Goal: Task Accomplishment & Management: Manage account settings

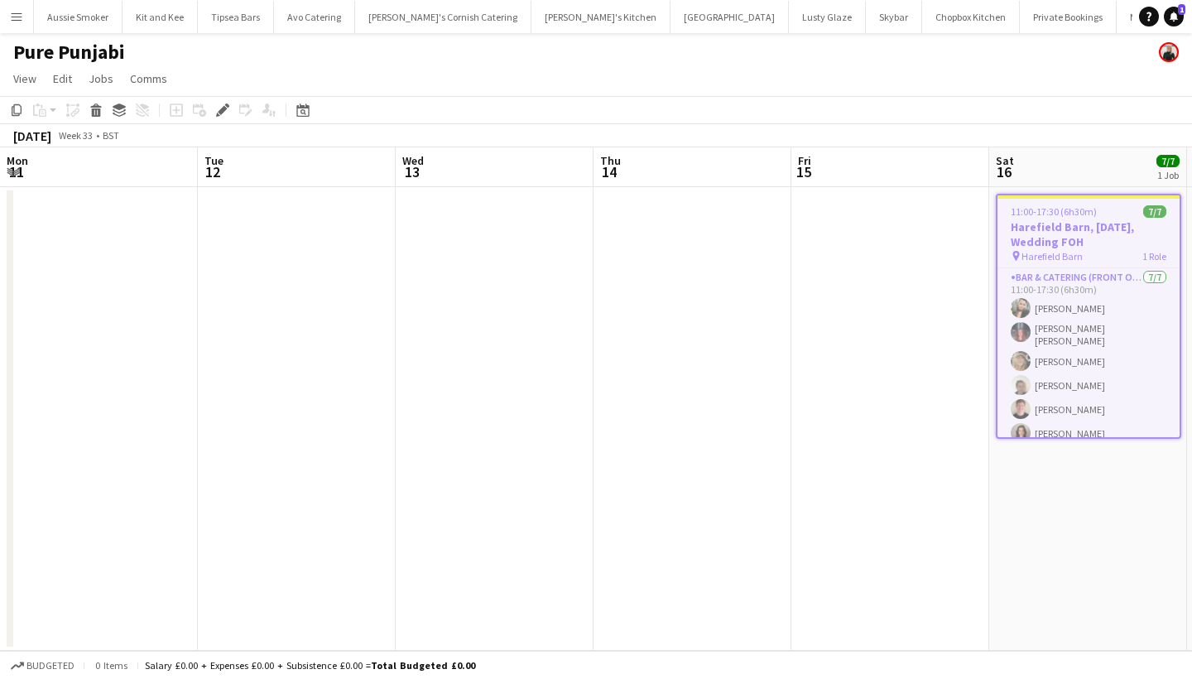
scroll to position [31, 0]
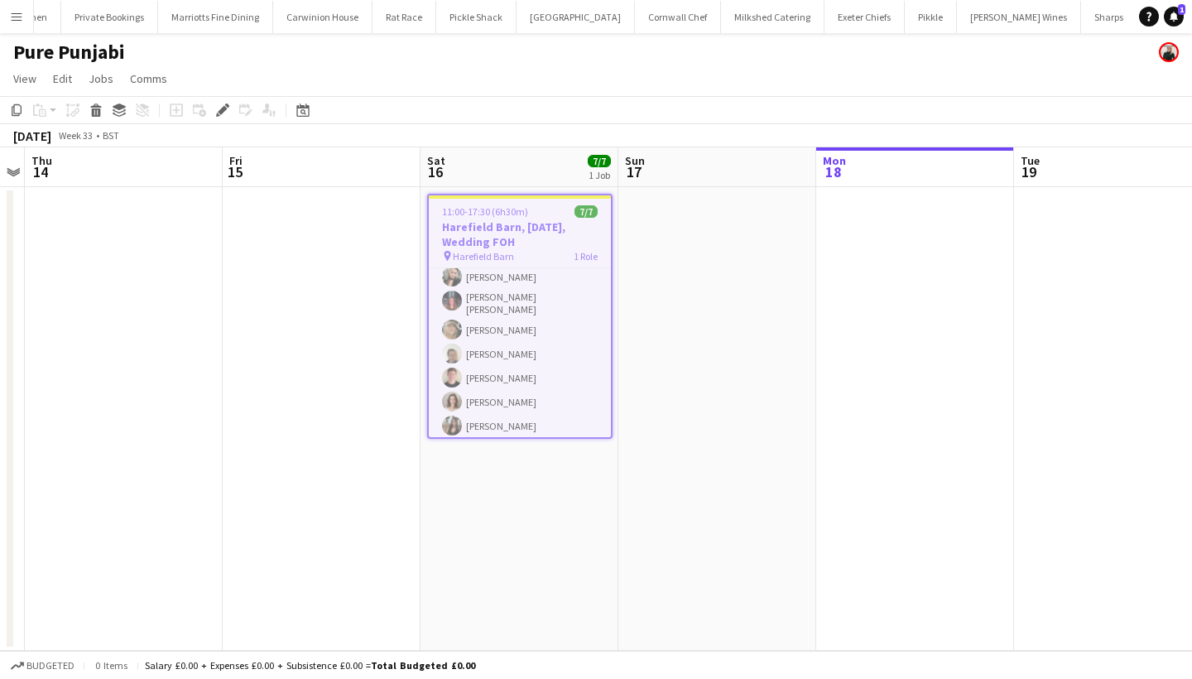
click at [17, 5] on button "Menu" at bounding box center [16, 16] width 33 height 33
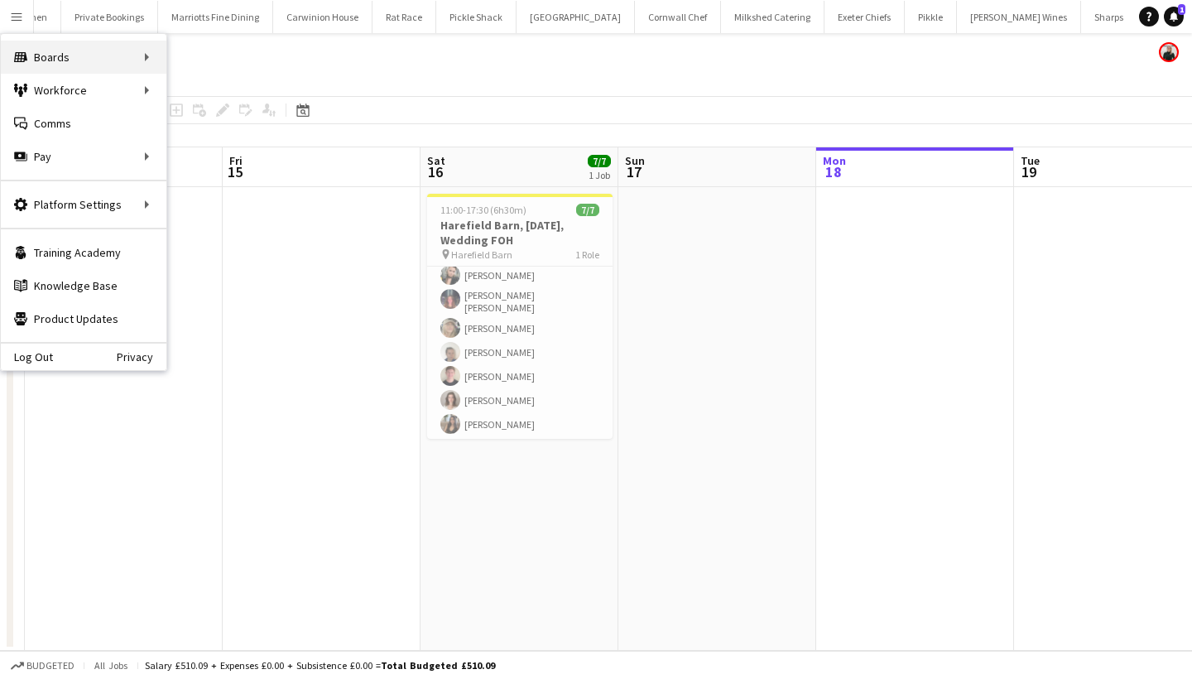
scroll to position [28, 0]
click at [262, 97] on link "My Workforce" at bounding box center [250, 90] width 166 height 33
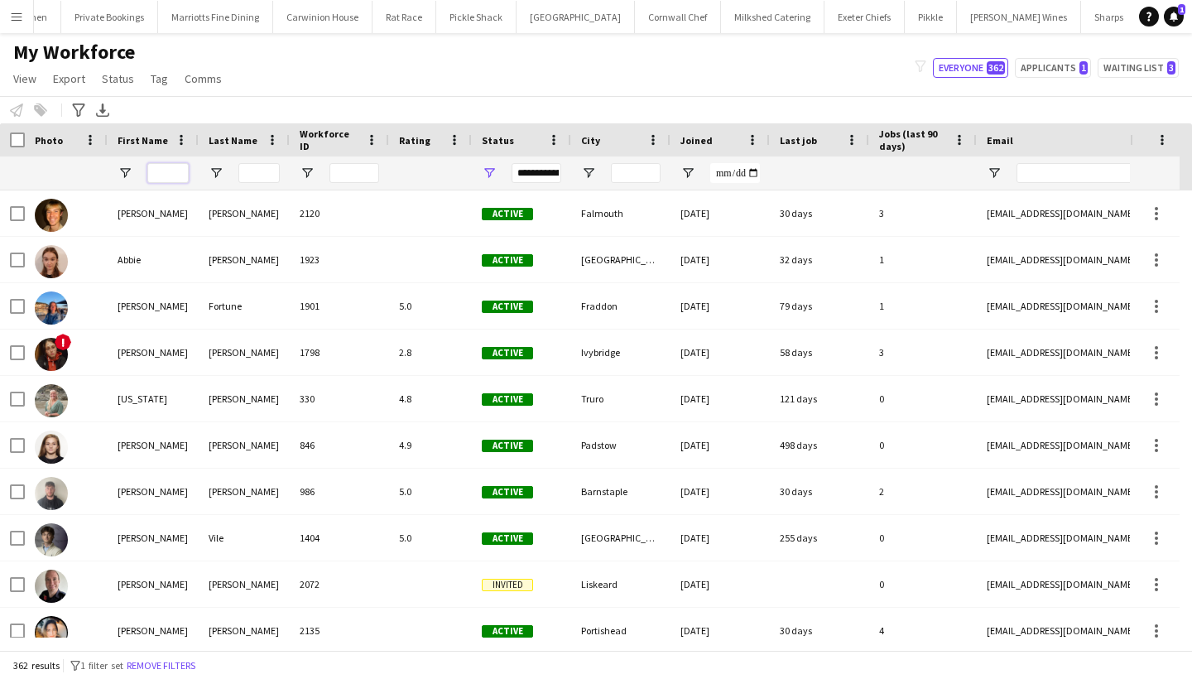
click at [186, 166] on input "First Name Filter Input" at bounding box center [167, 173] width 41 height 20
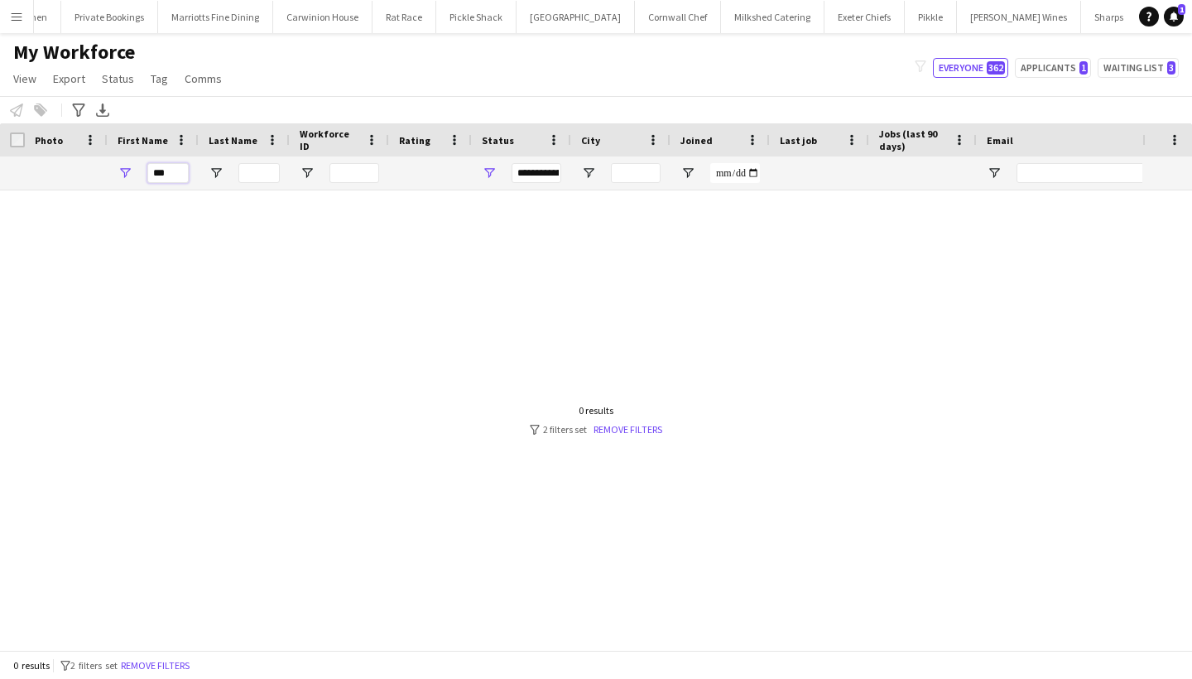
type input "***"
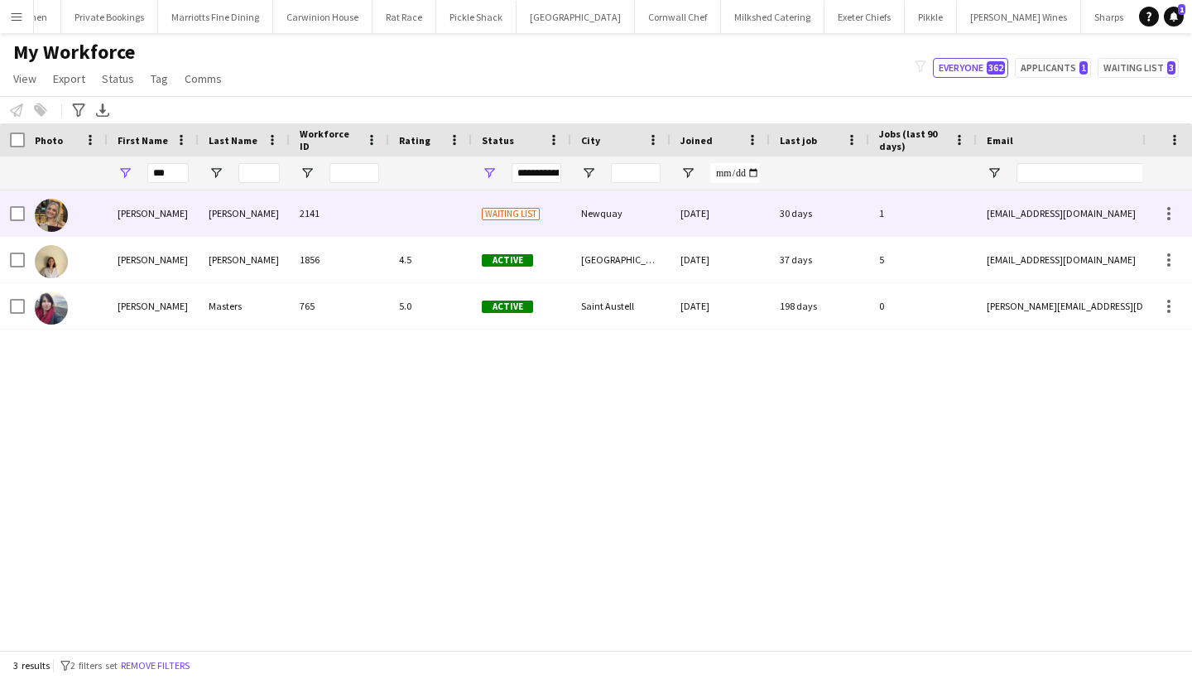
click at [349, 206] on div "2141" at bounding box center [339, 213] width 99 height 46
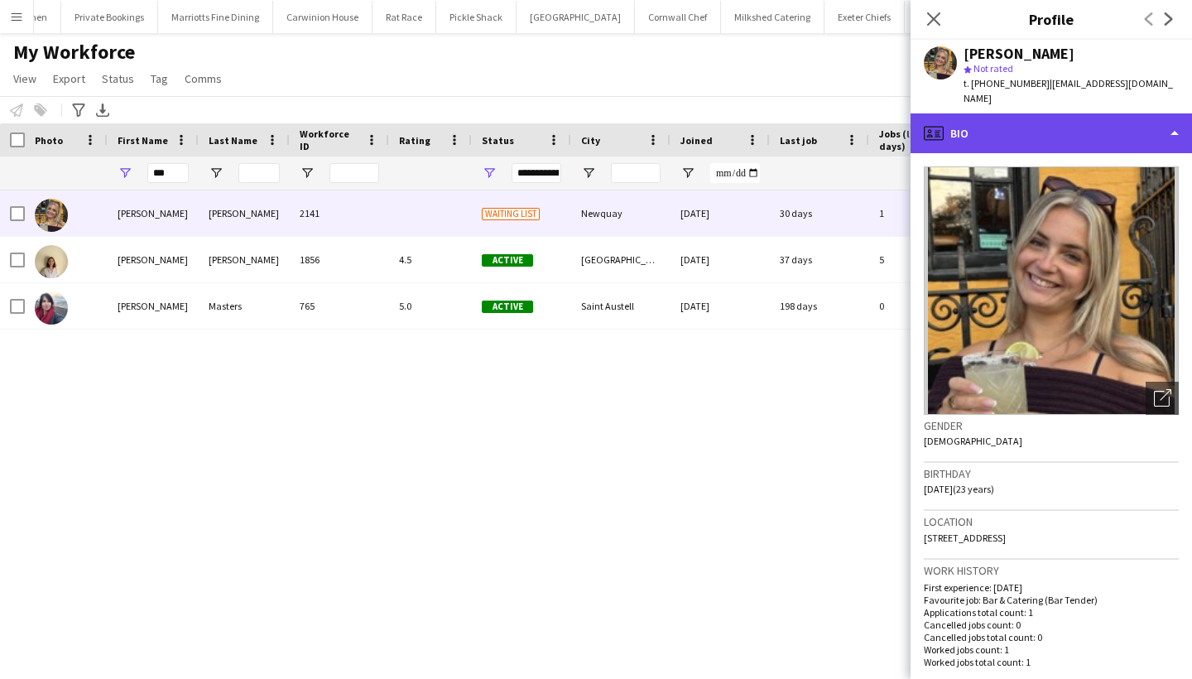
click at [1100, 113] on div "profile Bio" at bounding box center [1052, 133] width 282 height 40
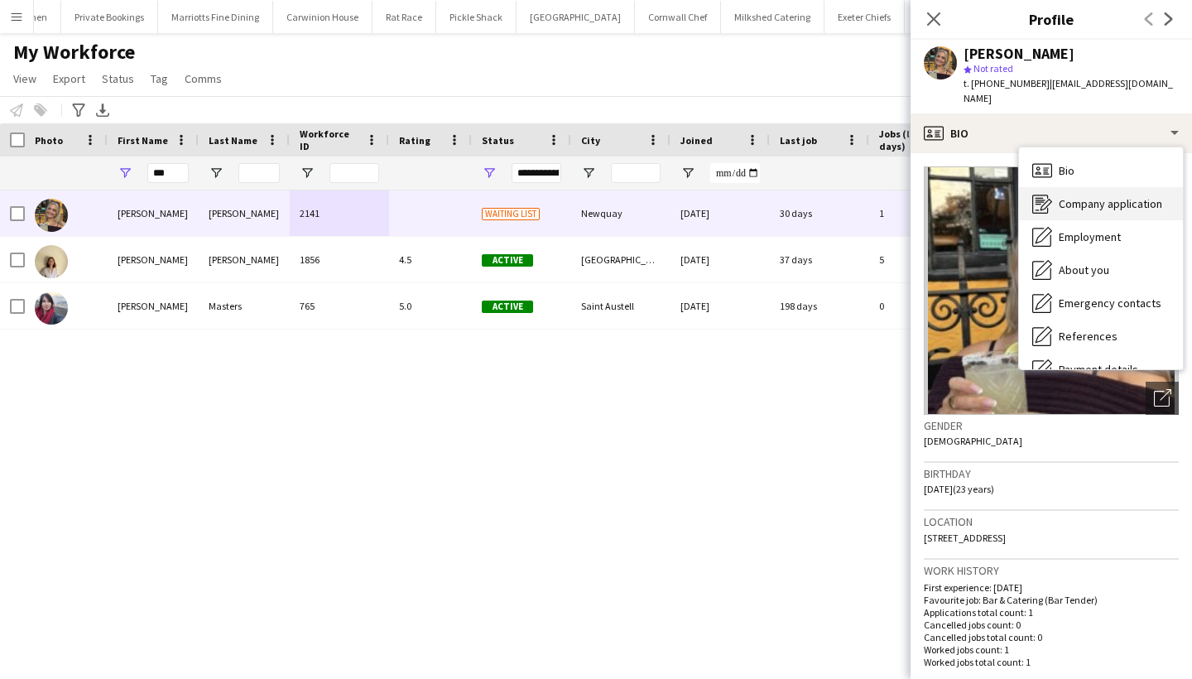
click at [1108, 187] on div "Company application Company application" at bounding box center [1101, 203] width 164 height 33
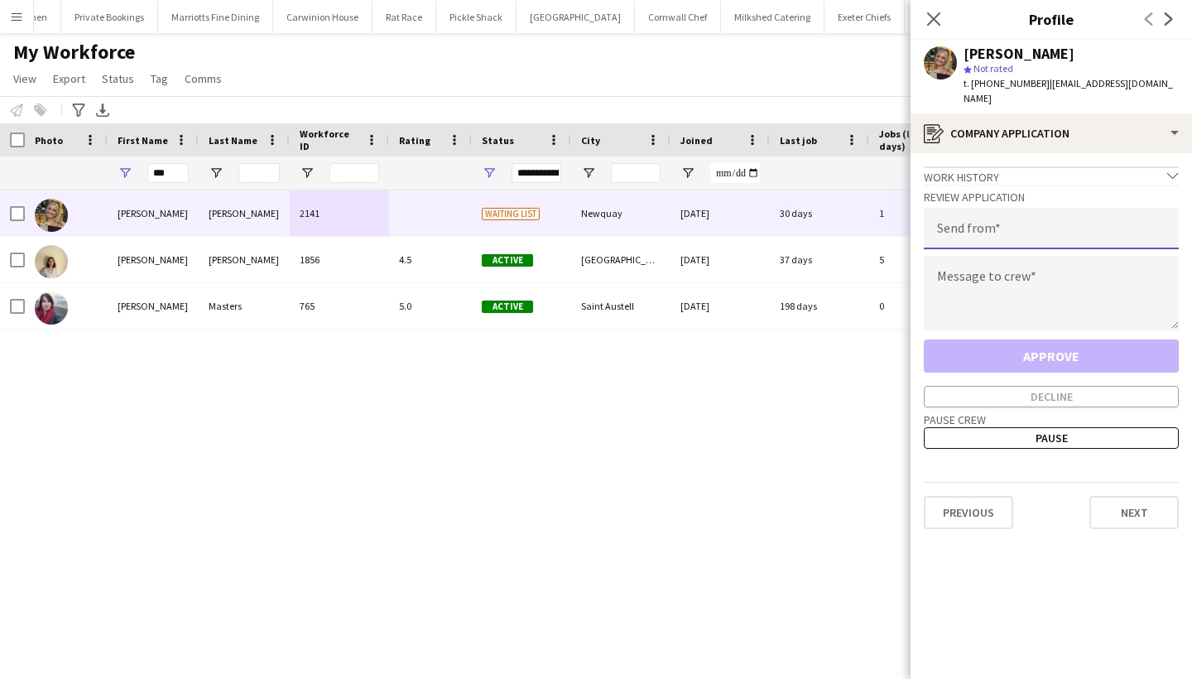
click at [1062, 211] on input "email" at bounding box center [1051, 228] width 255 height 41
type input "**********"
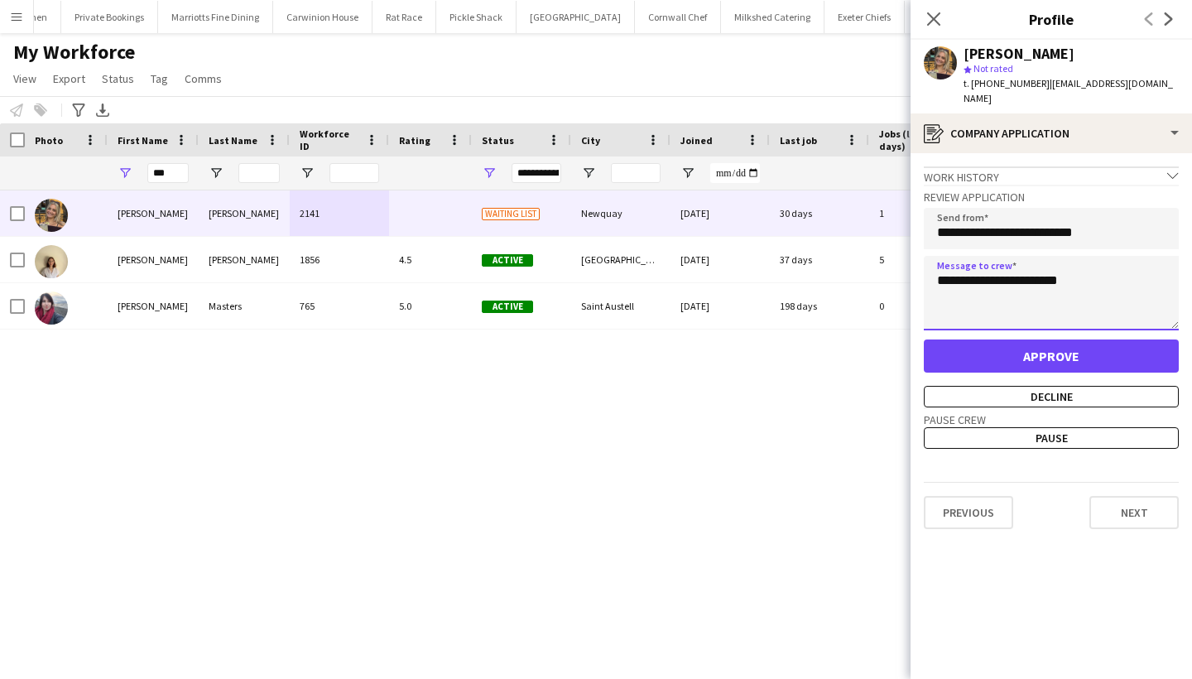
type textarea "**********"
click at [1148, 349] on button "Approve" at bounding box center [1051, 355] width 255 height 33
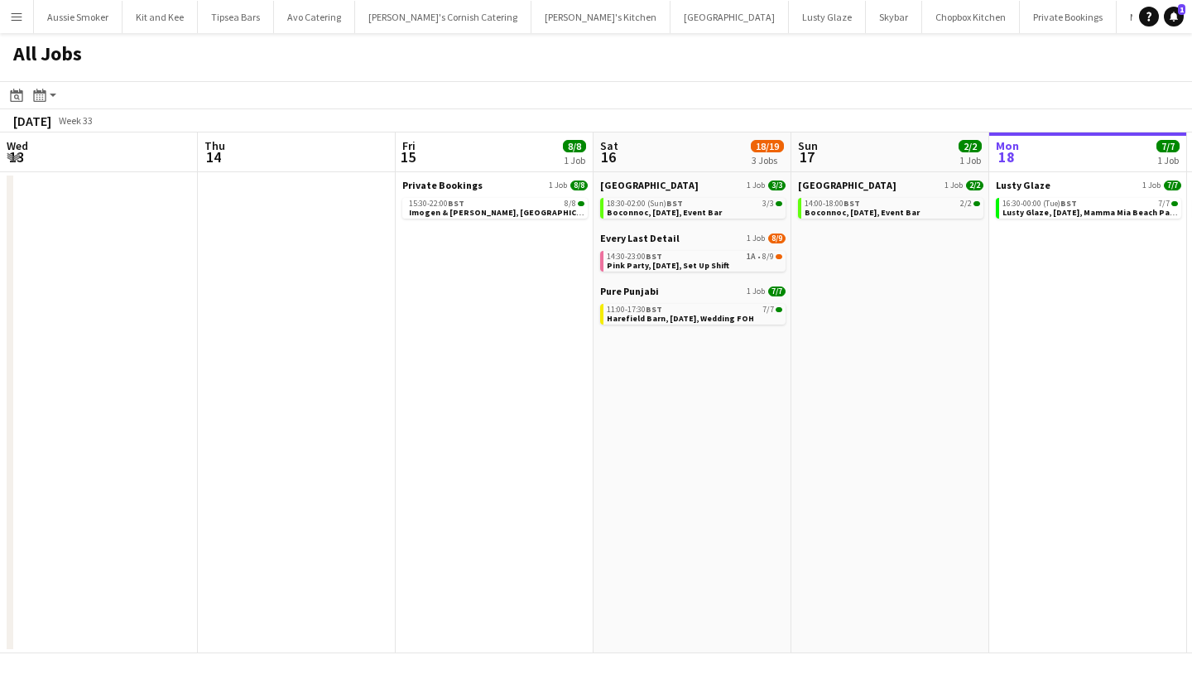
scroll to position [0, 518]
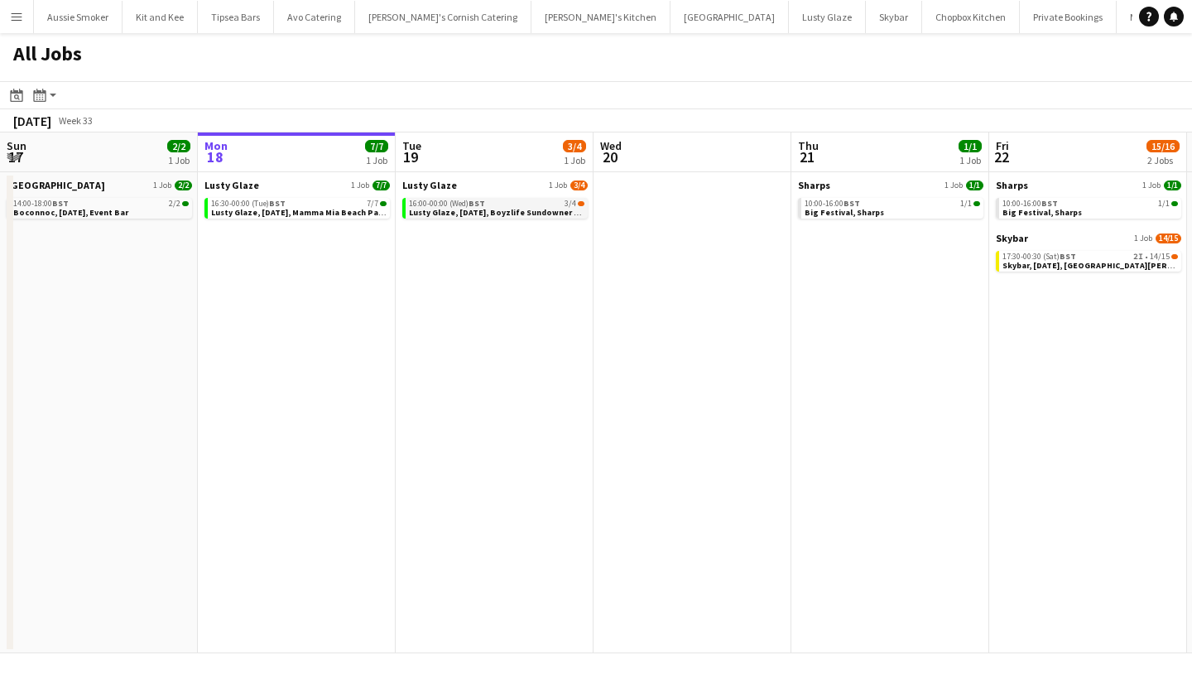
click at [507, 214] on span "Lusty Glaze, 19th August, Boyzlife Sundowner Gig" at bounding box center [498, 212] width 179 height 11
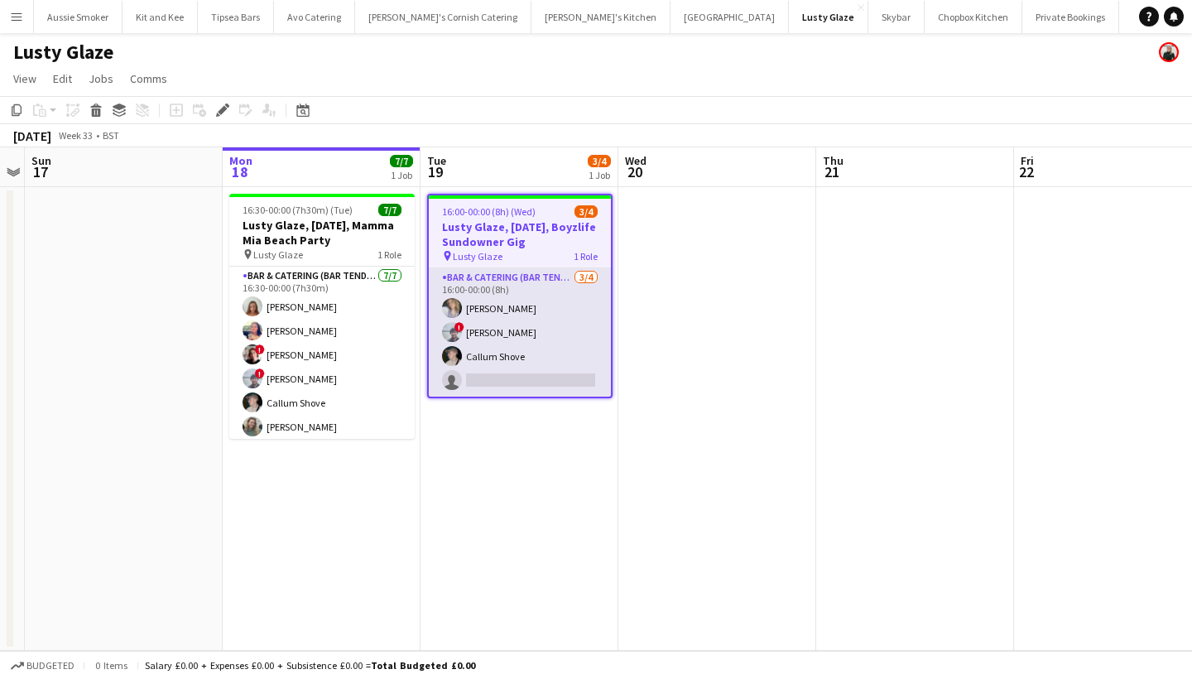
click at [575, 360] on app-card-role "Bar & Catering (Bar Tender) [DATE] 16:00-00:00 (8h) [PERSON_NAME] ! [PERSON_NAM…" at bounding box center [520, 332] width 182 height 128
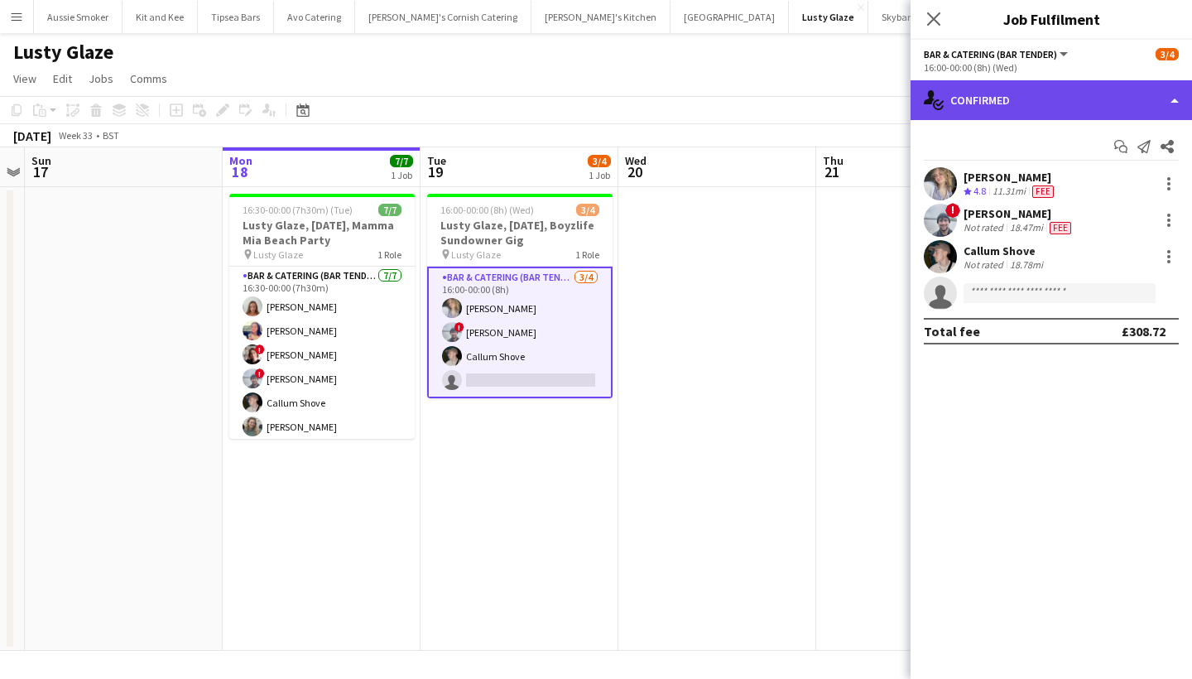
click at [1070, 106] on div "single-neutral-actions-check-2 Confirmed" at bounding box center [1052, 100] width 282 height 40
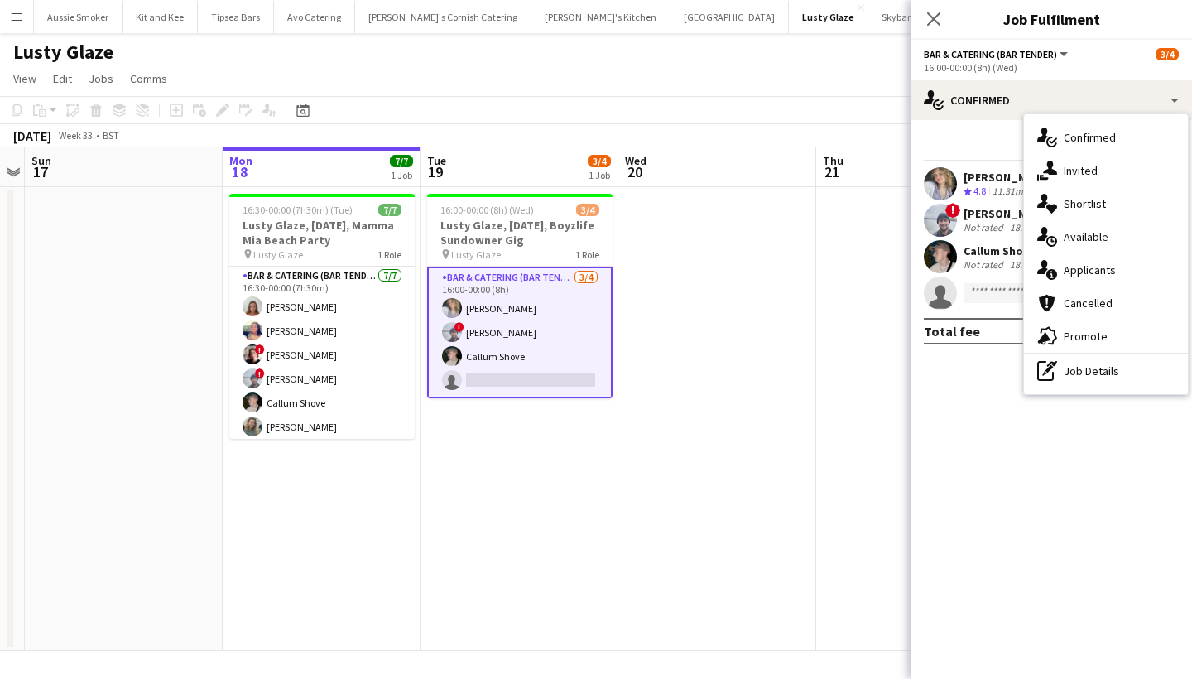
click at [1076, 168] on div "single-neutral-actions-share-1 Invited" at bounding box center [1106, 170] width 164 height 33
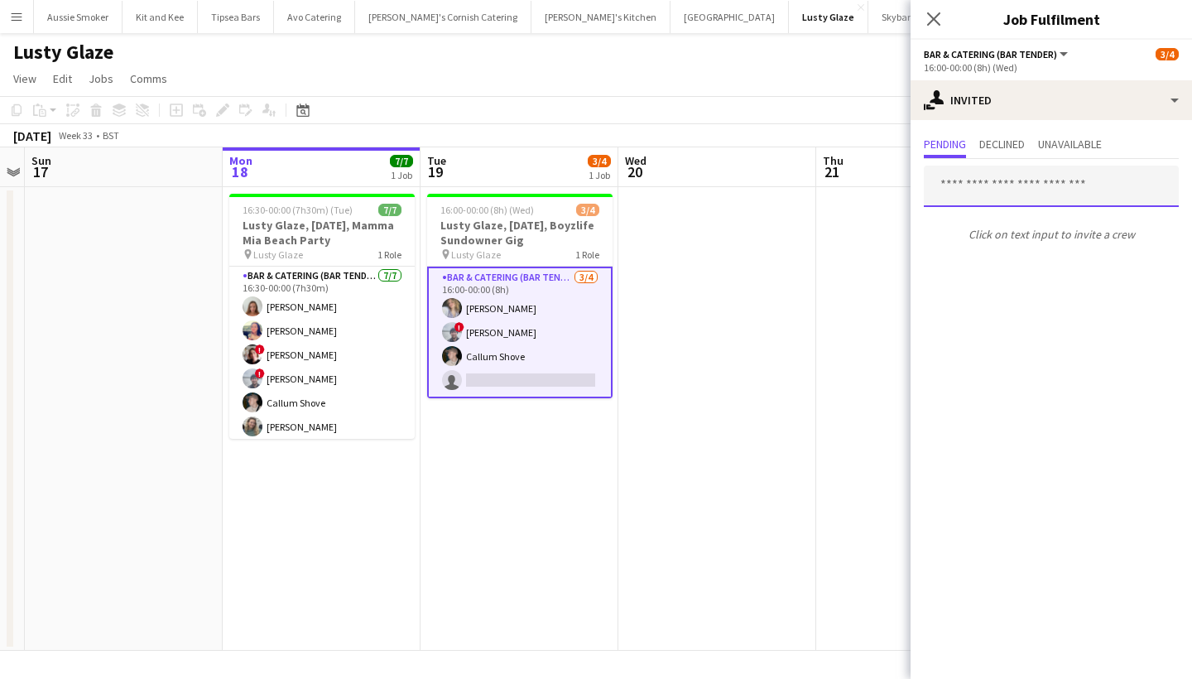
click at [990, 186] on input "text" at bounding box center [1051, 186] width 255 height 41
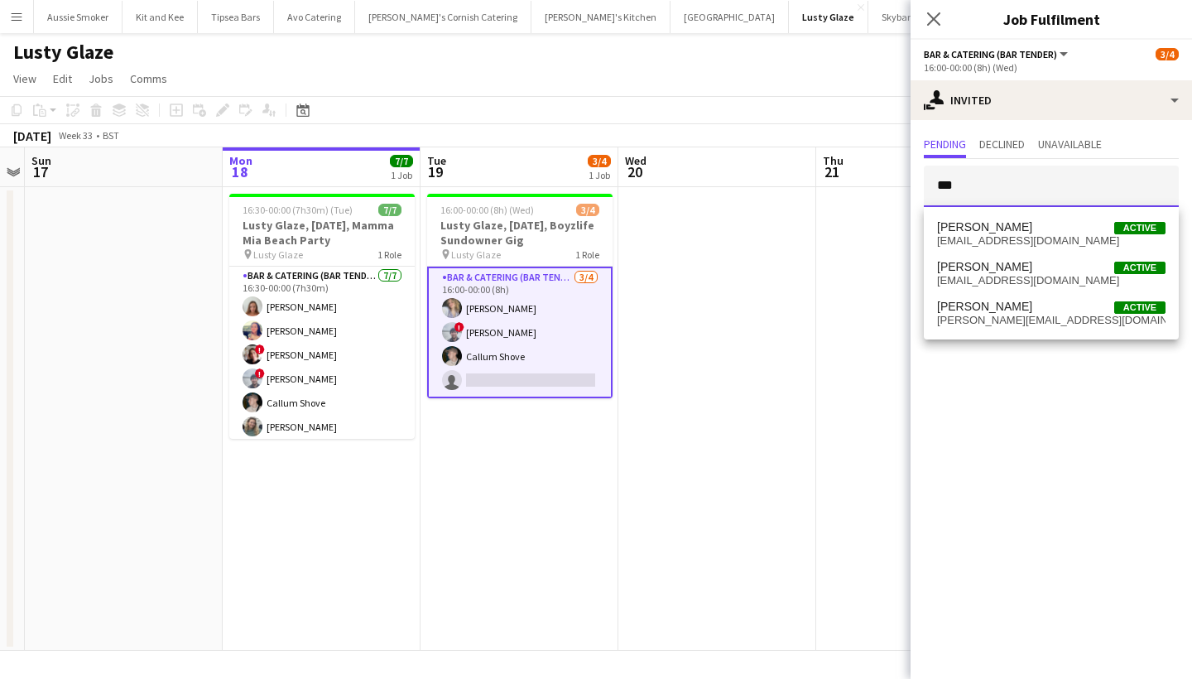
type input "***"
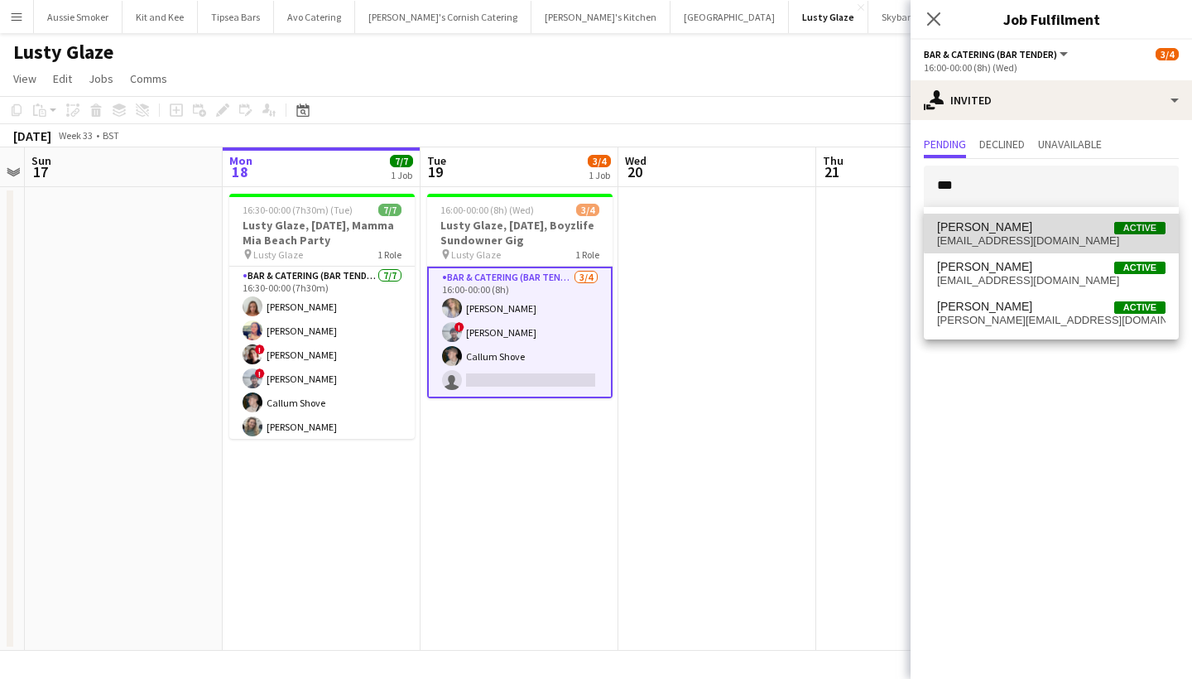
drag, startPoint x: 990, startPoint y: 186, endPoint x: 1063, endPoint y: 230, distance: 85.8
click at [1063, 230] on span "Amy Gill Active" at bounding box center [1051, 227] width 229 height 14
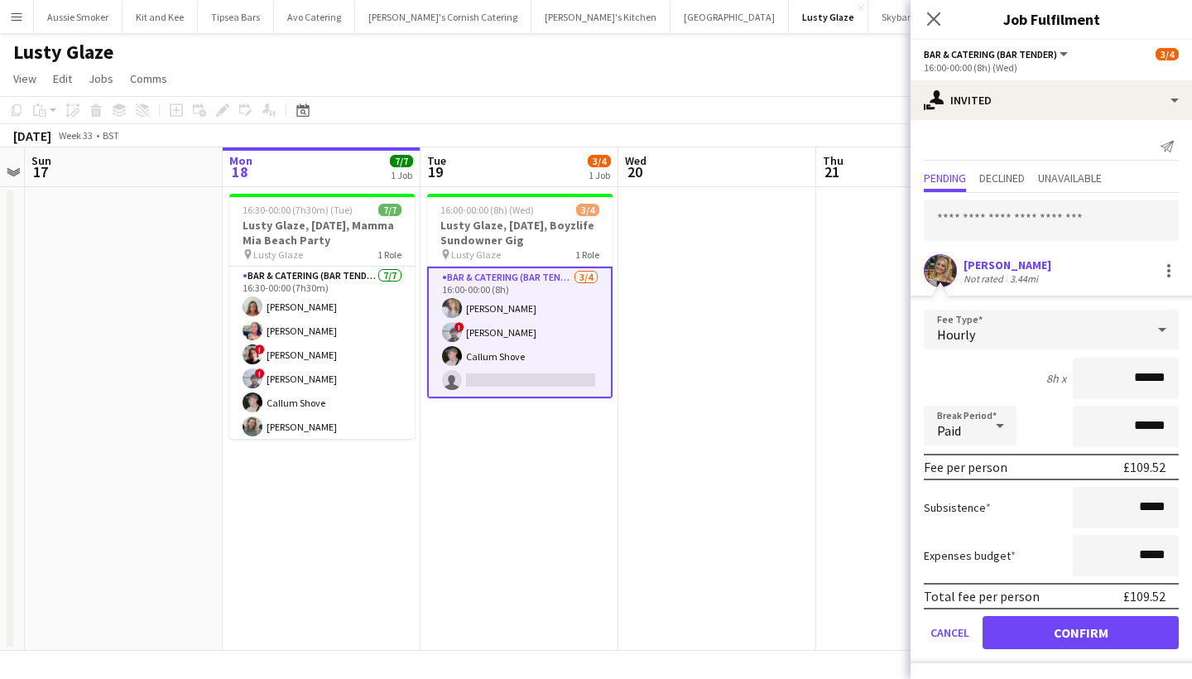
type input "******"
click at [1074, 630] on button "Confirm" at bounding box center [1081, 632] width 196 height 33
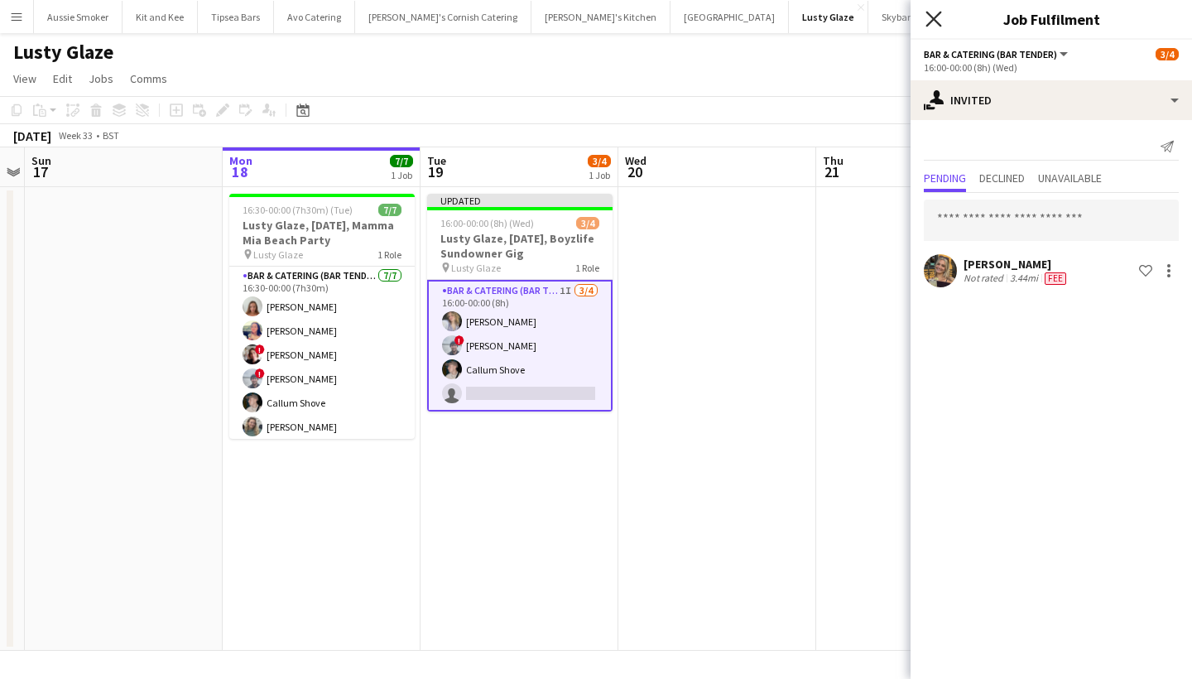
click at [938, 14] on icon at bounding box center [934, 19] width 16 height 16
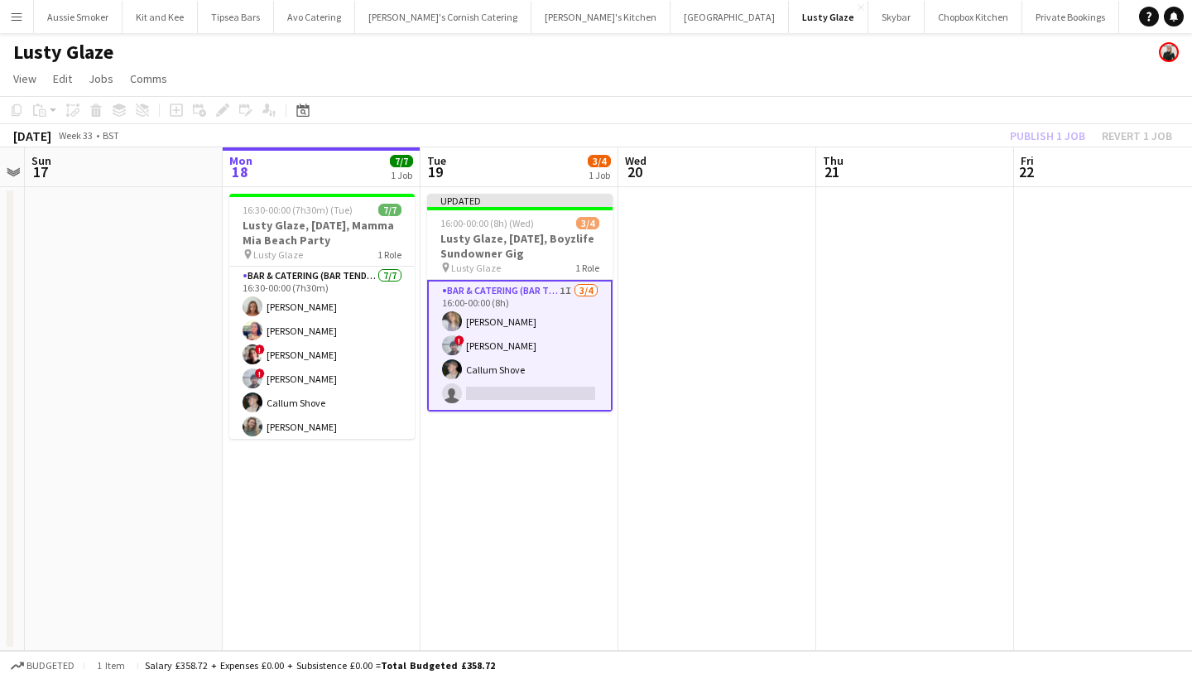
click at [1032, 130] on div "Publish 1 job Revert 1 job" at bounding box center [1091, 136] width 202 height 22
click at [1032, 130] on button "Publish 1 job" at bounding box center [1048, 136] width 89 height 22
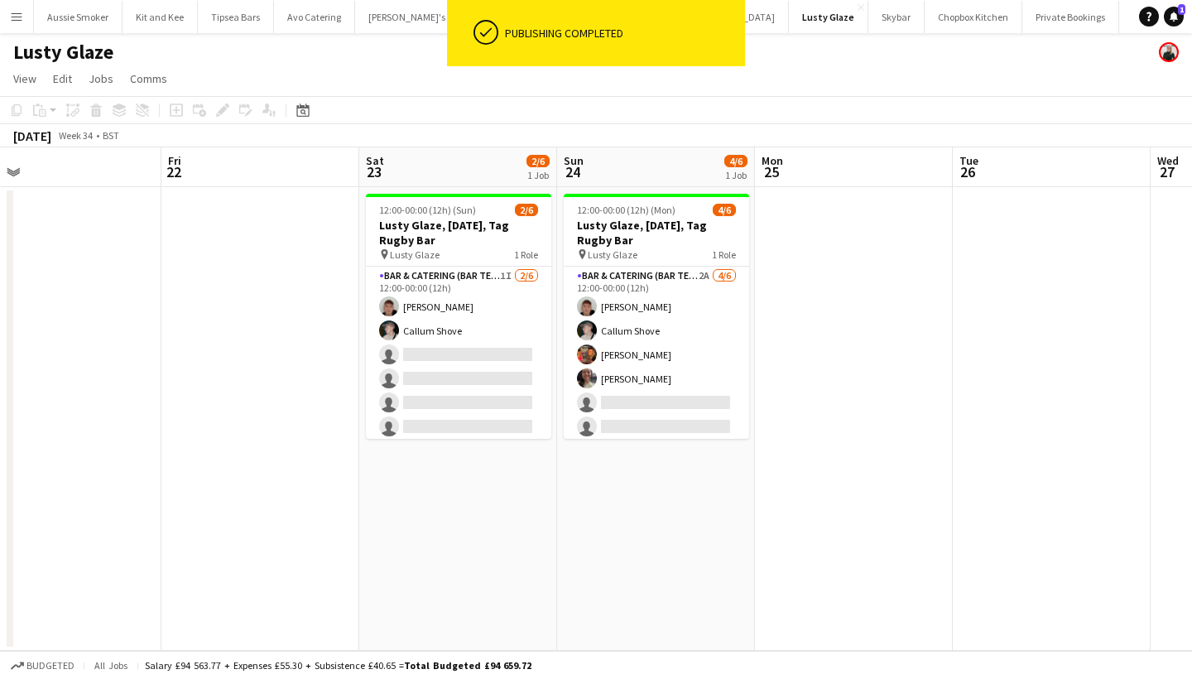
scroll to position [0, 431]
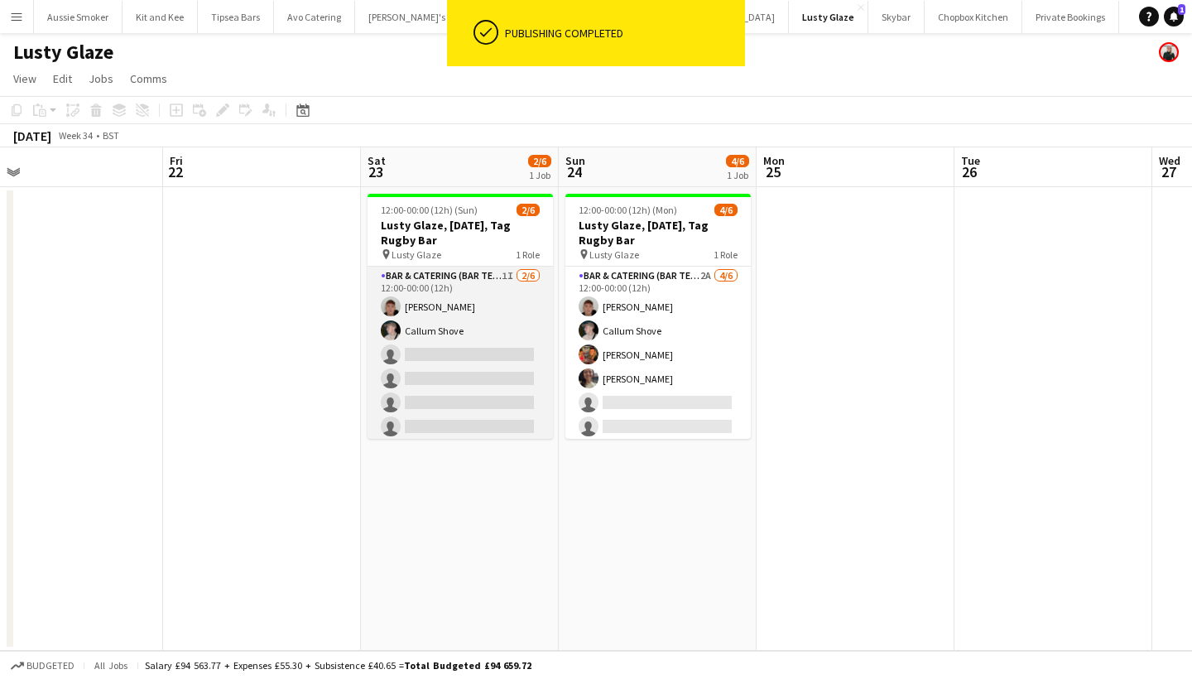
click at [410, 387] on app-card-role "Bar & Catering (Bar Tender) 1I 2/6 12:00-00:00 (12h) Dominic Sidwell Callum Sho…" at bounding box center [460, 355] width 185 height 176
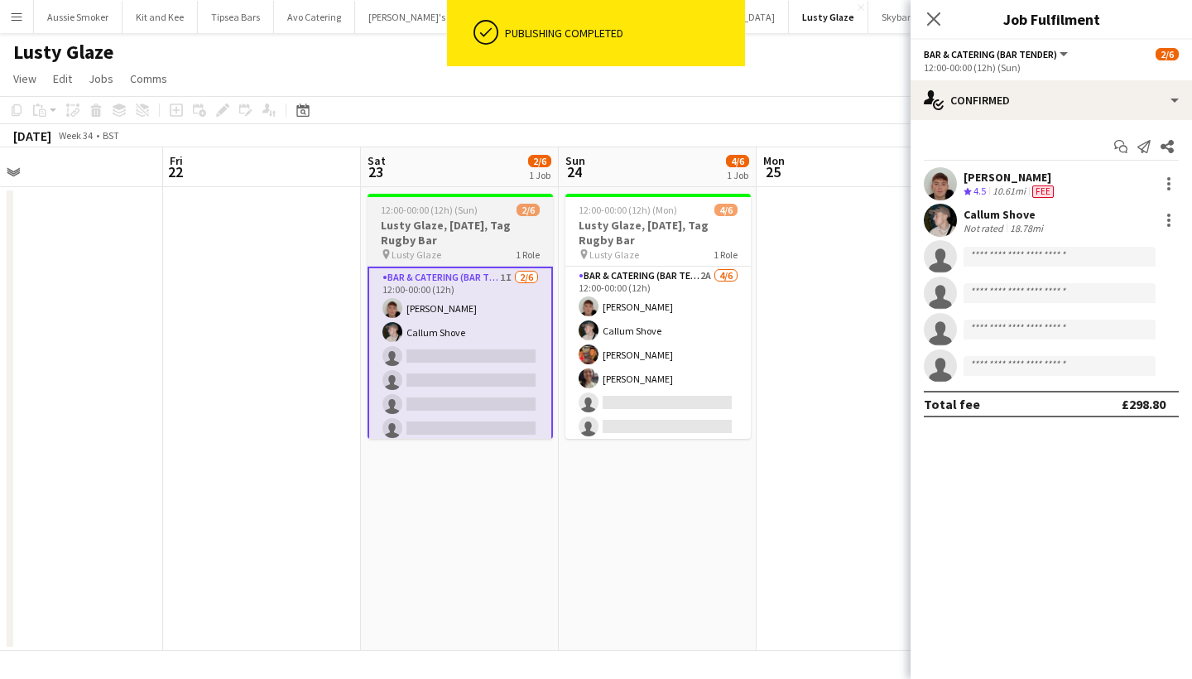
click at [488, 243] on h3 "Lusty Glaze, [DATE], Tag Rugby Bar" at bounding box center [460, 233] width 185 height 30
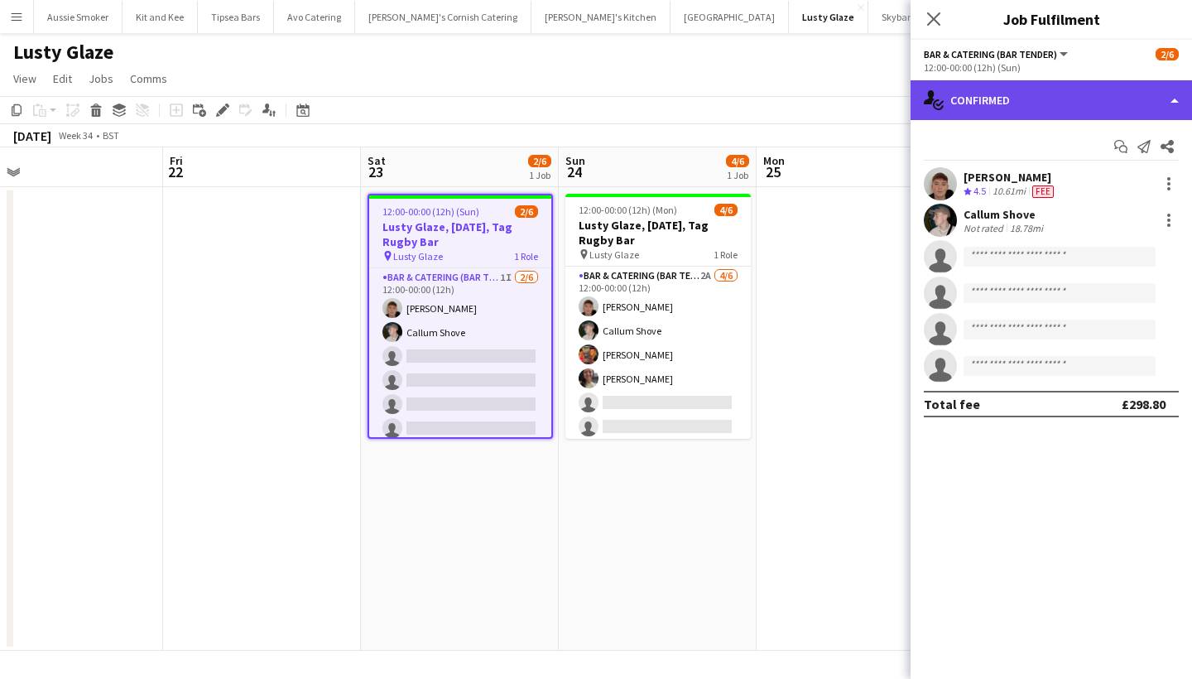
click at [1093, 103] on div "single-neutral-actions-check-2 Confirmed" at bounding box center [1052, 100] width 282 height 40
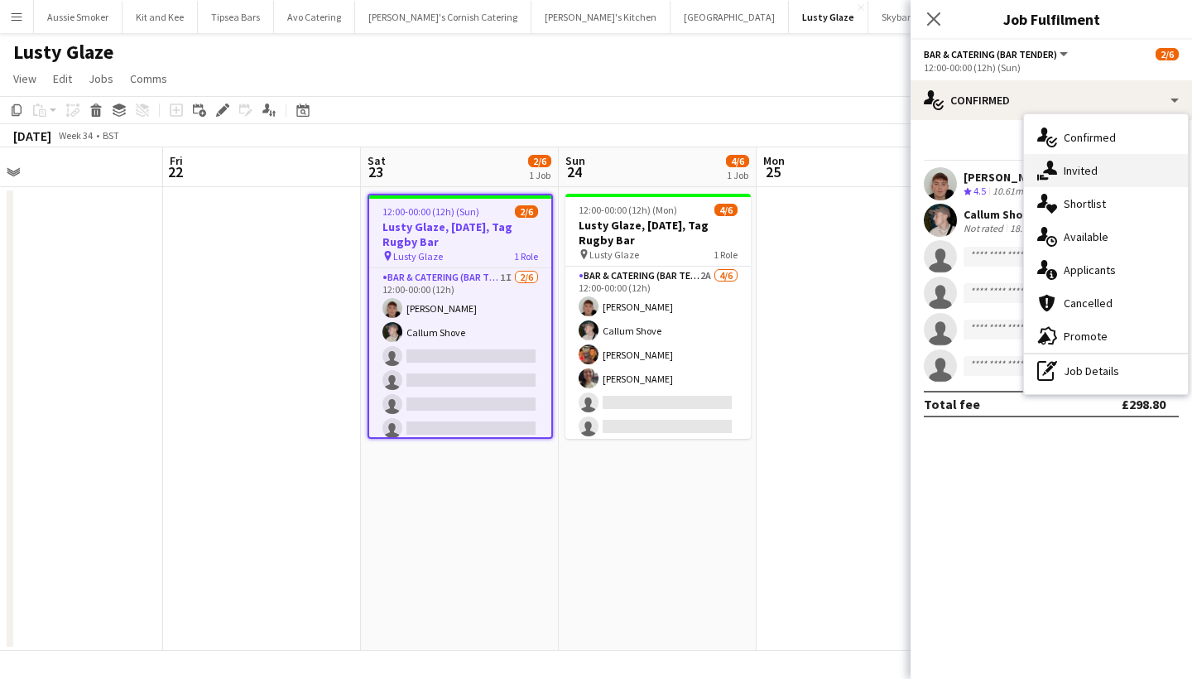
click at [1096, 170] on div "single-neutral-actions-share-1 Invited" at bounding box center [1106, 170] width 164 height 33
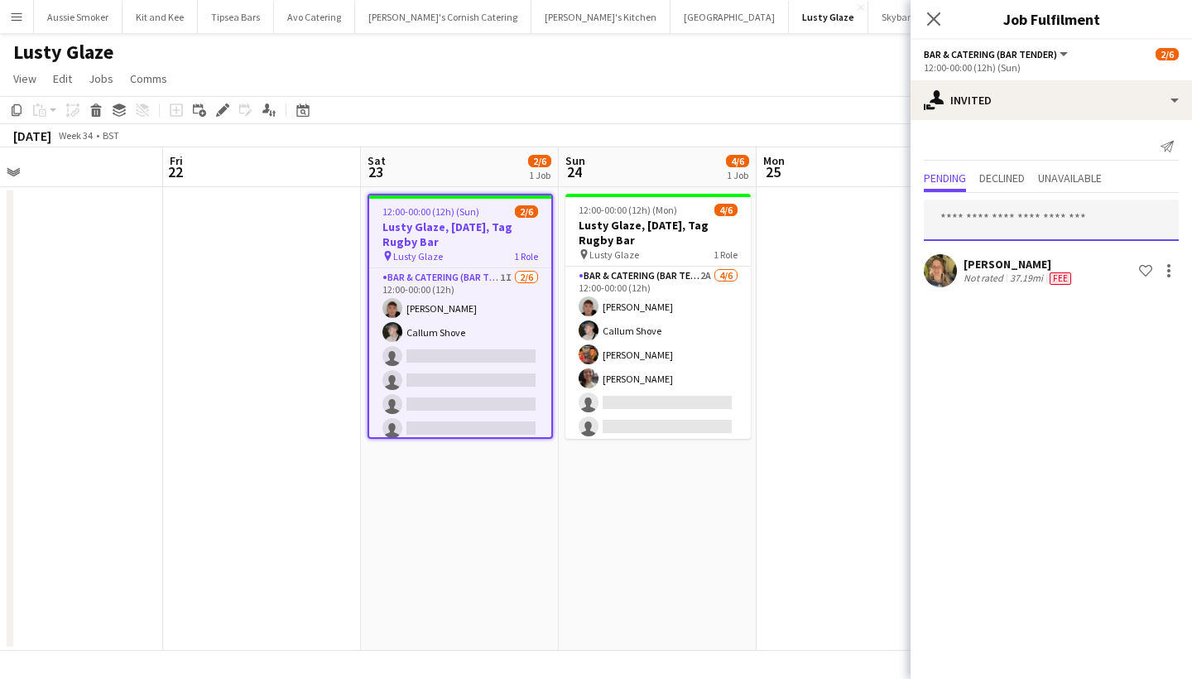
click at [1012, 222] on input "text" at bounding box center [1051, 220] width 255 height 41
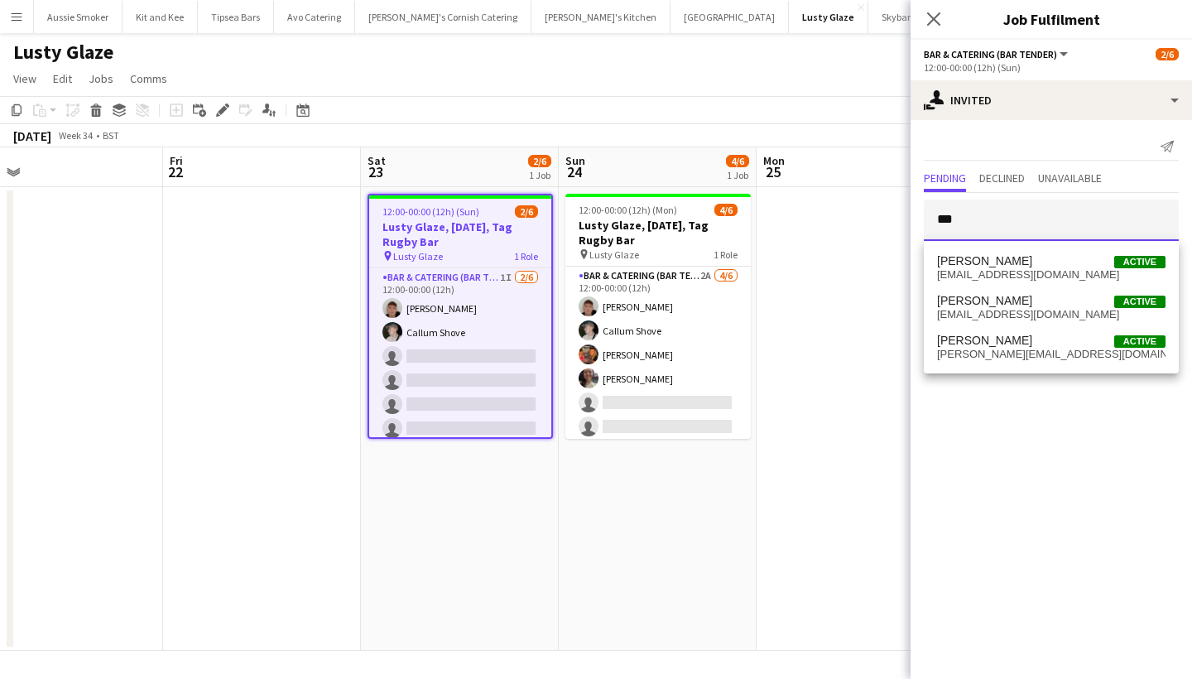
type input "***"
drag, startPoint x: 1012, startPoint y: 222, endPoint x: 1069, endPoint y: 267, distance: 73.1
click at [1069, 267] on span "Amy Gill Active" at bounding box center [1051, 261] width 229 height 14
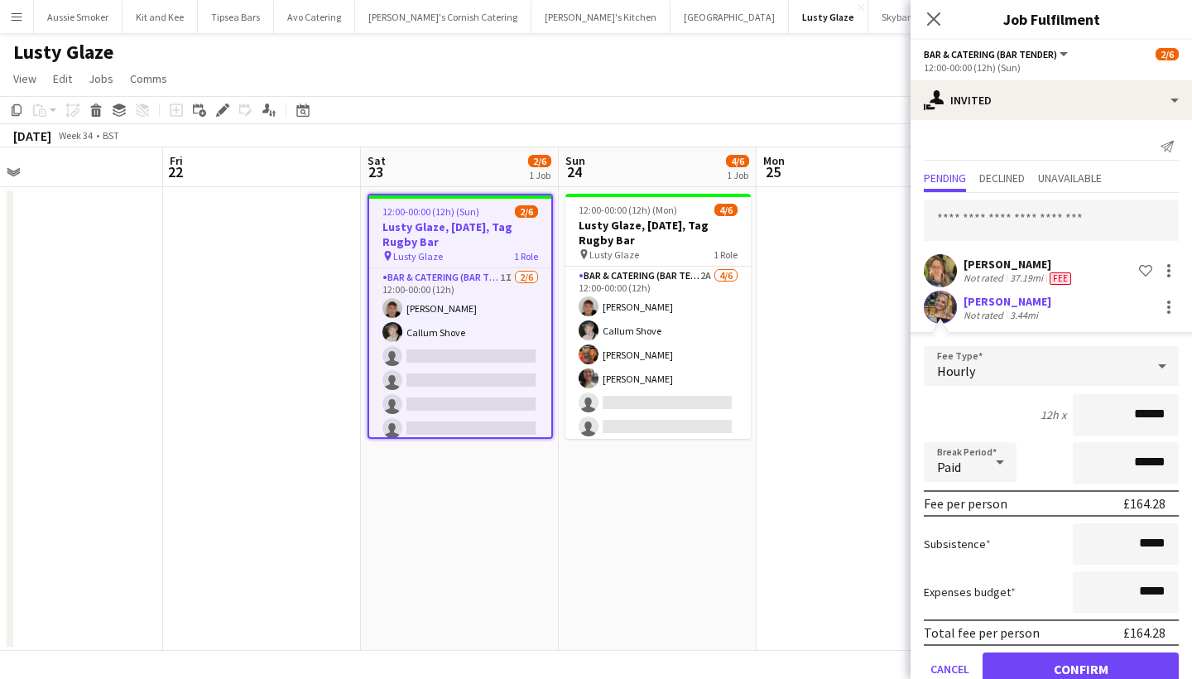
type input "******"
click at [1115, 661] on button "Confirm" at bounding box center [1081, 669] width 196 height 33
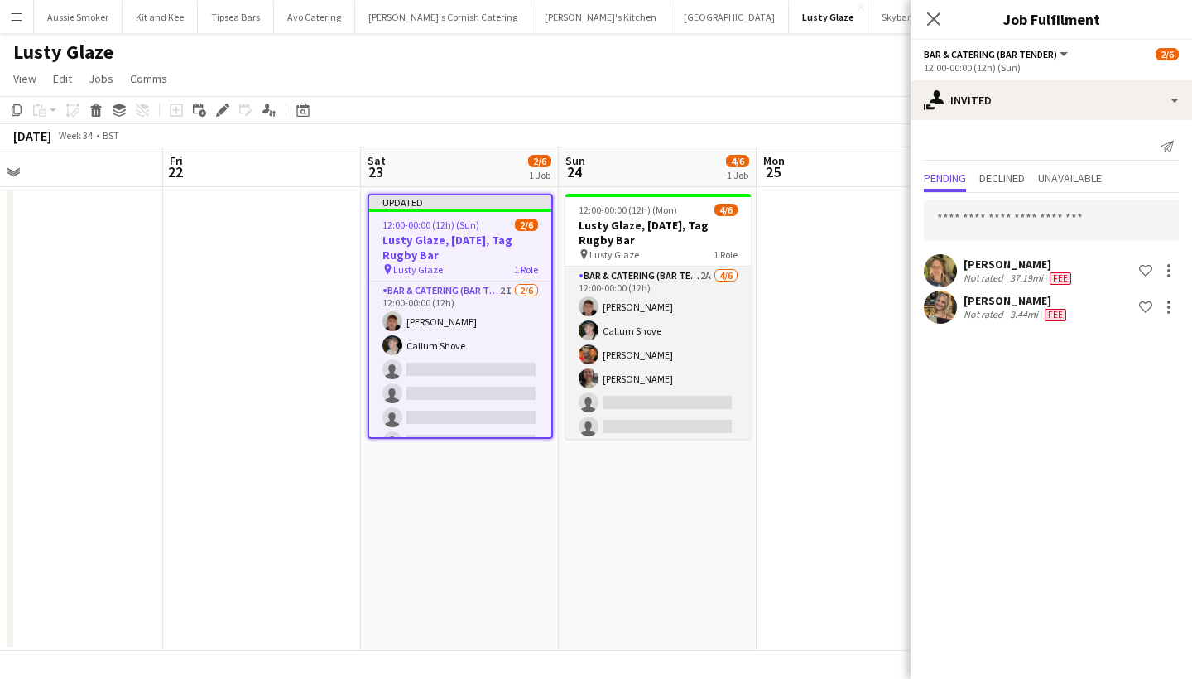
click at [621, 388] on app-card-role "Bar & Catering (Bar Tender) 2A 4/6 12:00-00:00 (12h) Dominic Sidwell Callum Sho…" at bounding box center [658, 355] width 185 height 176
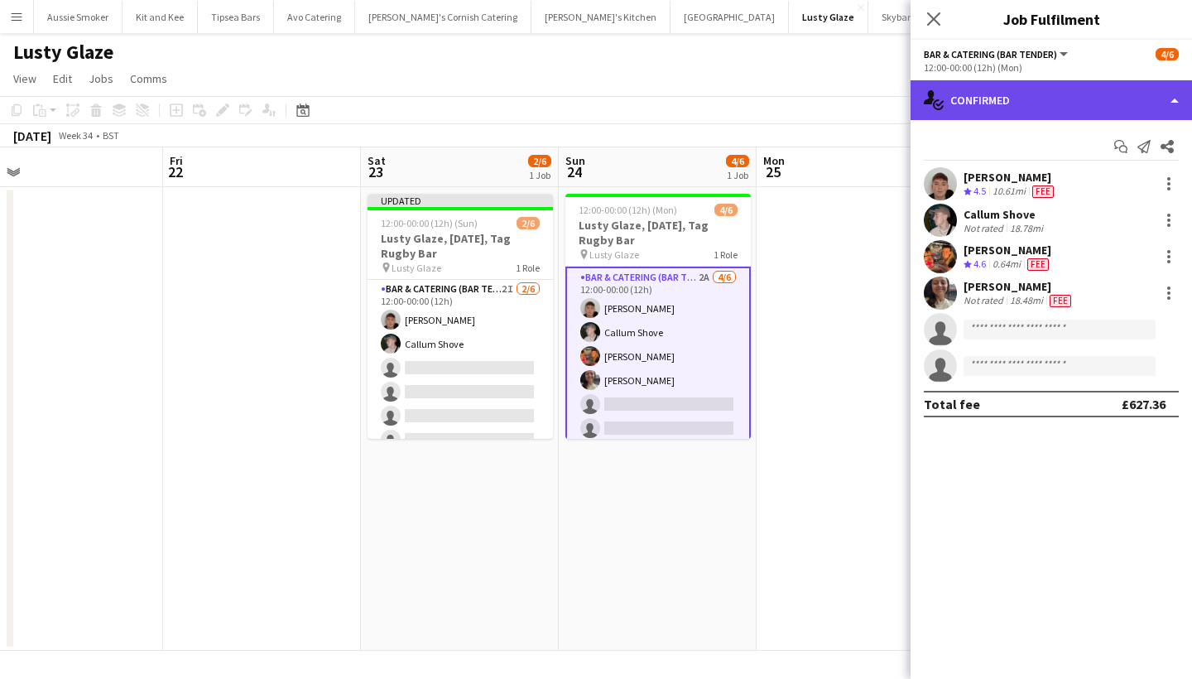
click at [1009, 97] on div "single-neutral-actions-check-2 Confirmed" at bounding box center [1052, 100] width 282 height 40
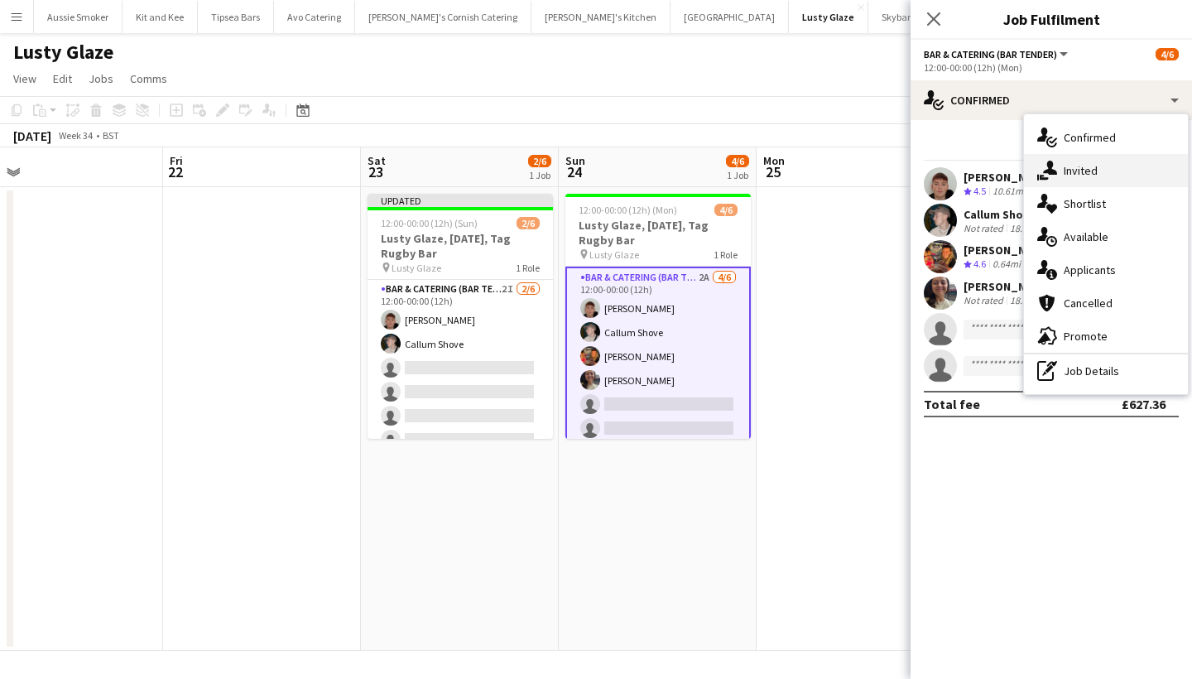
click at [1097, 174] on div "single-neutral-actions-share-1 Invited" at bounding box center [1106, 170] width 164 height 33
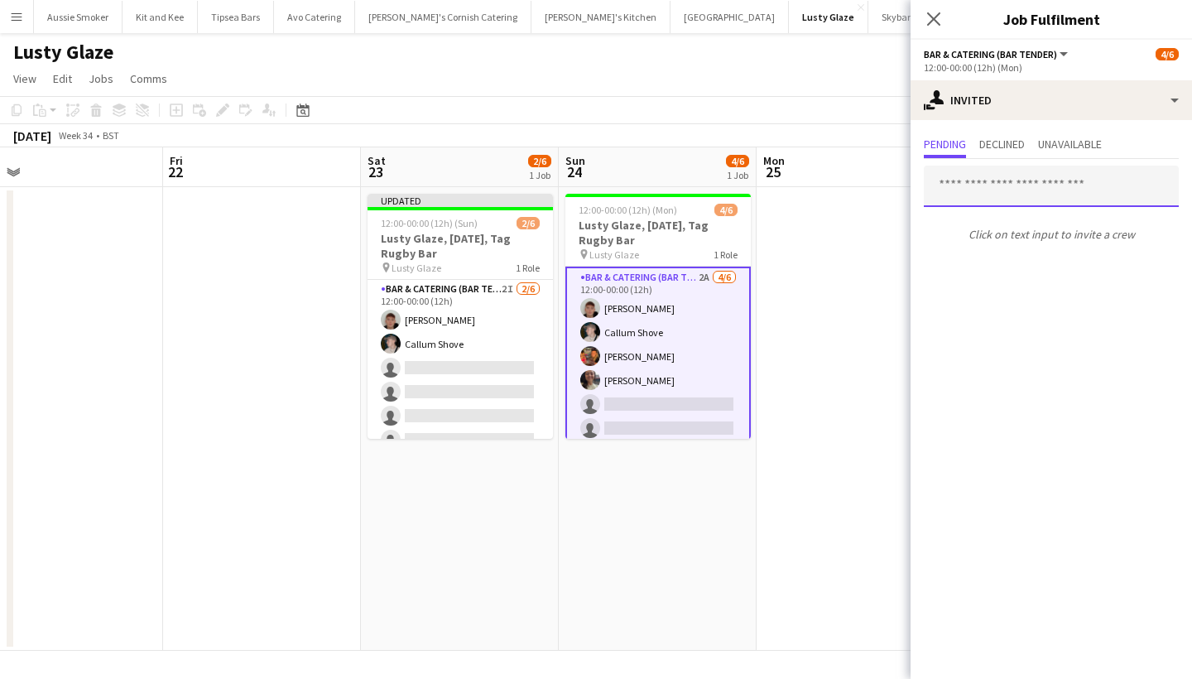
click at [983, 191] on input "text" at bounding box center [1051, 186] width 255 height 41
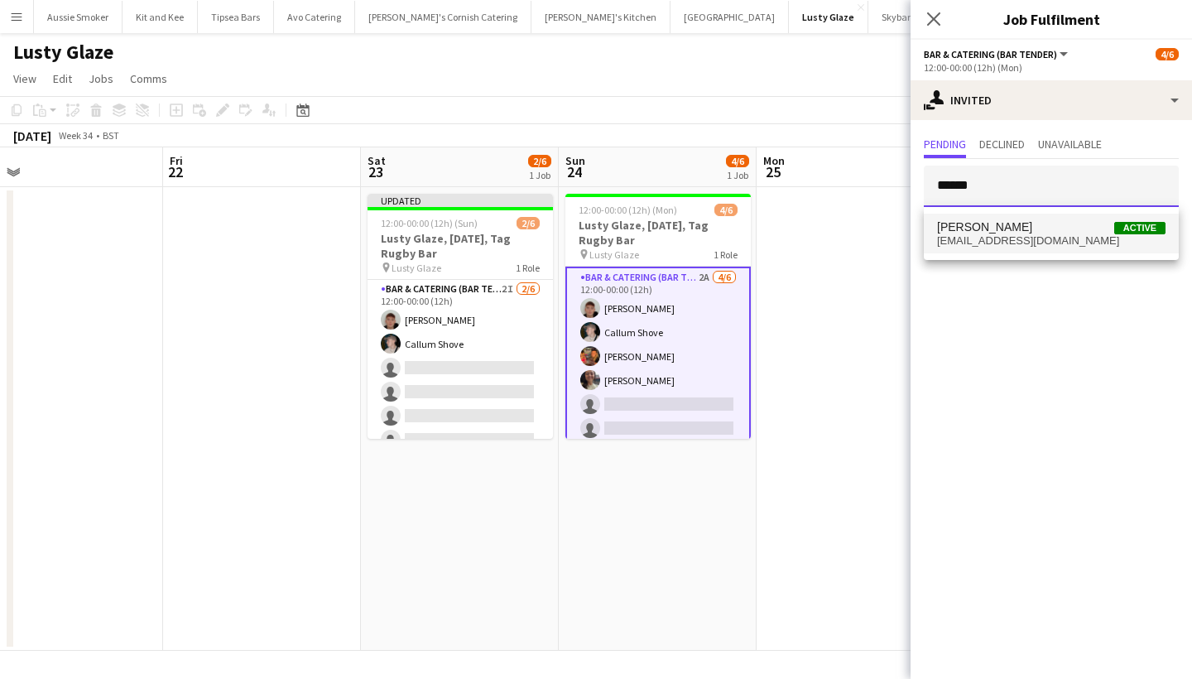
type input "******"
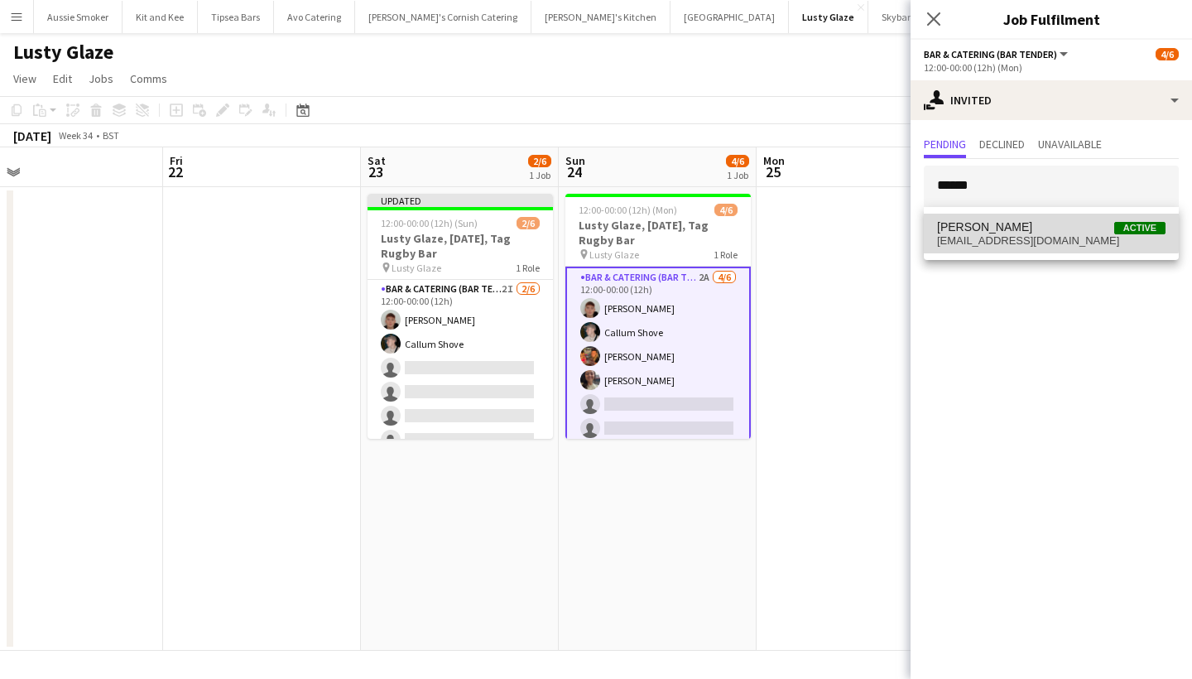
click at [1044, 222] on span "Amy Gill Active" at bounding box center [1051, 227] width 229 height 14
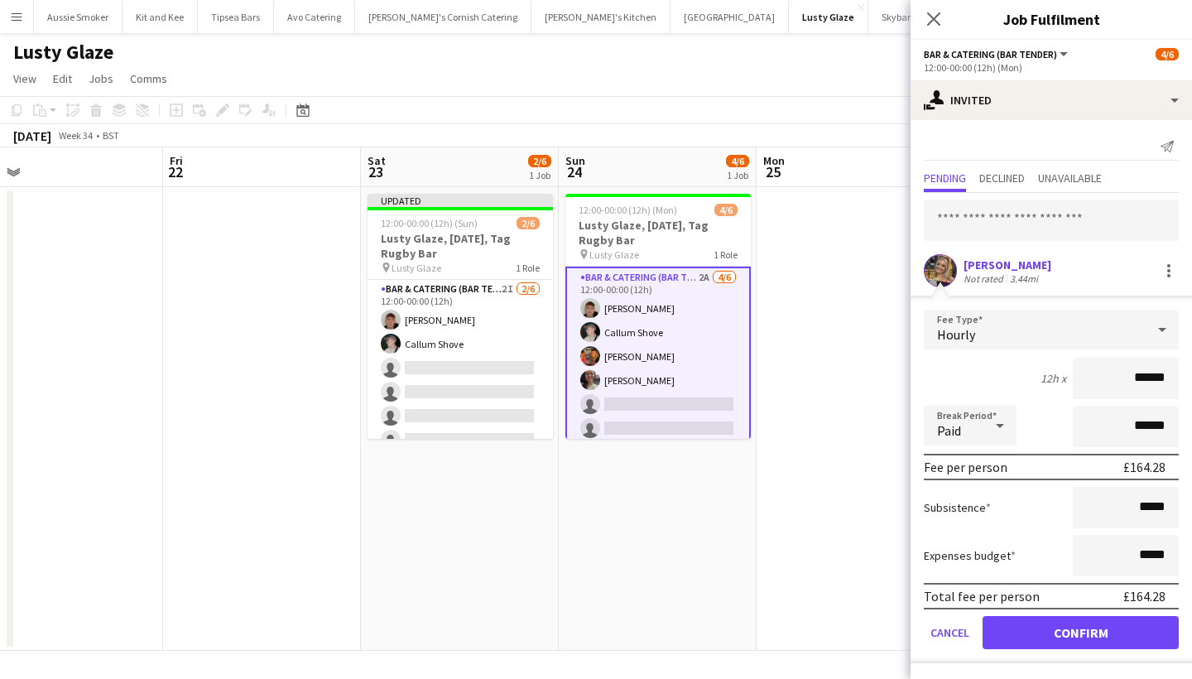
type input "******"
click at [1084, 636] on button "Confirm" at bounding box center [1081, 632] width 196 height 33
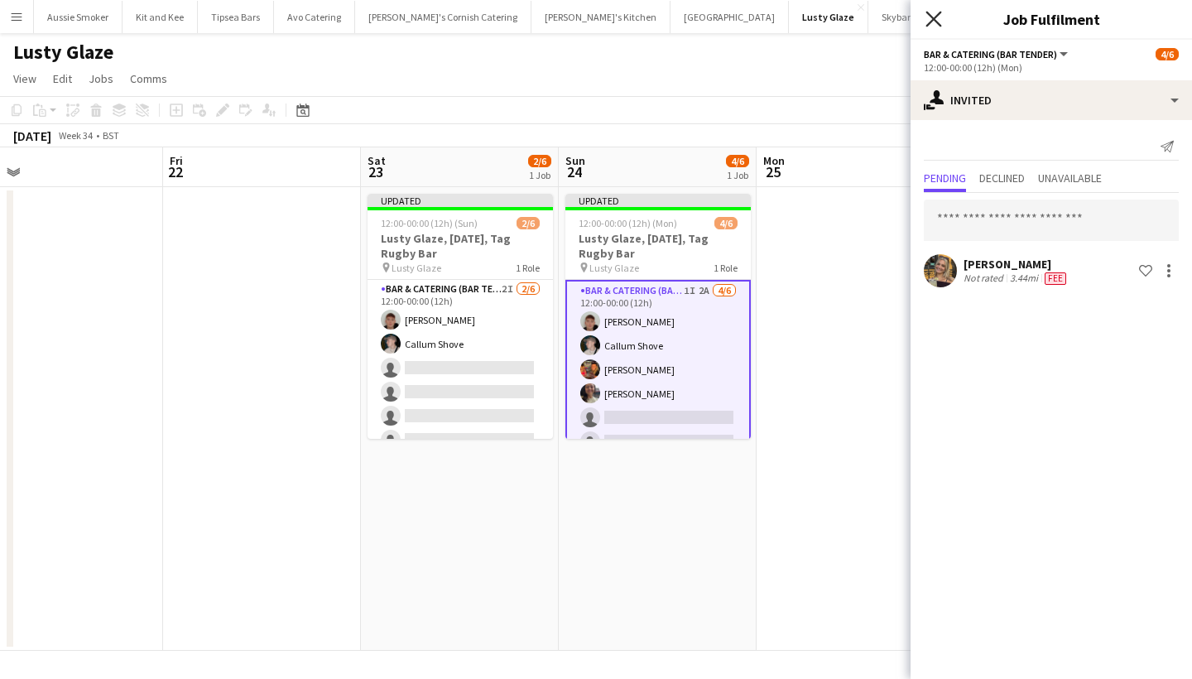
click at [936, 16] on icon "Close pop-in" at bounding box center [934, 19] width 16 height 16
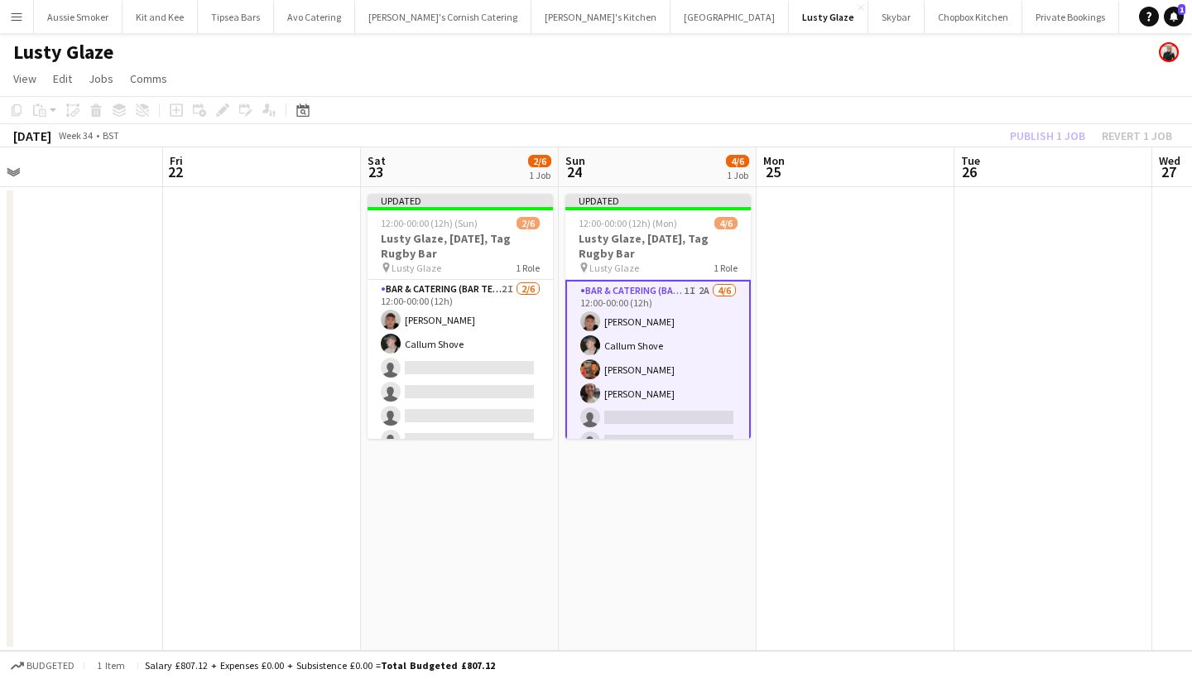
click at [1049, 140] on div "Publish 1 job Revert 1 job" at bounding box center [1091, 136] width 202 height 22
click at [1049, 140] on button "Publish 1 job" at bounding box center [1048, 136] width 89 height 22
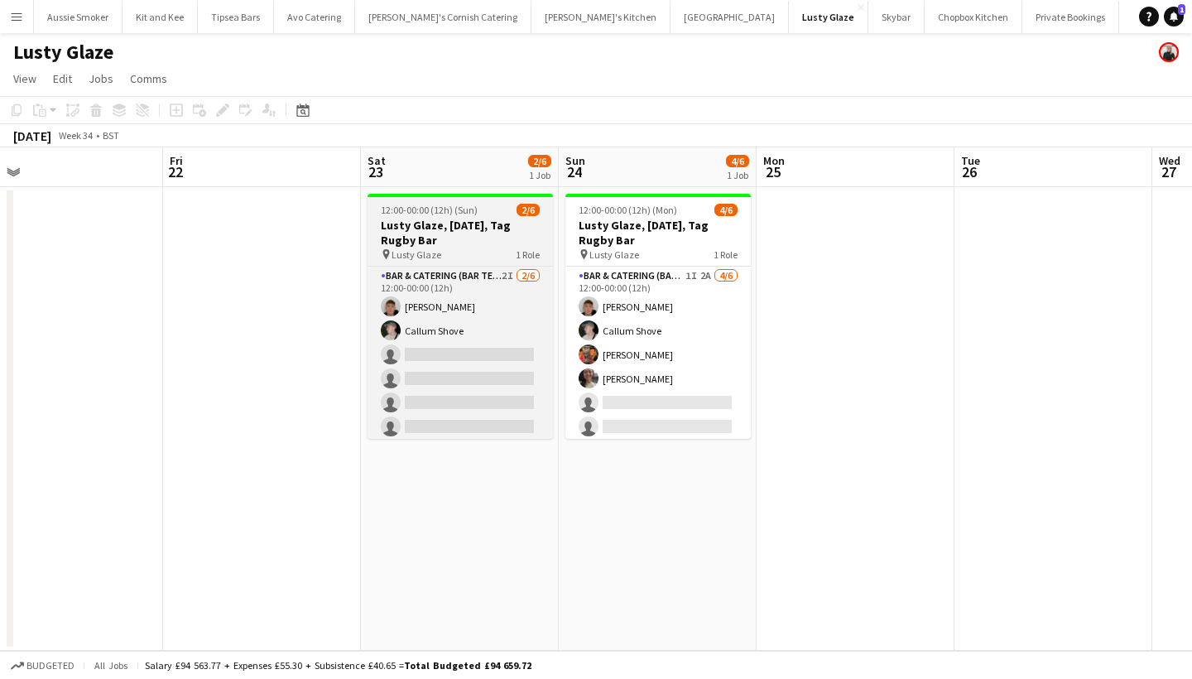
click at [475, 206] on span "12:00-00:00 (12h) (Sun)" at bounding box center [429, 210] width 97 height 12
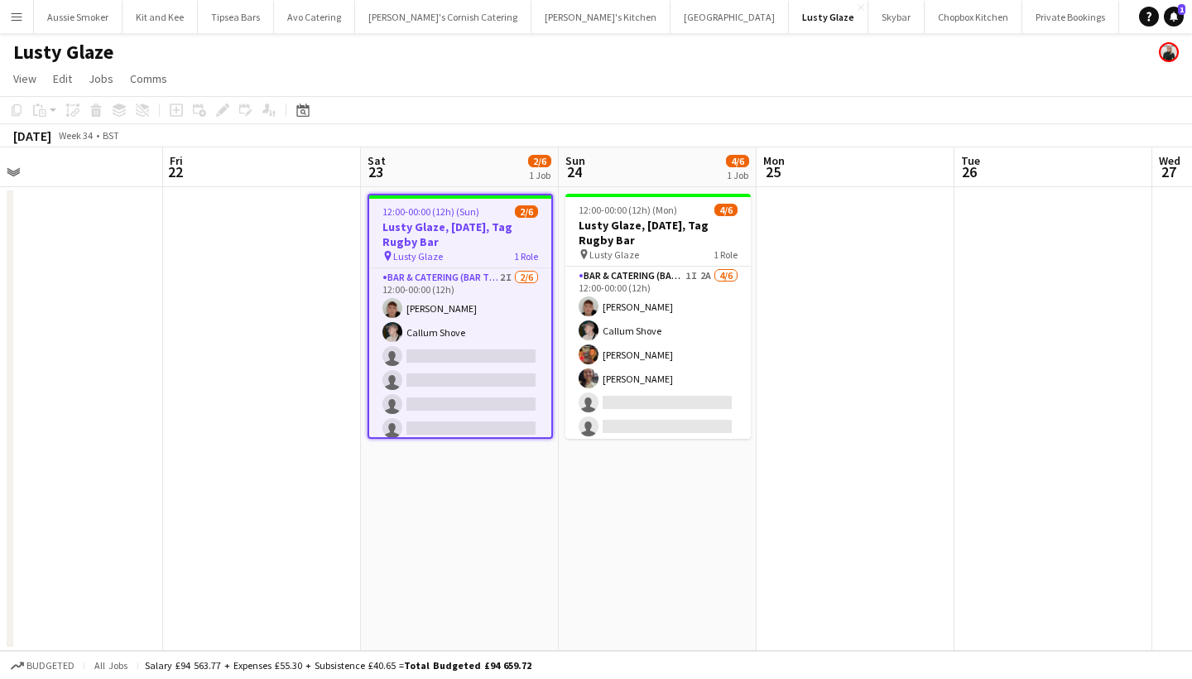
scroll to position [0, 430]
click at [464, 230] on h3 "Lusty Glaze, [DATE], Tag Rugby Bar" at bounding box center [461, 234] width 182 height 30
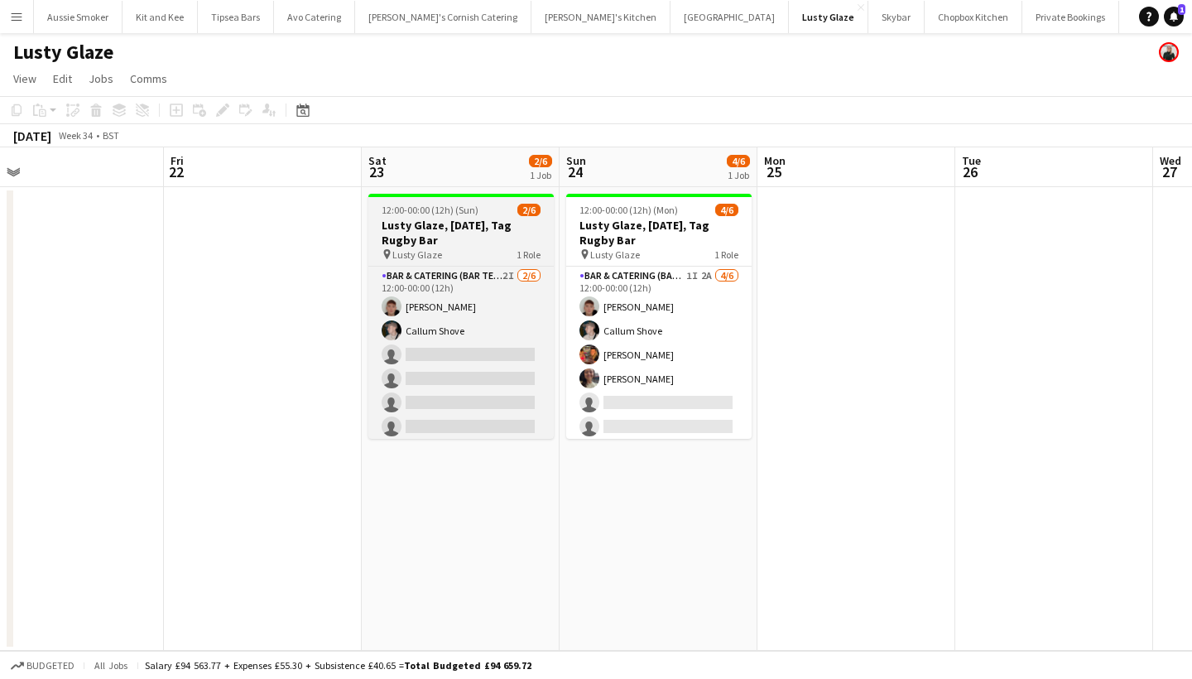
click at [464, 230] on h3 "Lusty Glaze, [DATE], Tag Rugby Bar" at bounding box center [460, 233] width 185 height 30
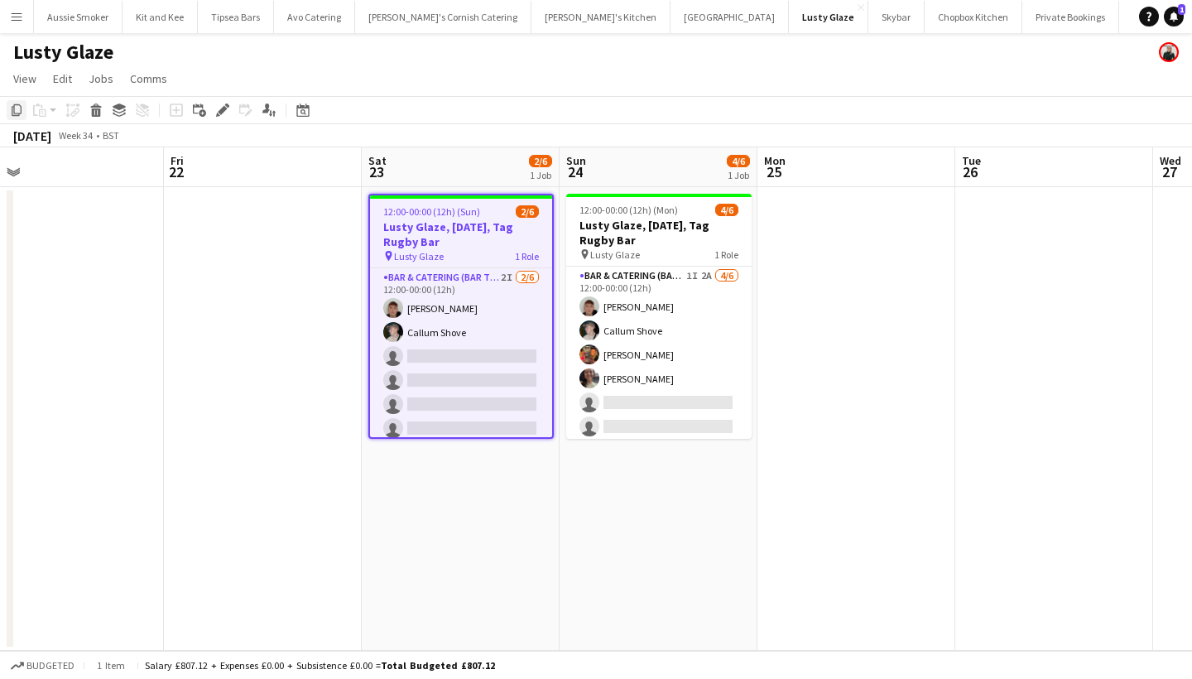
click at [17, 114] on icon "Copy" at bounding box center [16, 110] width 13 height 13
click at [210, 214] on app-date-cell at bounding box center [263, 419] width 198 height 464
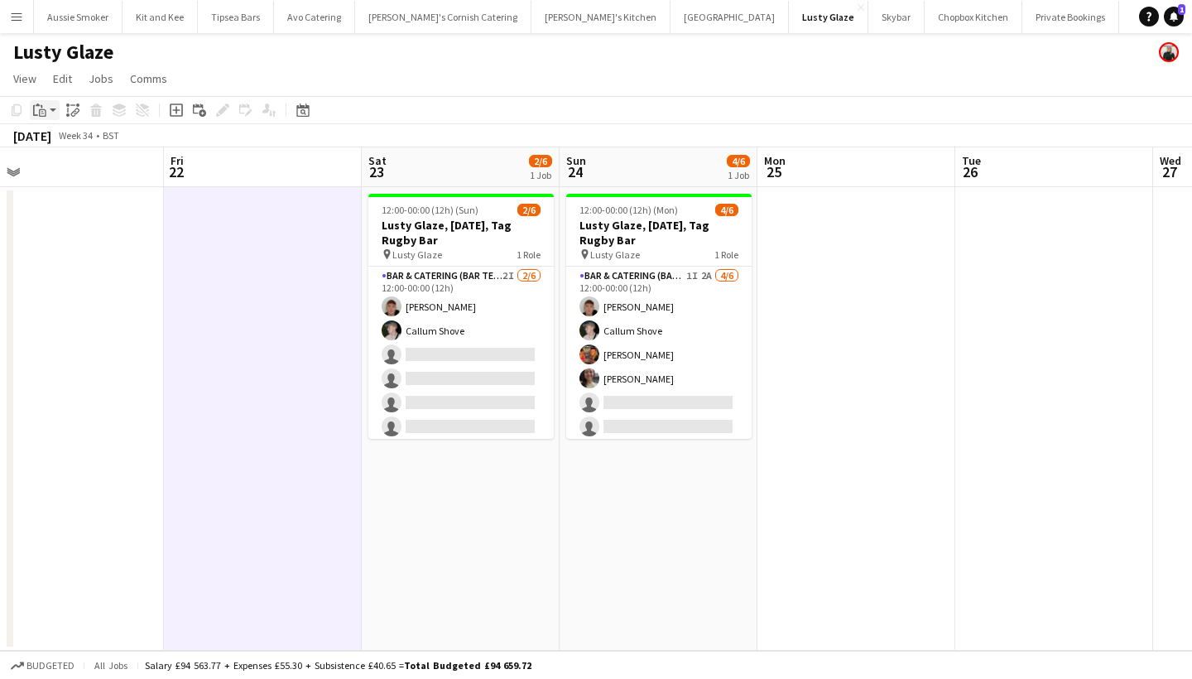
click at [40, 108] on icon "Paste" at bounding box center [39, 110] width 13 height 13
click at [87, 142] on link "Paste Command V" at bounding box center [109, 141] width 131 height 15
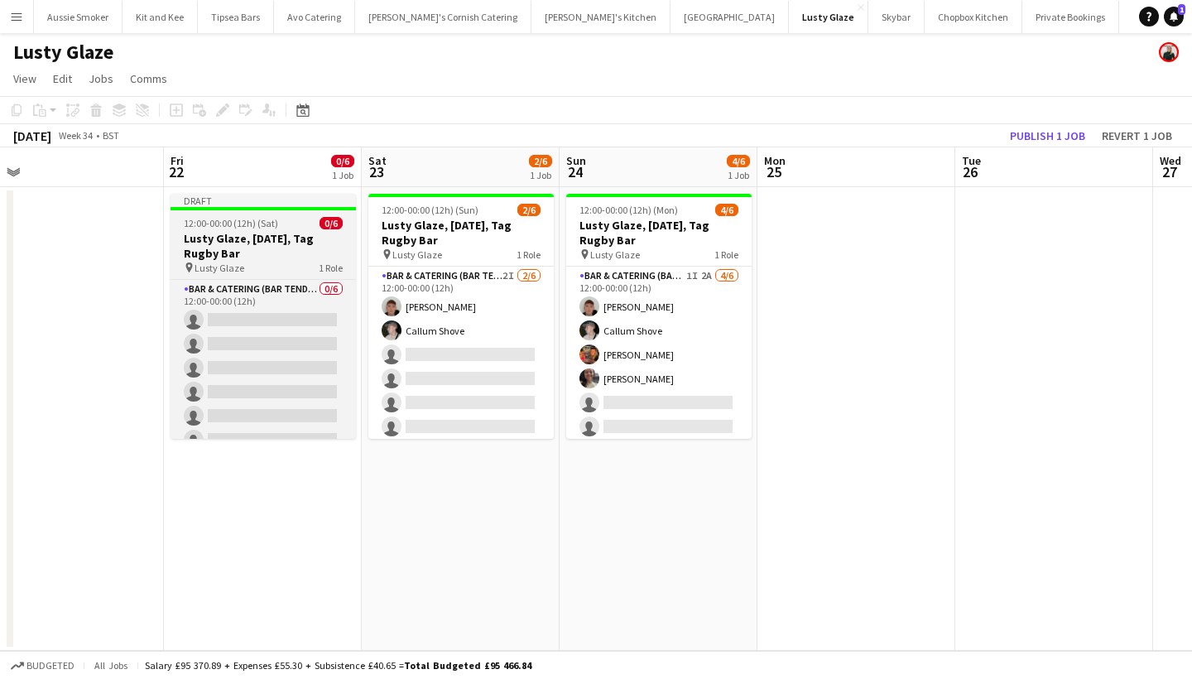
click at [274, 237] on h3 "Lusty Glaze, [DATE], Tag Rugby Bar" at bounding box center [263, 246] width 185 height 30
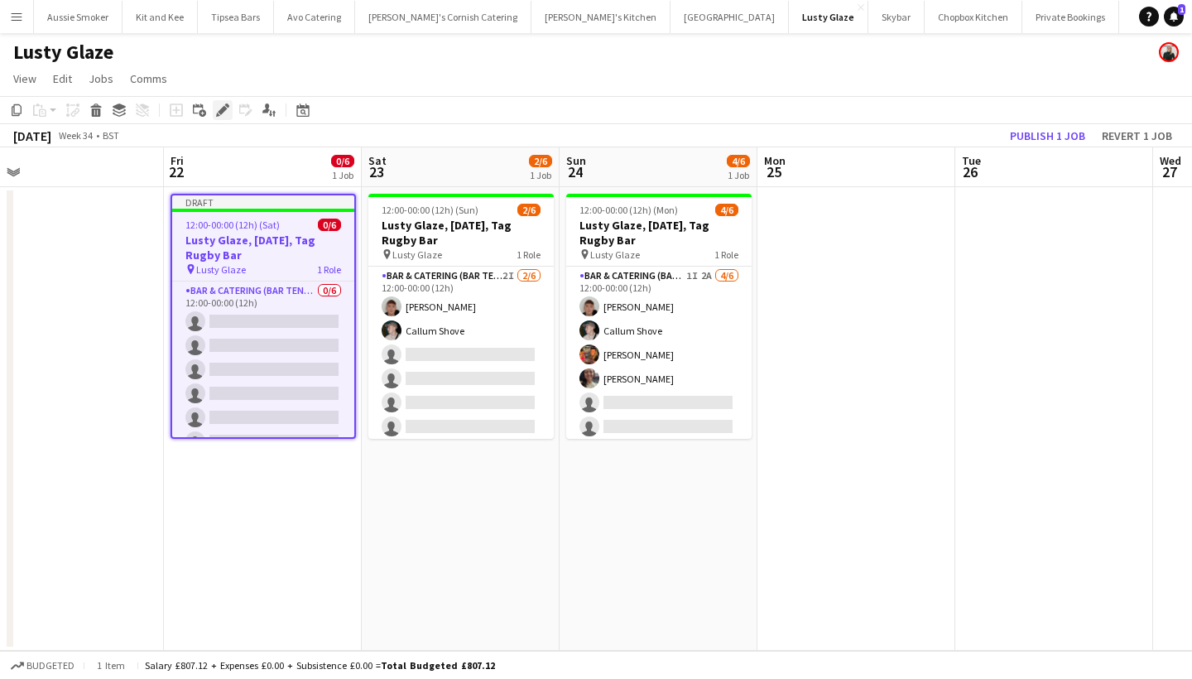
click at [219, 115] on icon at bounding box center [218, 115] width 4 height 4
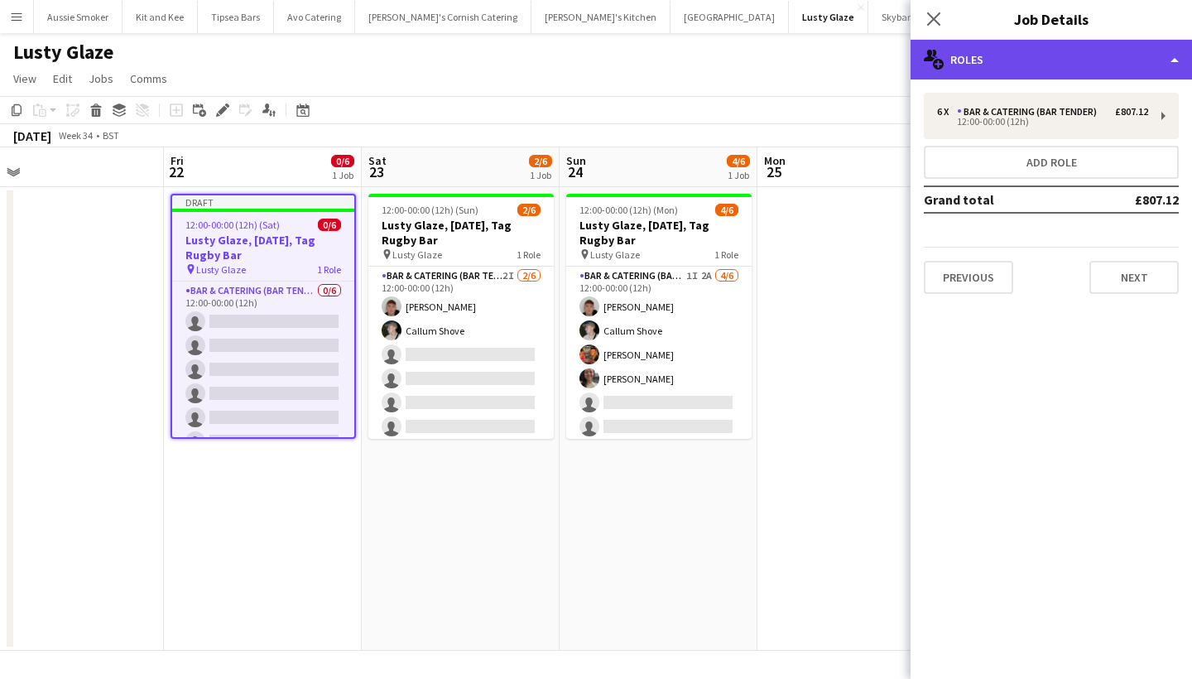
click at [1043, 63] on div "multiple-users-add Roles" at bounding box center [1052, 60] width 282 height 40
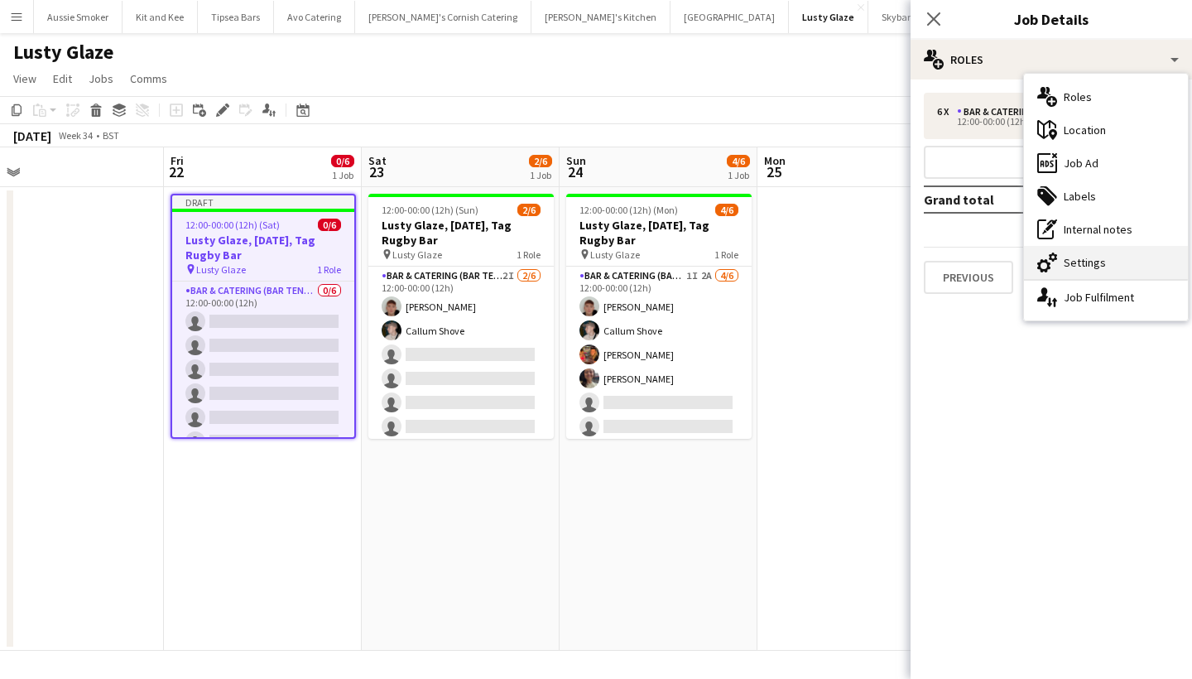
click at [1061, 261] on div "cog-double-3 Settings" at bounding box center [1106, 262] width 164 height 33
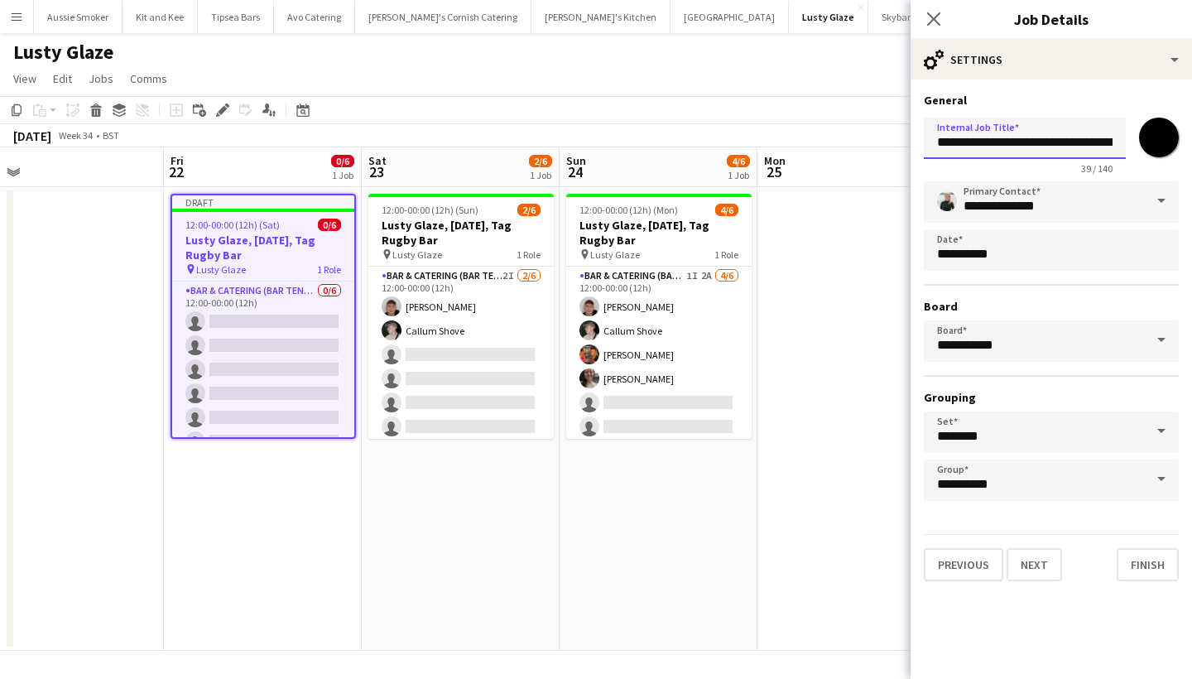
click at [1015, 142] on input "**********" at bounding box center [1025, 138] width 202 height 41
type input "**********"
click at [1147, 571] on button "Finish" at bounding box center [1148, 564] width 62 height 33
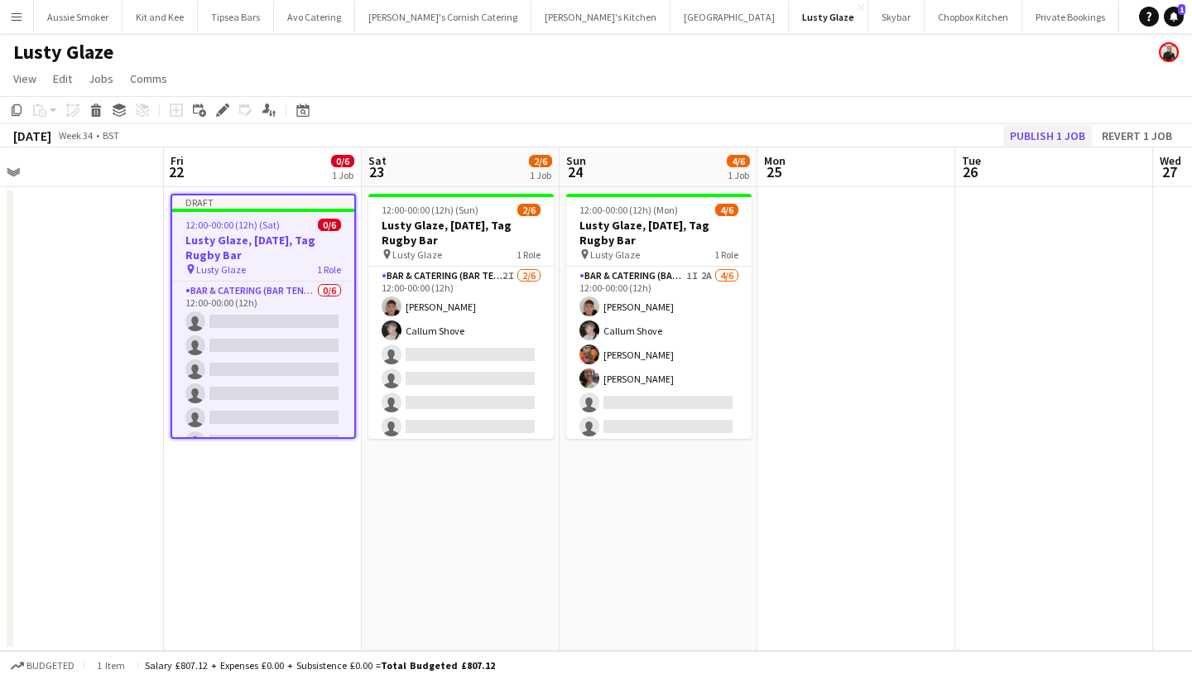
click at [1043, 131] on button "Publish 1 job" at bounding box center [1048, 136] width 89 height 22
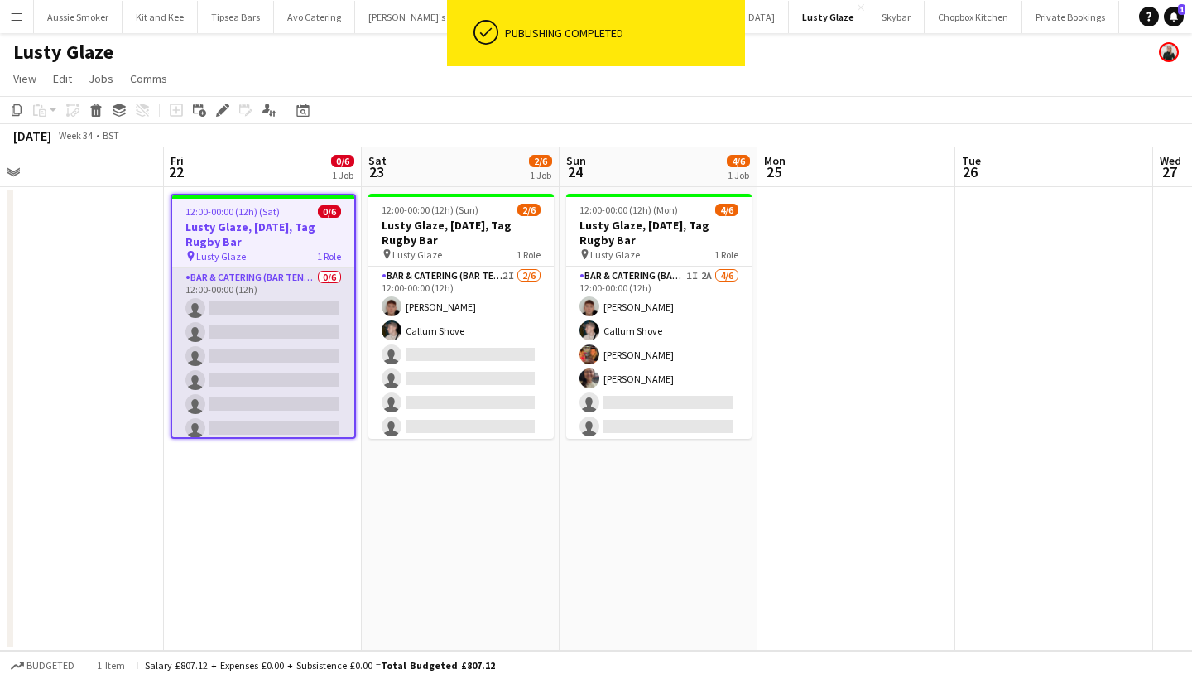
click at [301, 352] on app-card-role "Bar & Catering (Bar Tender) 0/6 12:00-00:00 (12h) single-neutral-actions single…" at bounding box center [263, 356] width 182 height 176
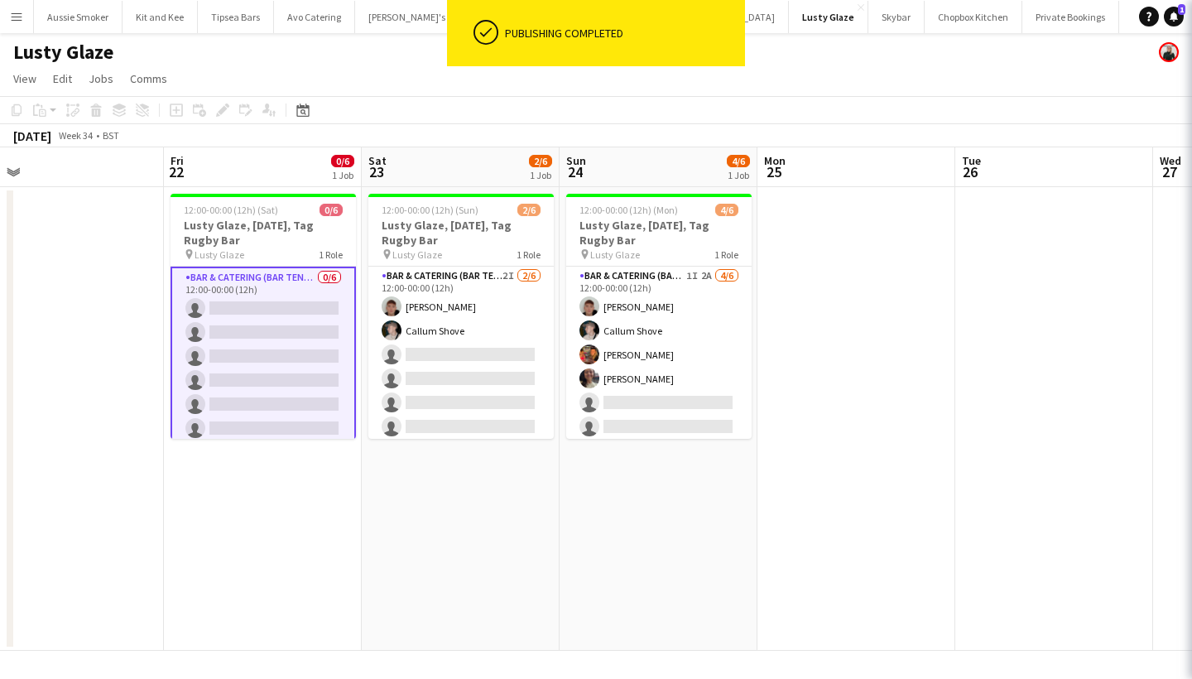
scroll to position [0, 427]
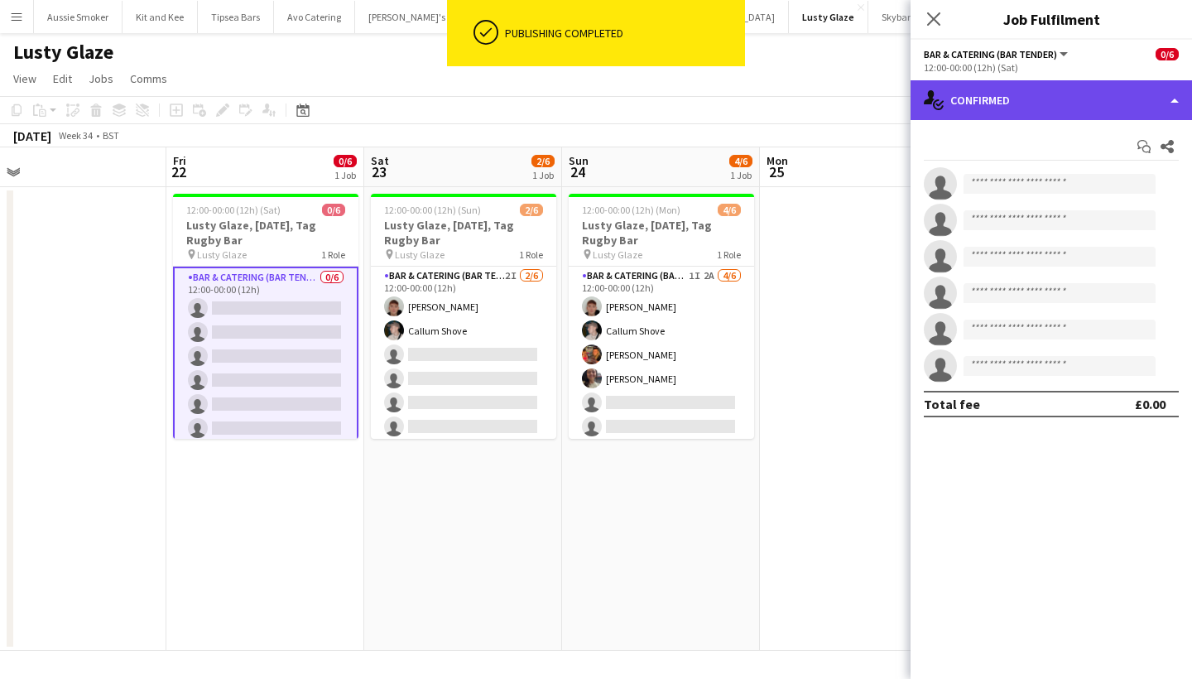
click at [1033, 96] on div "single-neutral-actions-check-2 Confirmed" at bounding box center [1052, 100] width 282 height 40
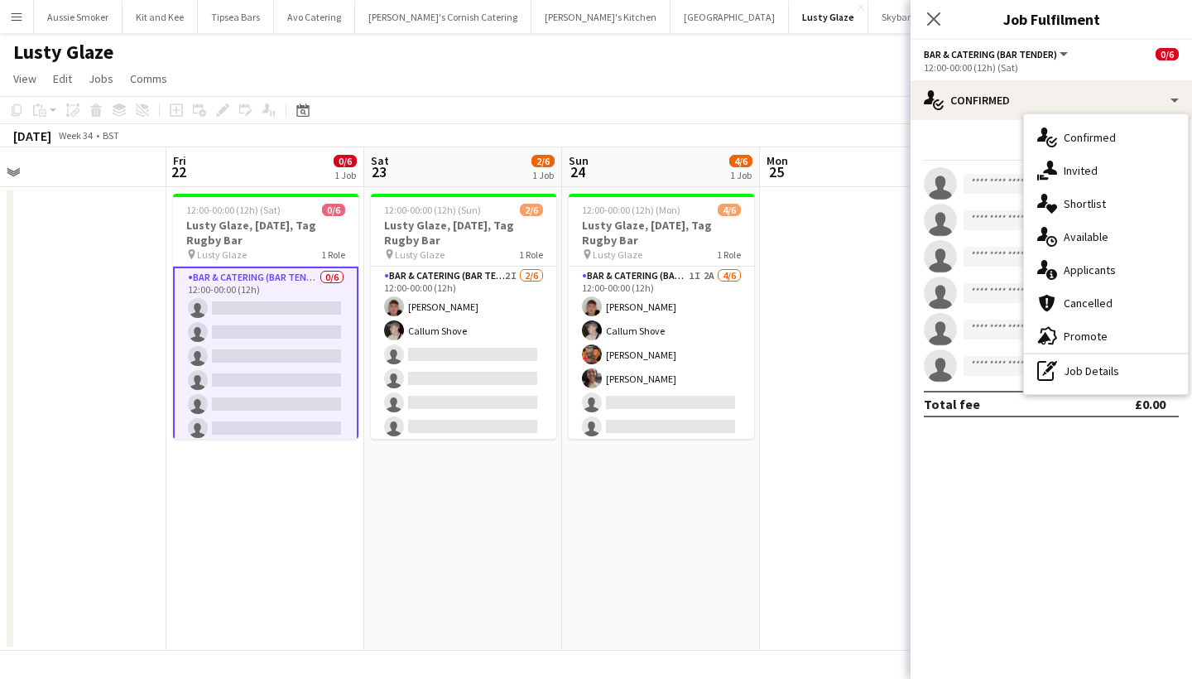
click at [1100, 184] on div "single-neutral-actions-share-1 Invited" at bounding box center [1106, 170] width 164 height 33
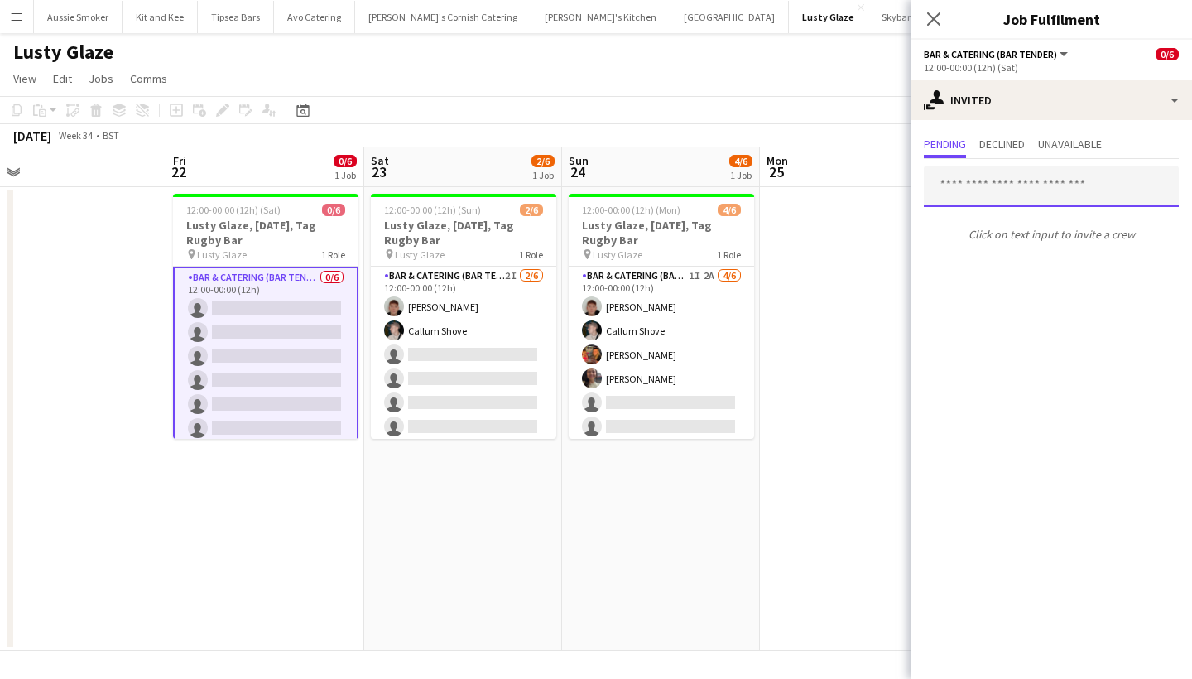
click at [1002, 196] on input "text" at bounding box center [1051, 186] width 255 height 41
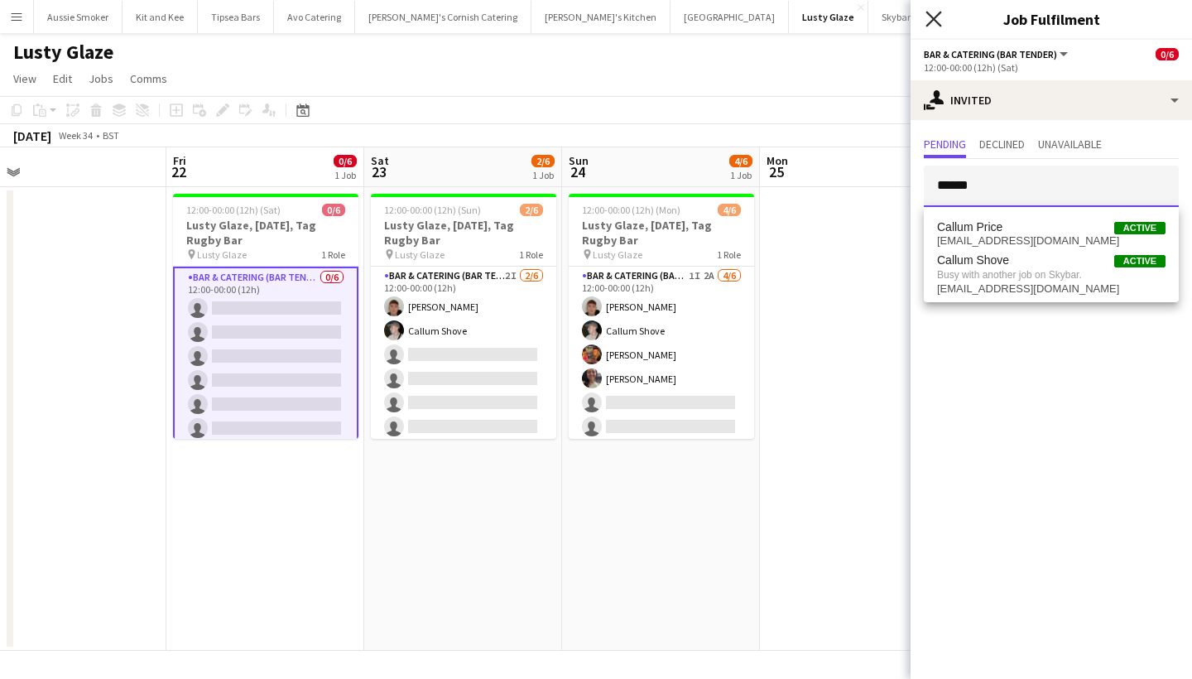
type input "******"
click at [932, 18] on icon at bounding box center [934, 19] width 16 height 16
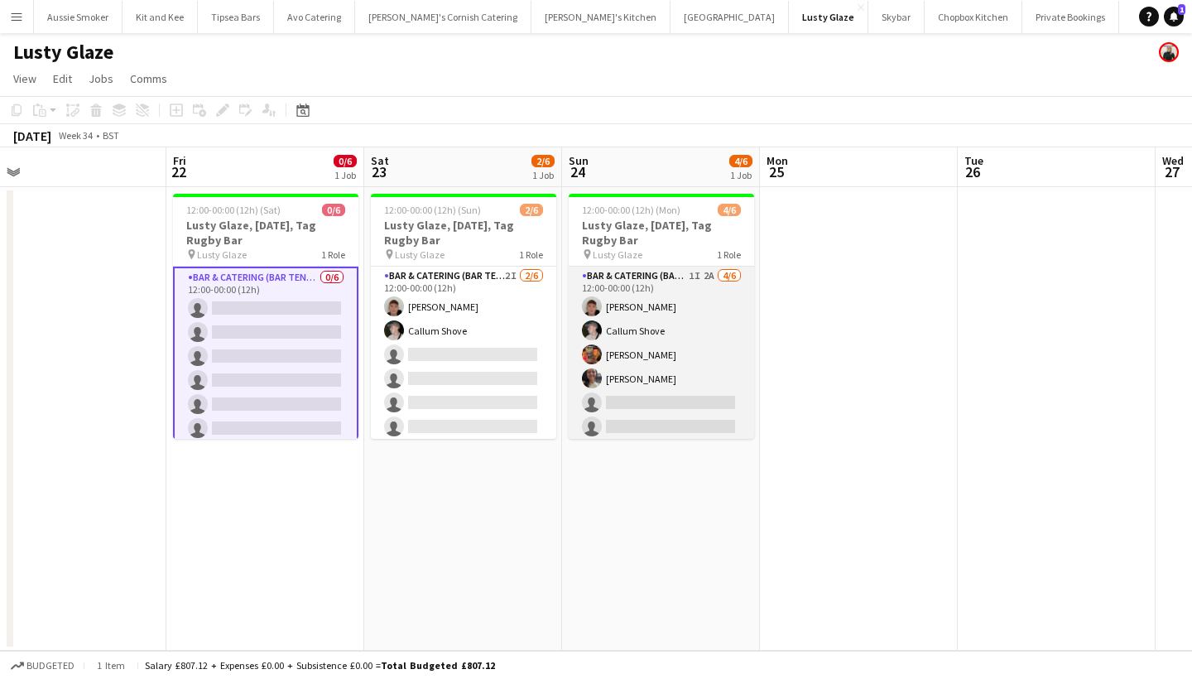
click at [697, 376] on app-card-role "Bar & Catering (Bar Tender) 1I 2A 4/6 12:00-00:00 (12h) Dominic Sidwell Callum …" at bounding box center [661, 355] width 185 height 176
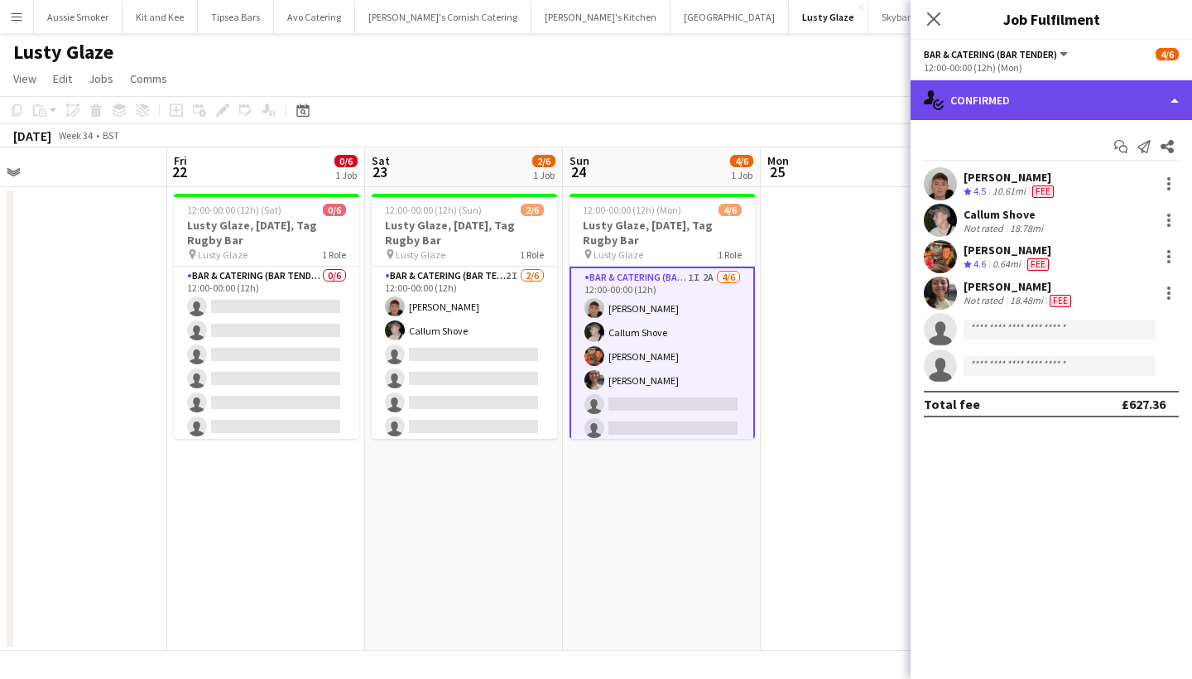
click at [1050, 101] on div "single-neutral-actions-check-2 Confirmed" at bounding box center [1052, 100] width 282 height 40
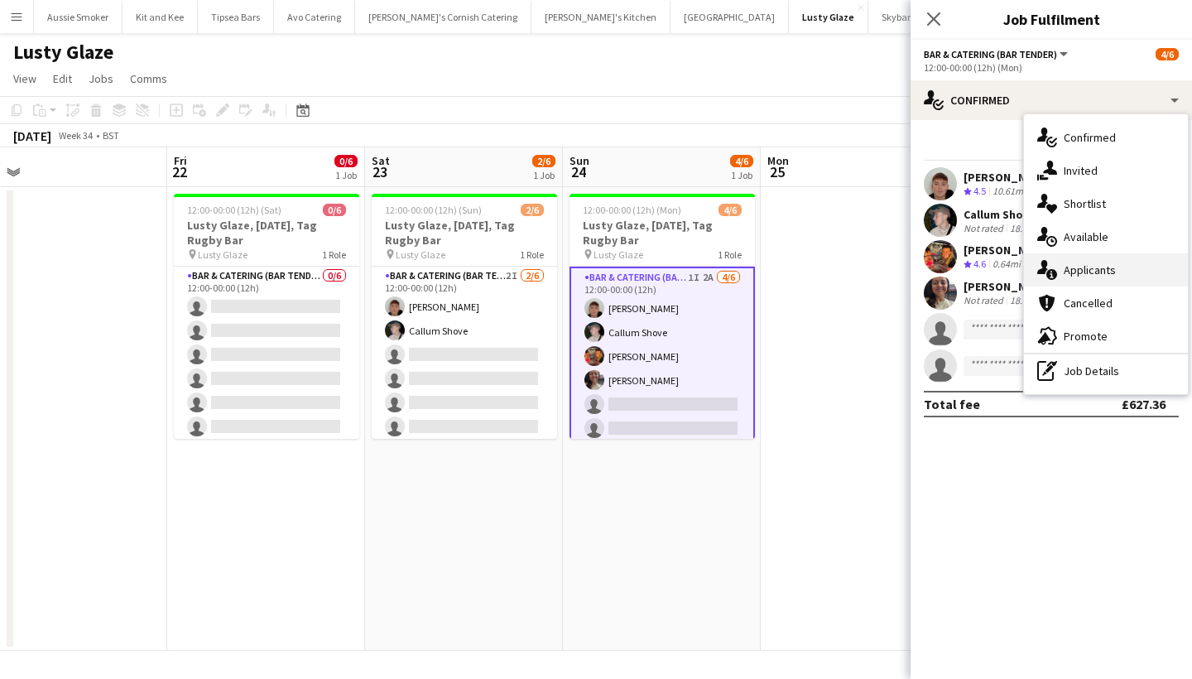
click at [1092, 262] on div "single-neutral-actions-information Applicants" at bounding box center [1106, 269] width 164 height 33
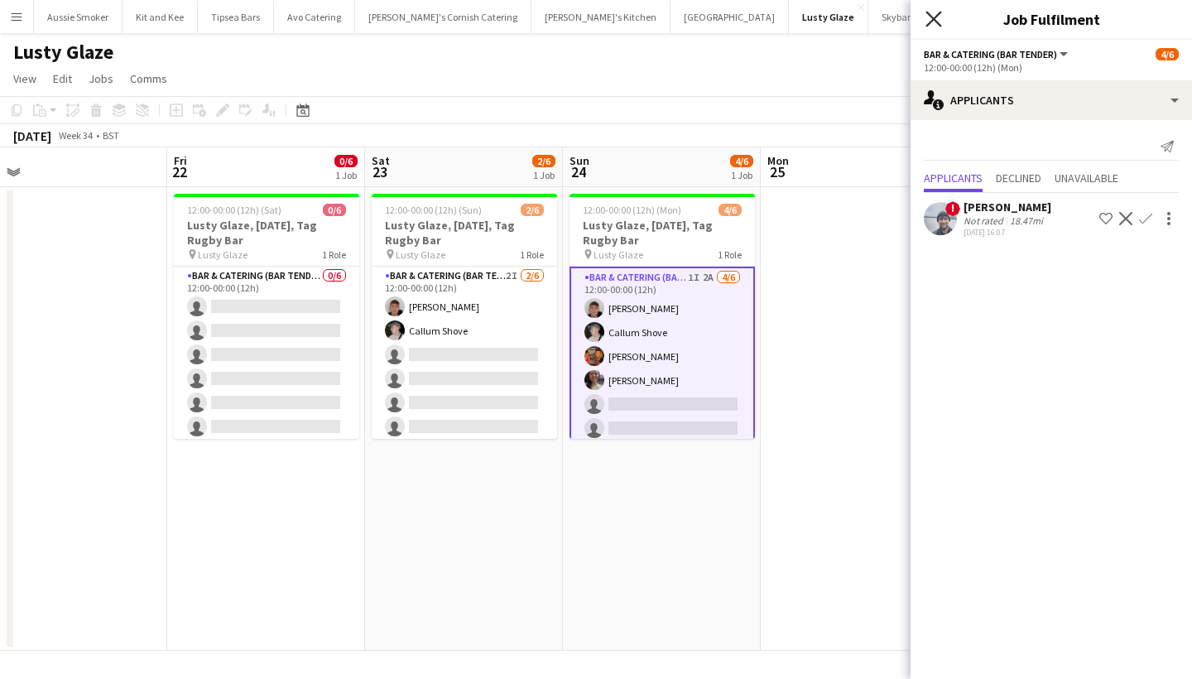
click at [932, 17] on icon at bounding box center [934, 19] width 16 height 16
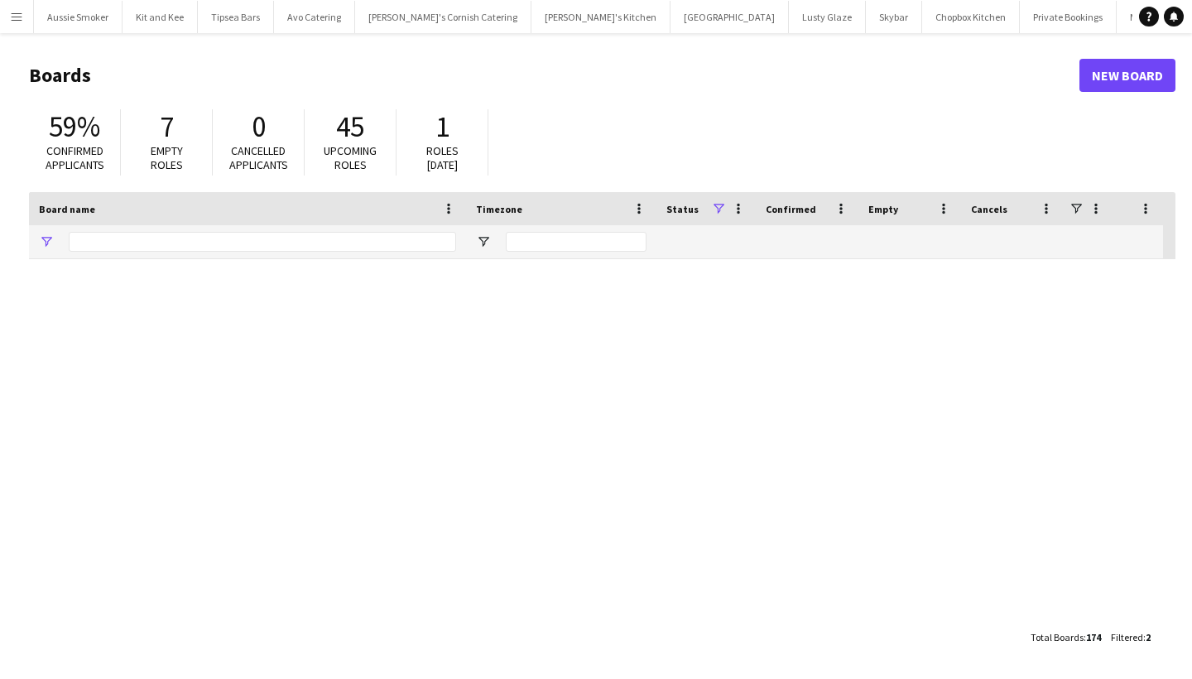
type input "*****"
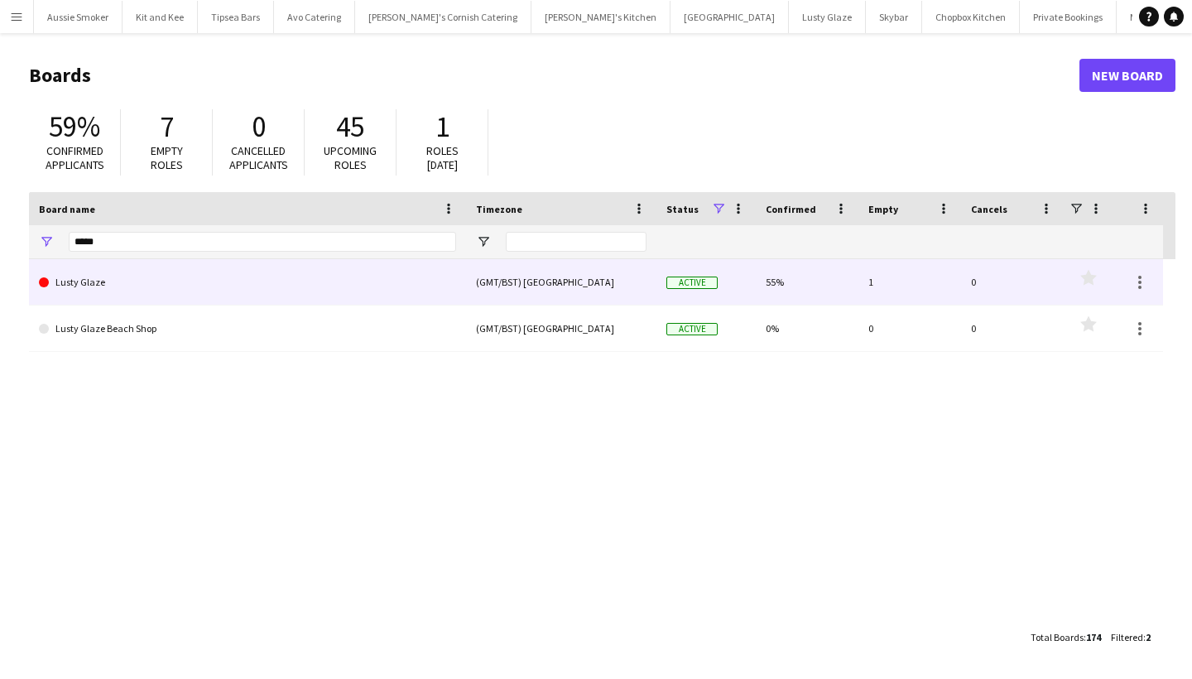
click at [131, 279] on link "Lusty Glaze" at bounding box center [247, 282] width 417 height 46
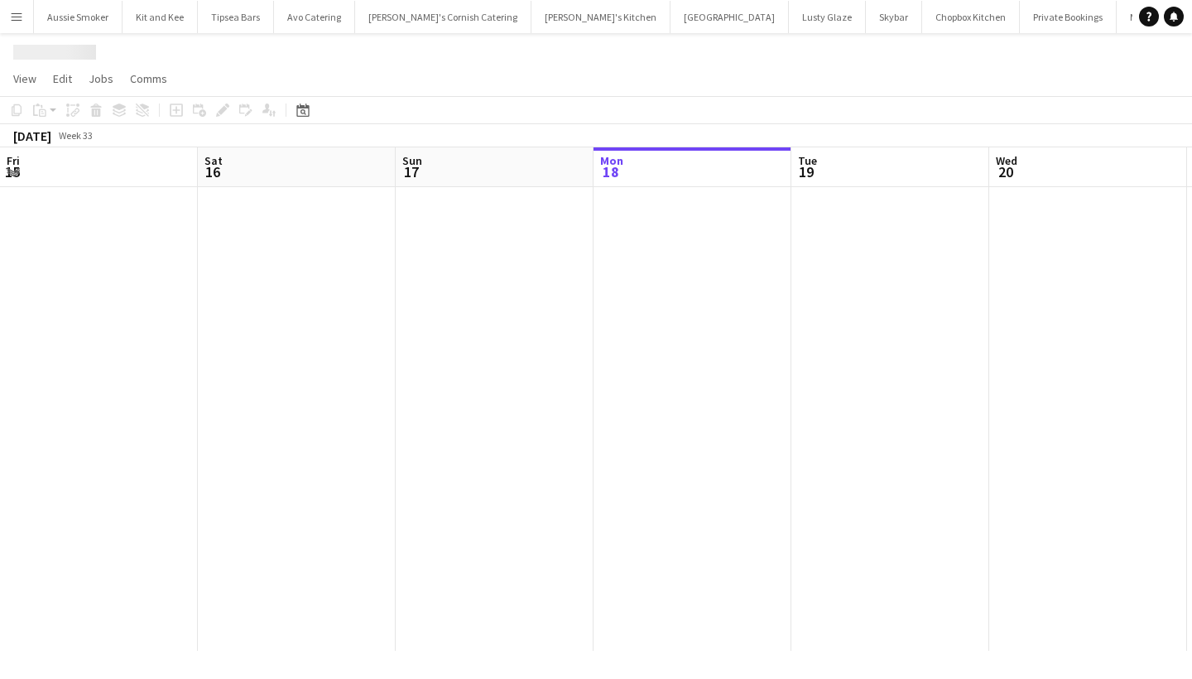
scroll to position [0, 396]
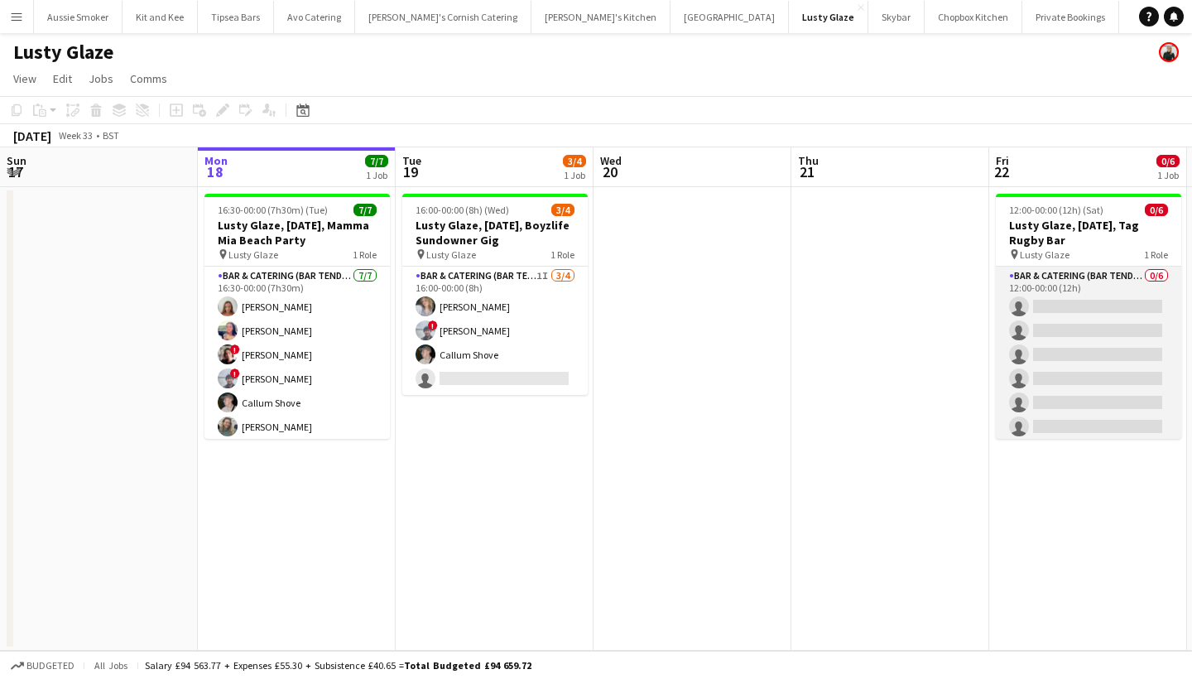
click at [1096, 320] on app-card-role "Bar & Catering (Bar Tender) 0/6 12:00-00:00 (12h) single-neutral-actions single…" at bounding box center [1088, 355] width 185 height 176
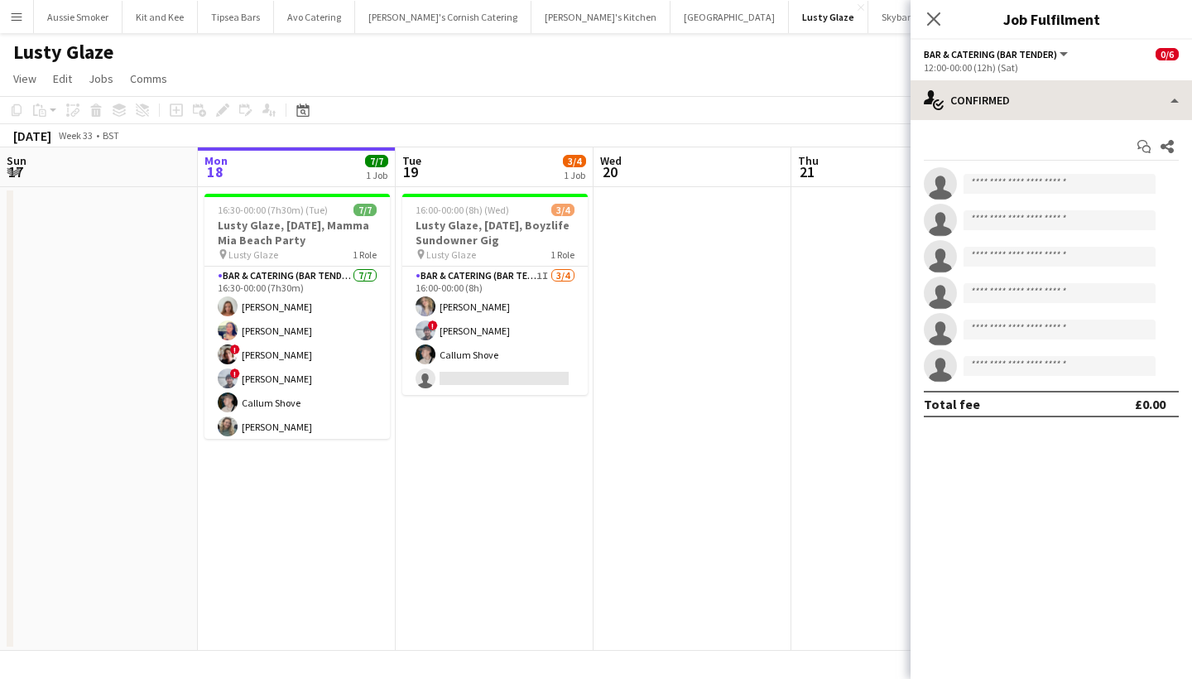
click at [1096, 121] on div "Start chat Share single-neutral-actions single-neutral-actions single-neutral-a…" at bounding box center [1052, 275] width 282 height 311
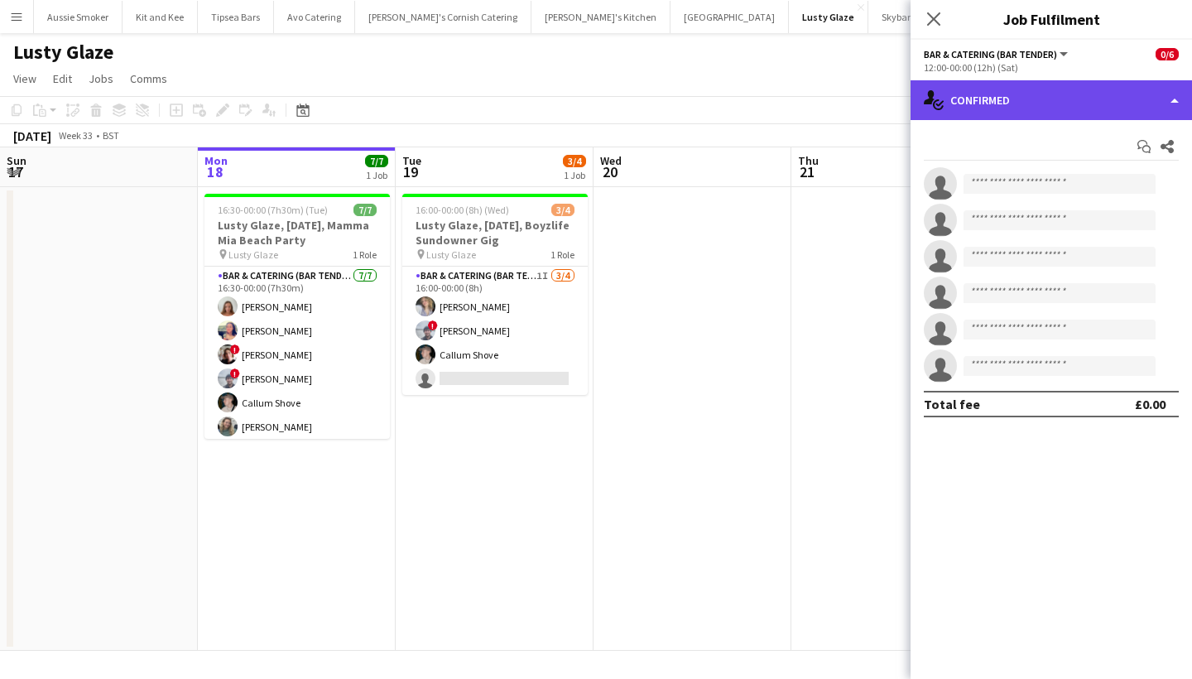
click at [1091, 104] on div "single-neutral-actions-check-2 Confirmed" at bounding box center [1052, 100] width 282 height 40
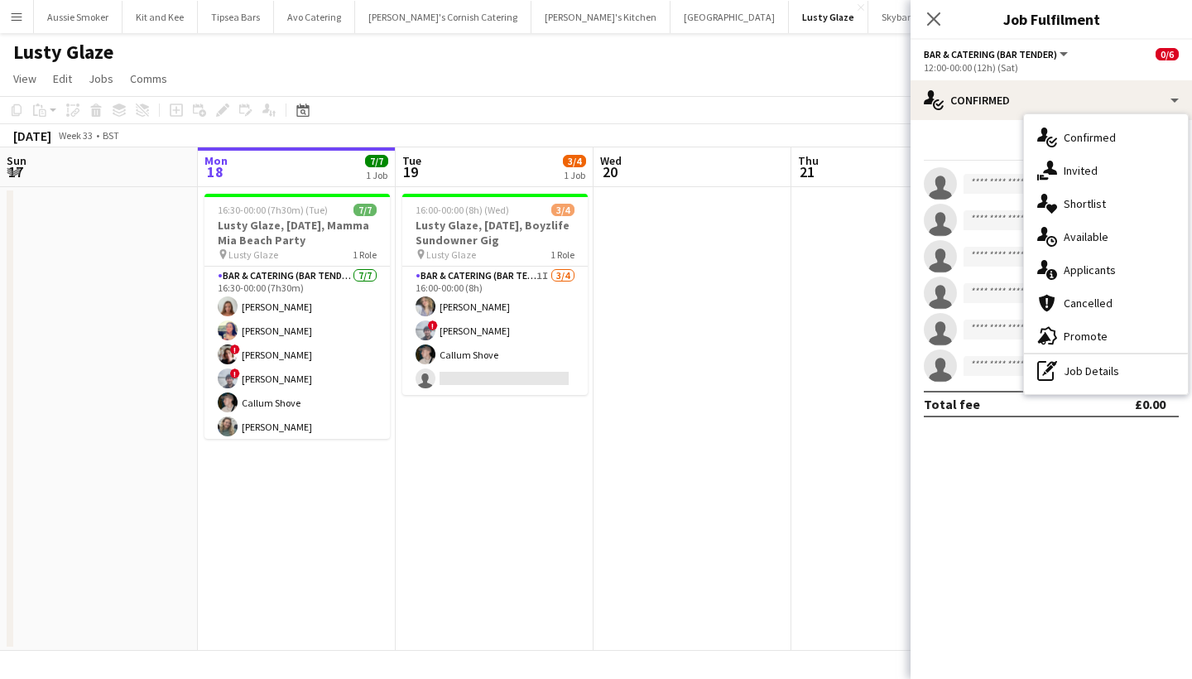
click at [1112, 378] on div "pen-write Job Details" at bounding box center [1106, 370] width 164 height 33
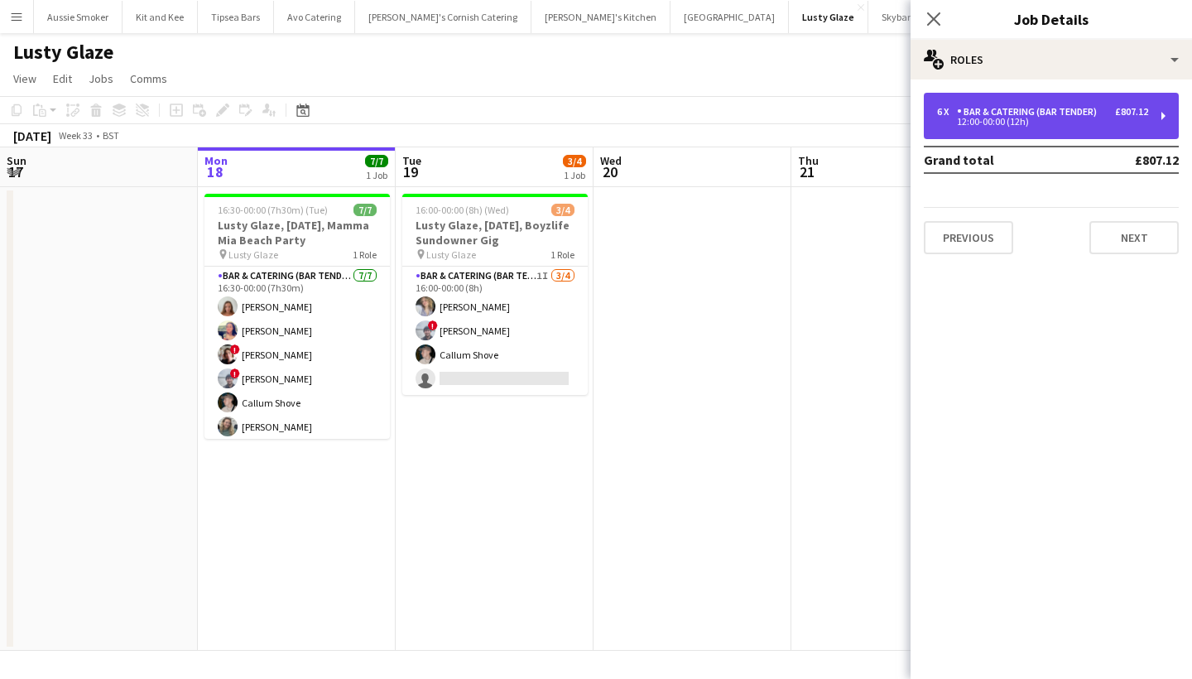
click at [1000, 108] on div "Bar & Catering (Bar Tender)" at bounding box center [1030, 112] width 147 height 12
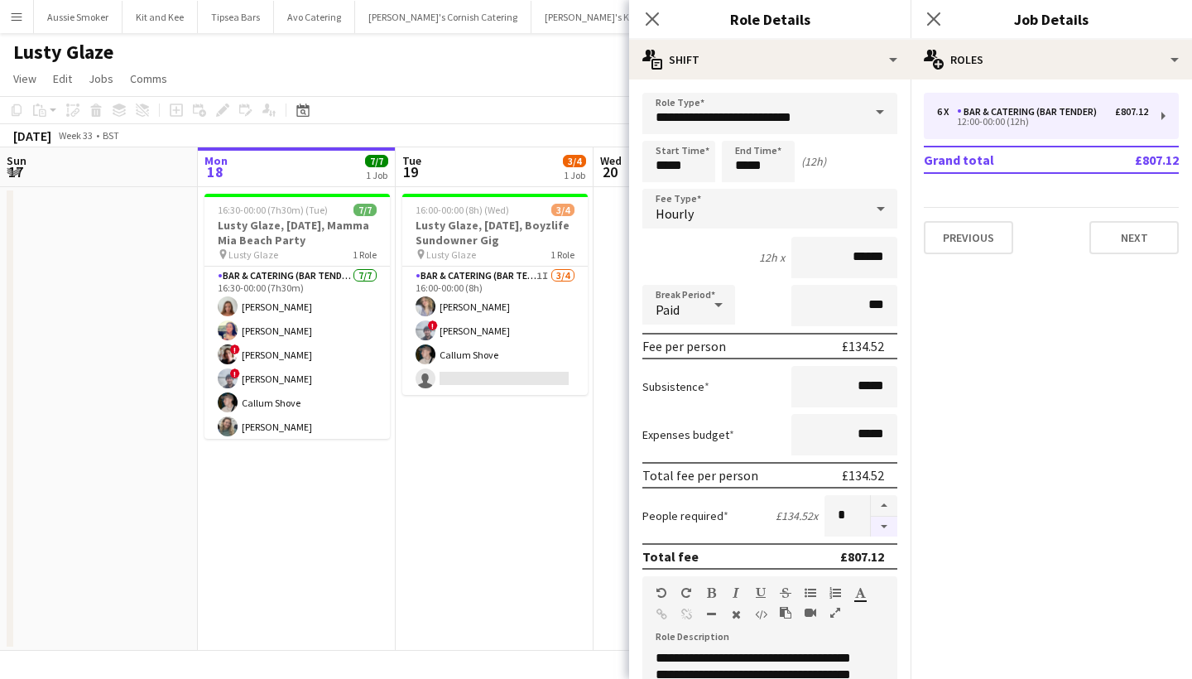
click at [879, 518] on button "button" at bounding box center [884, 527] width 26 height 21
click at [878, 518] on button "button" at bounding box center [884, 527] width 26 height 21
type input "*"
click at [940, 20] on icon "Close pop-in" at bounding box center [934, 19] width 16 height 16
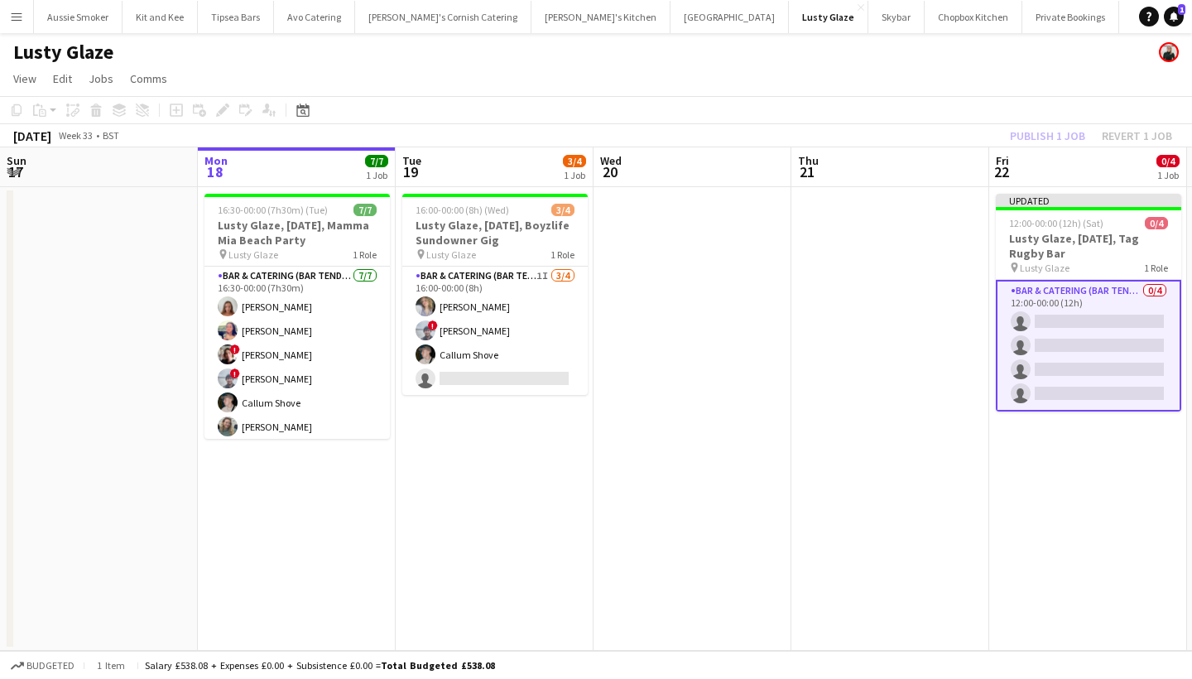
click at [1057, 132] on div "Publish 1 job Revert 1 job" at bounding box center [1091, 136] width 202 height 22
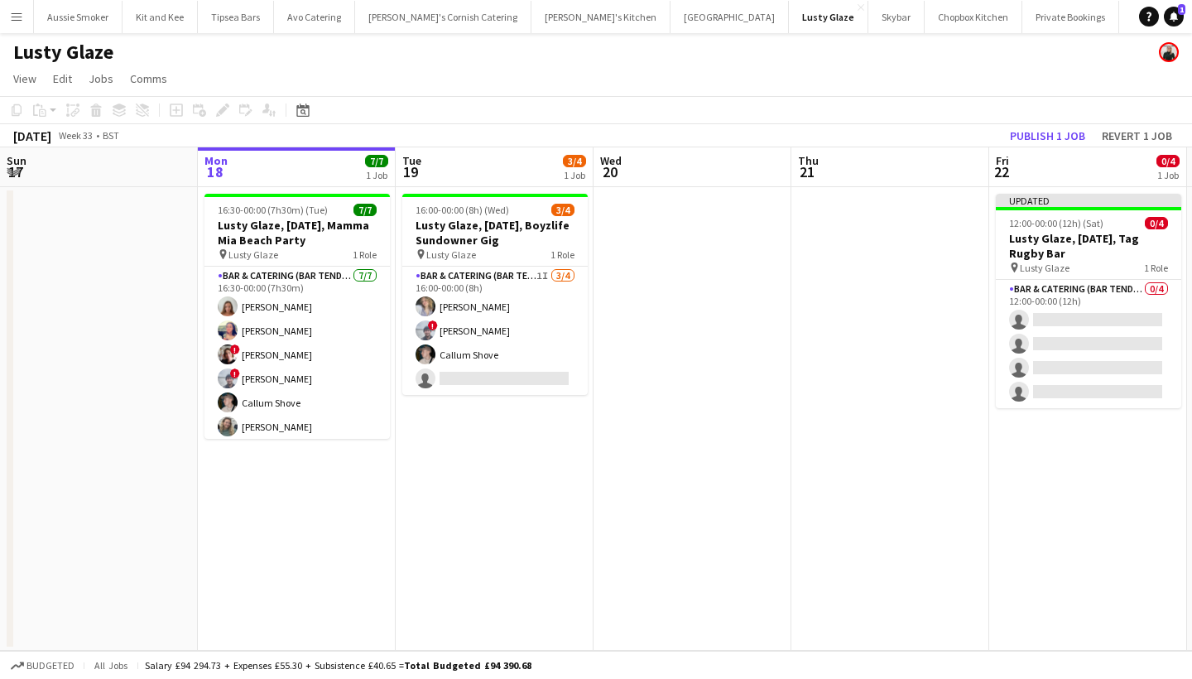
click at [1057, 132] on button "Publish 1 job" at bounding box center [1048, 136] width 89 height 22
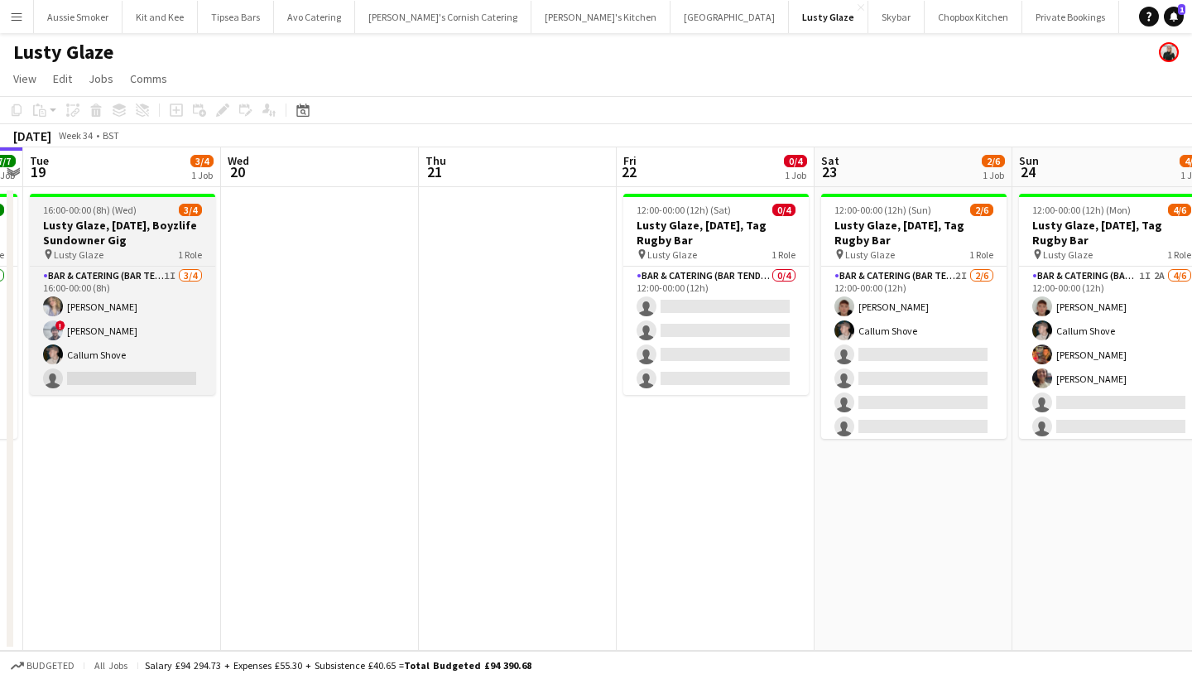
scroll to position [0, 371]
click at [143, 234] on h3 "Lusty Glaze, 19th August, Boyzlife Sundowner Gig" at bounding box center [123, 233] width 185 height 30
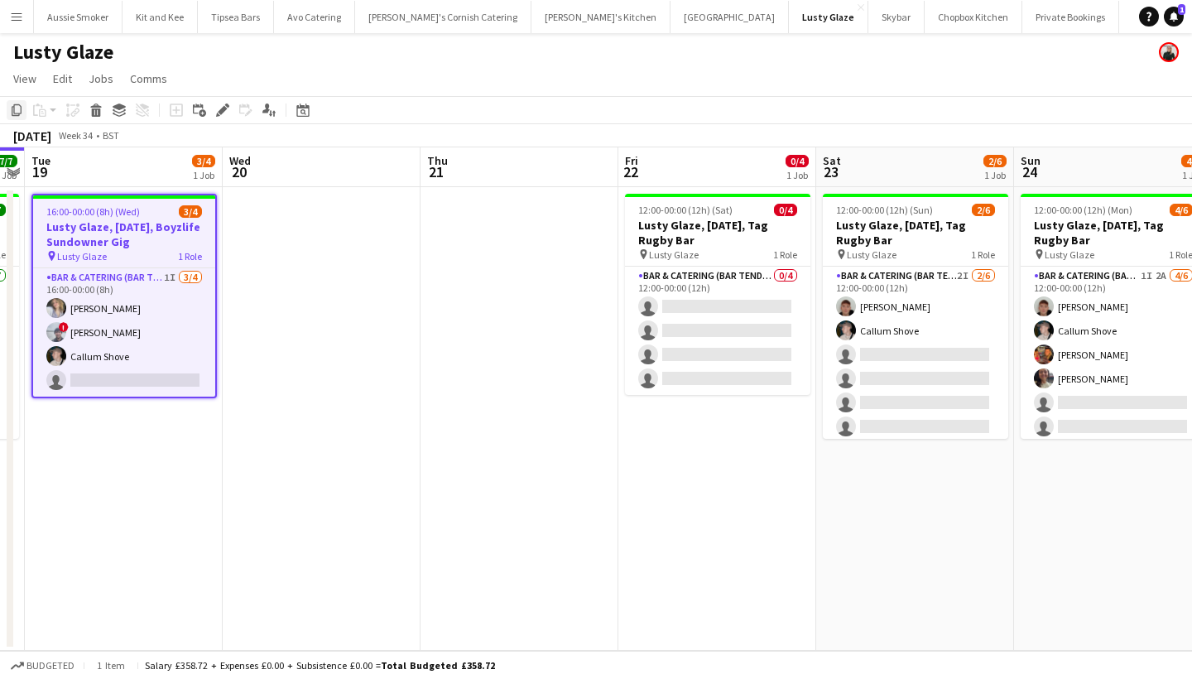
click at [22, 108] on icon at bounding box center [17, 110] width 10 height 12
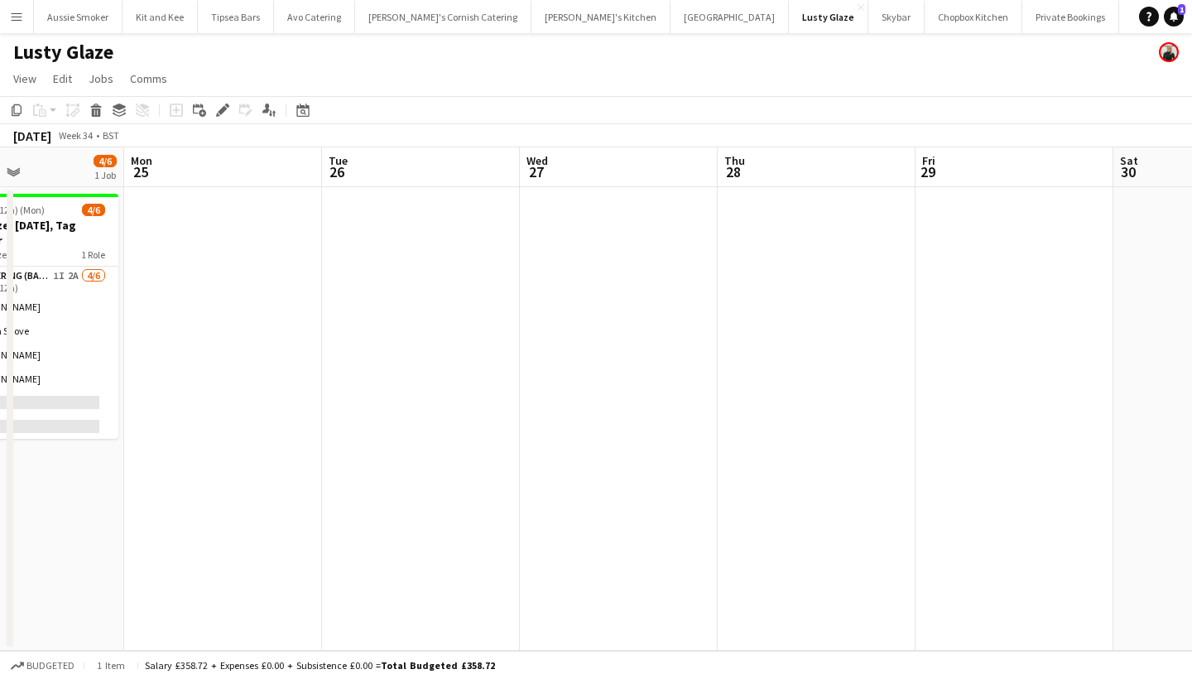
scroll to position [0, 474]
click at [981, 226] on app-date-cell at bounding box center [1010, 419] width 198 height 464
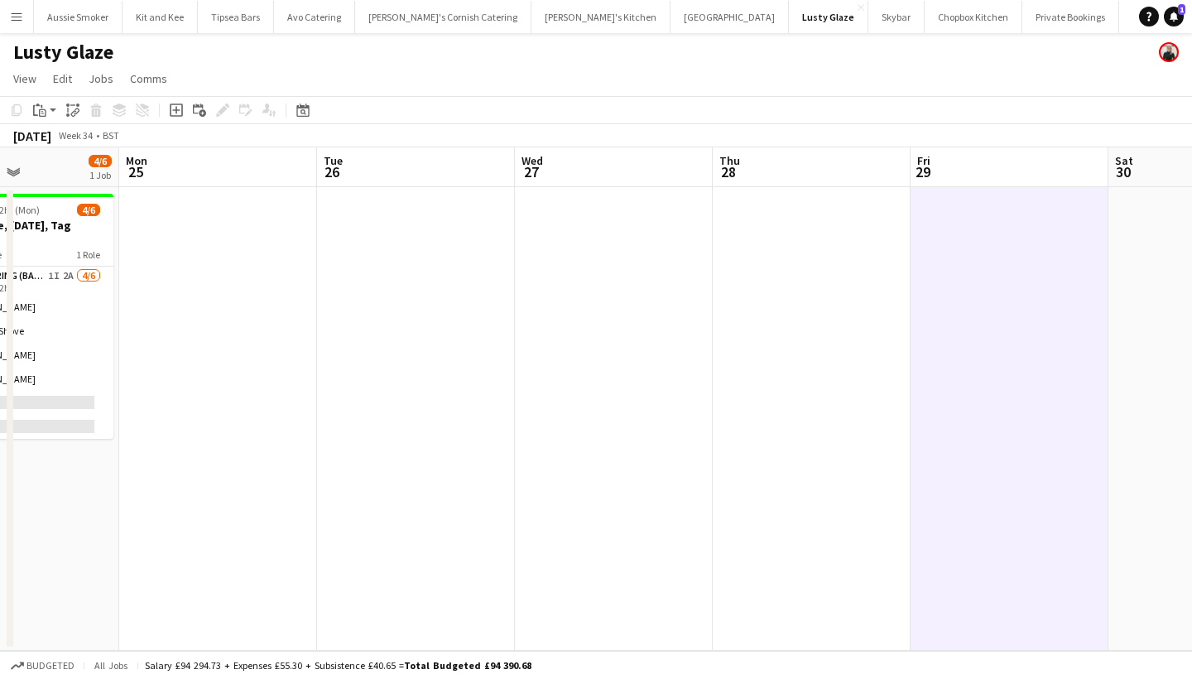
click at [805, 234] on app-date-cell at bounding box center [812, 419] width 198 height 464
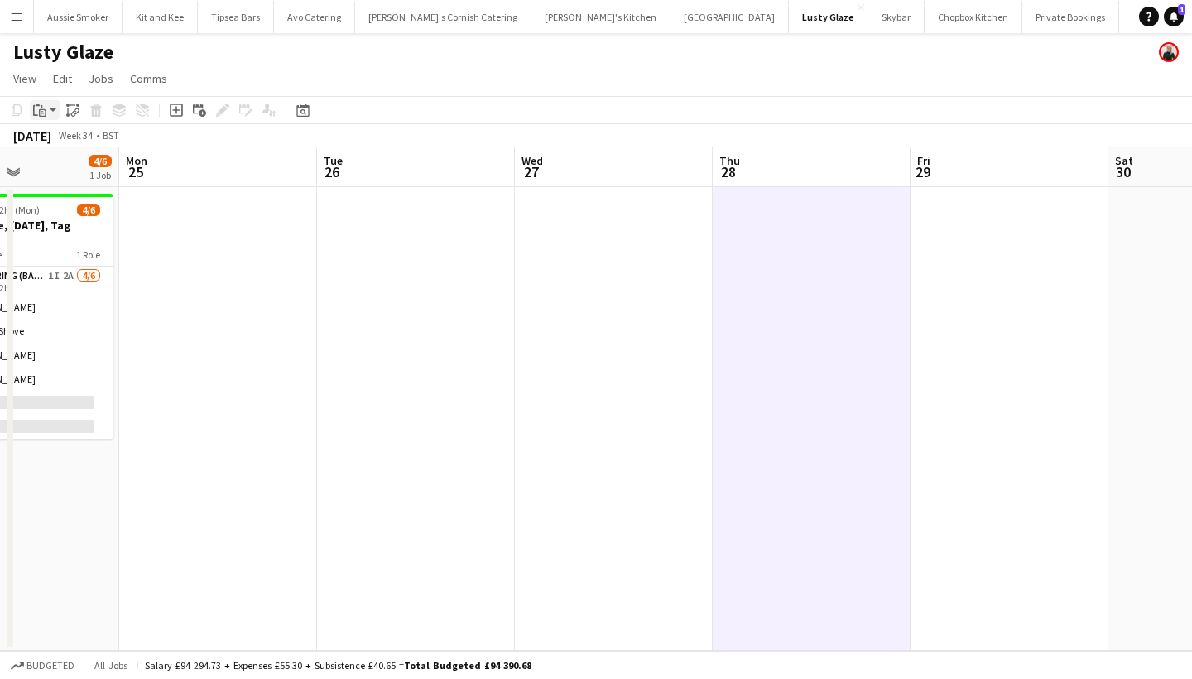
click at [34, 110] on icon at bounding box center [35, 110] width 5 height 11
click at [80, 143] on link "Paste Command V" at bounding box center [109, 141] width 131 height 15
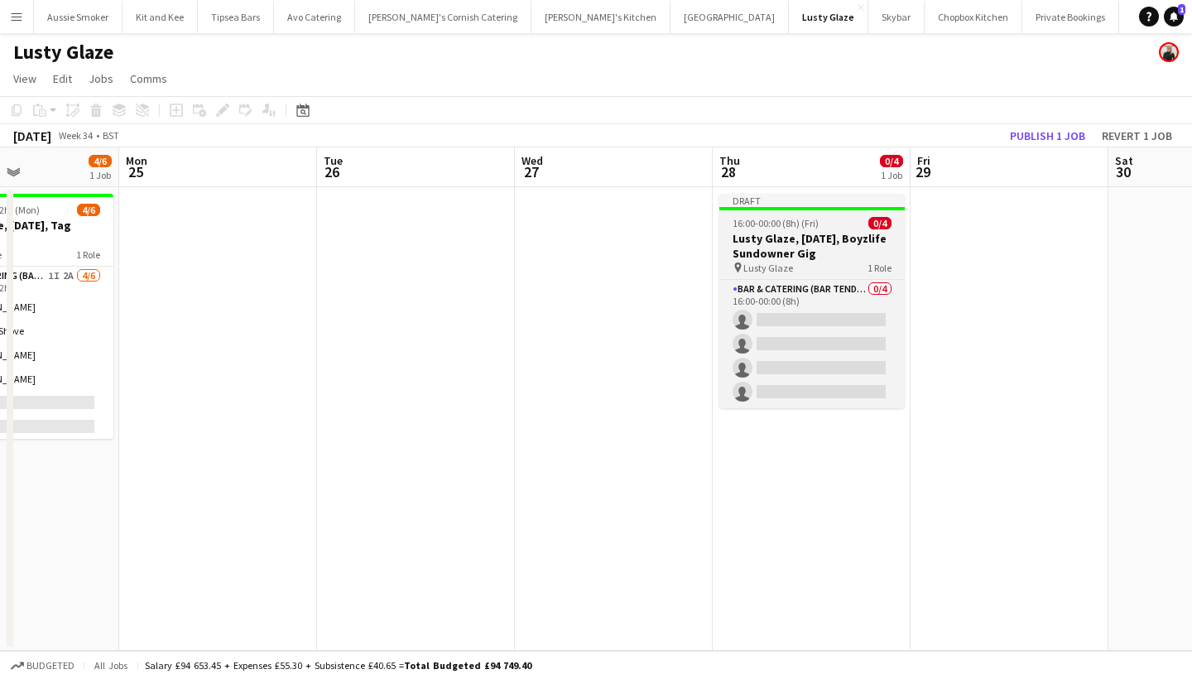
click at [787, 238] on h3 "Lusty Glaze, 19th August, Boyzlife Sundowner Gig" at bounding box center [812, 246] width 185 height 30
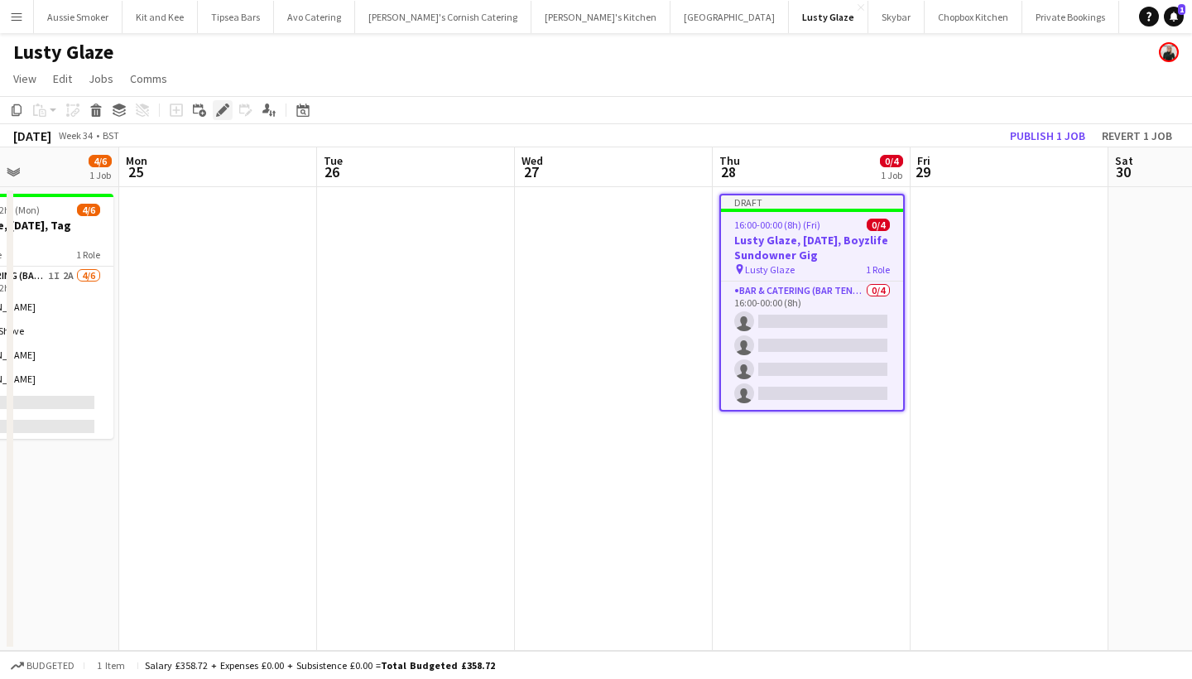
click at [225, 109] on icon at bounding box center [222, 110] width 9 height 9
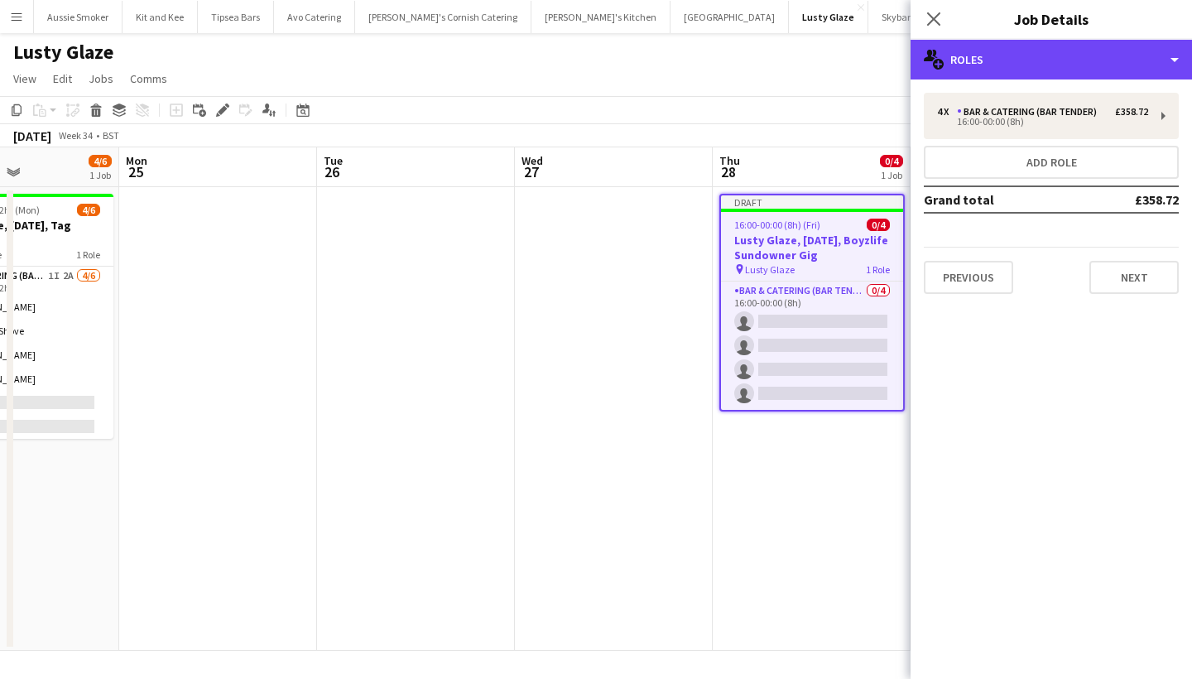
drag, startPoint x: 1032, startPoint y: 55, endPoint x: 1028, endPoint y: 76, distance: 21.1
click at [1032, 55] on div "multiple-users-add Roles" at bounding box center [1052, 60] width 282 height 40
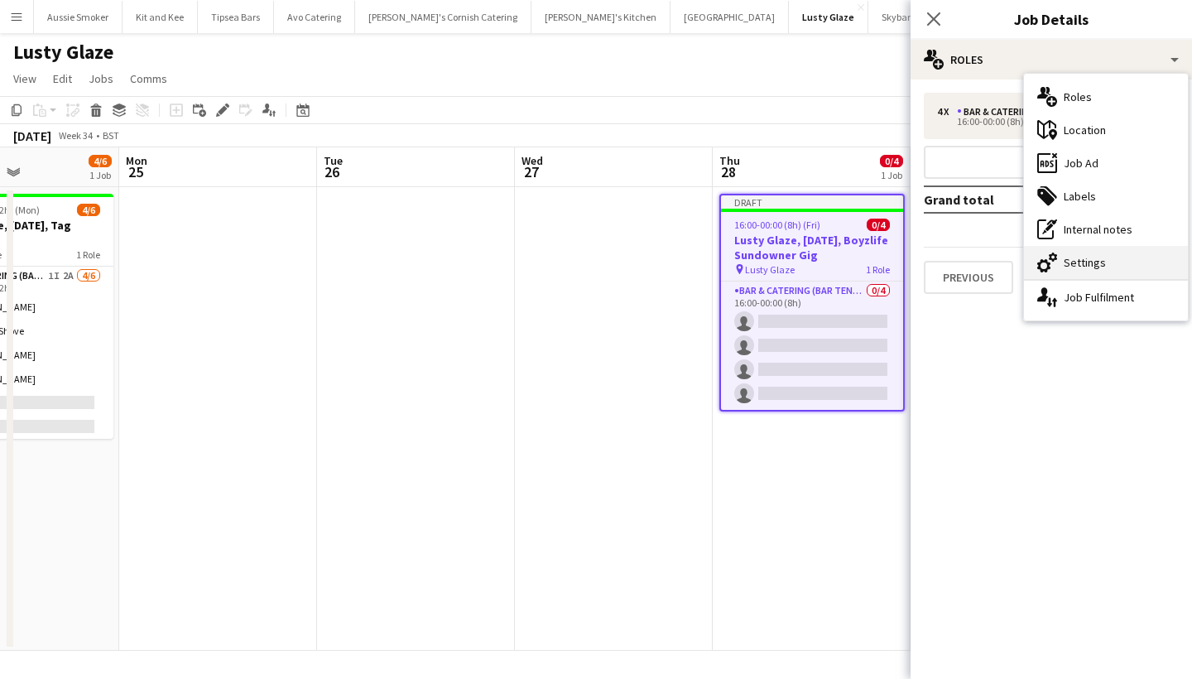
click at [1081, 260] on div "cog-double-3 Settings" at bounding box center [1106, 262] width 164 height 33
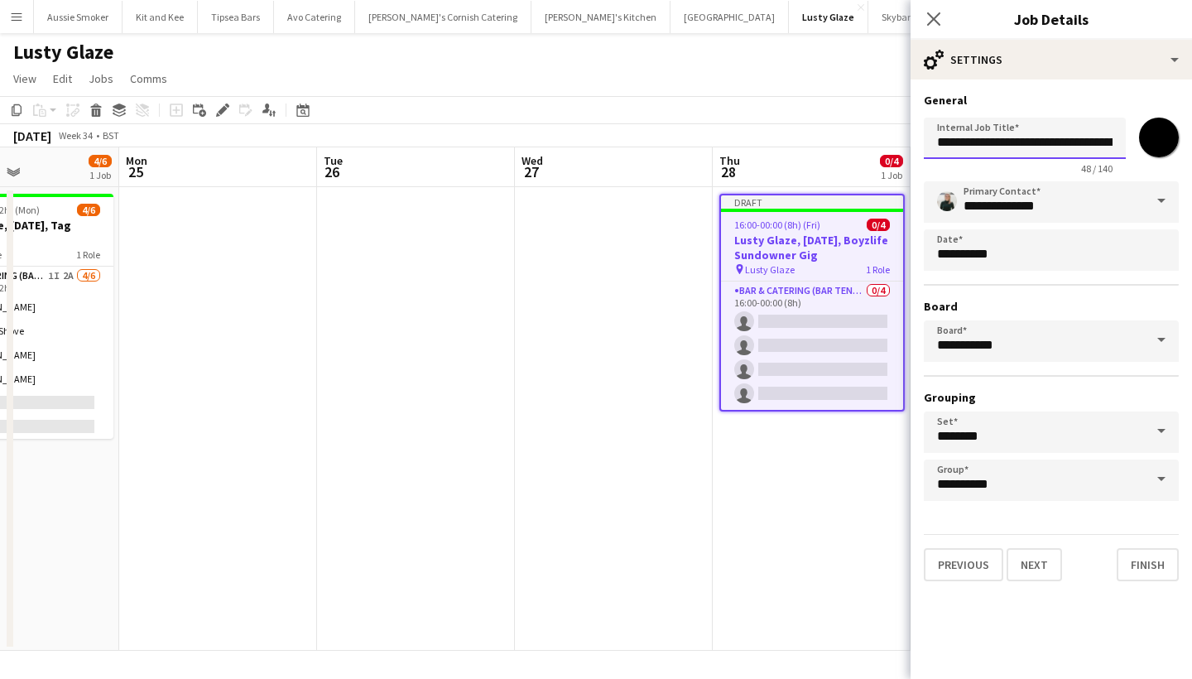
click at [1018, 139] on input "**********" at bounding box center [1025, 138] width 202 height 41
drag, startPoint x: 1078, startPoint y: 142, endPoint x: 1025, endPoint y: 147, distance: 53.2
click at [1025, 147] on input "**********" at bounding box center [1025, 138] width 202 height 41
type input "**********"
click at [1153, 567] on button "Finish" at bounding box center [1148, 564] width 62 height 33
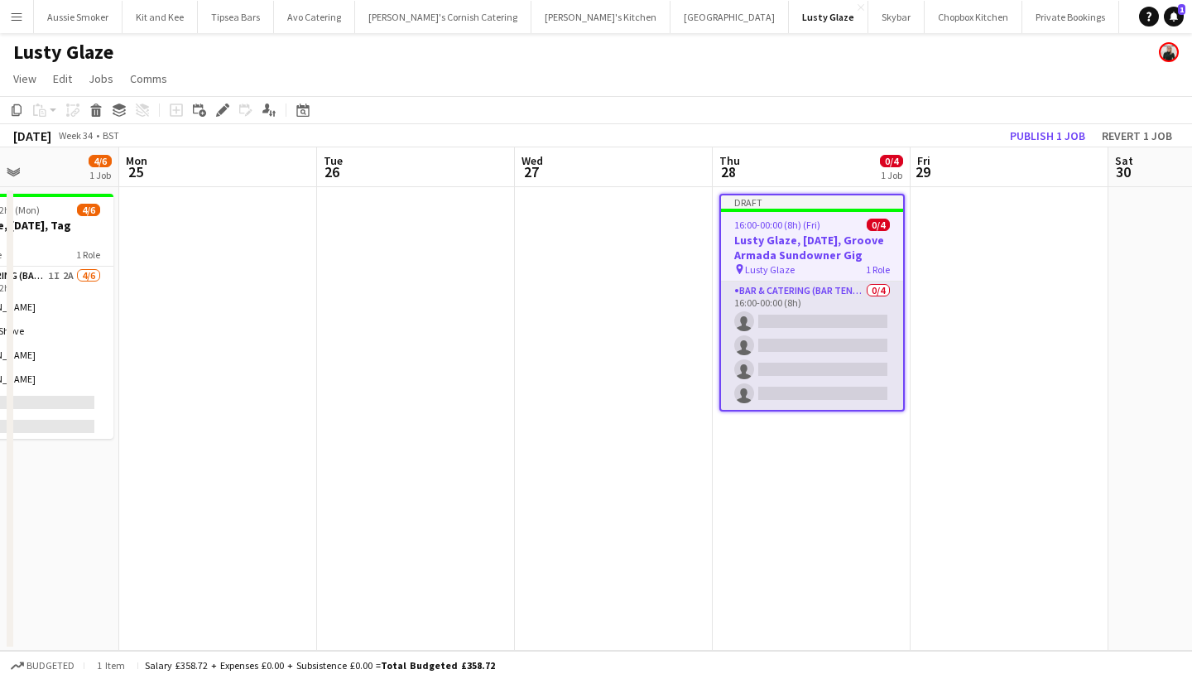
click at [837, 325] on app-card-role "Bar & Catering (Bar Tender) 0/4 16:00-00:00 (8h) single-neutral-actions single-…" at bounding box center [812, 346] width 182 height 128
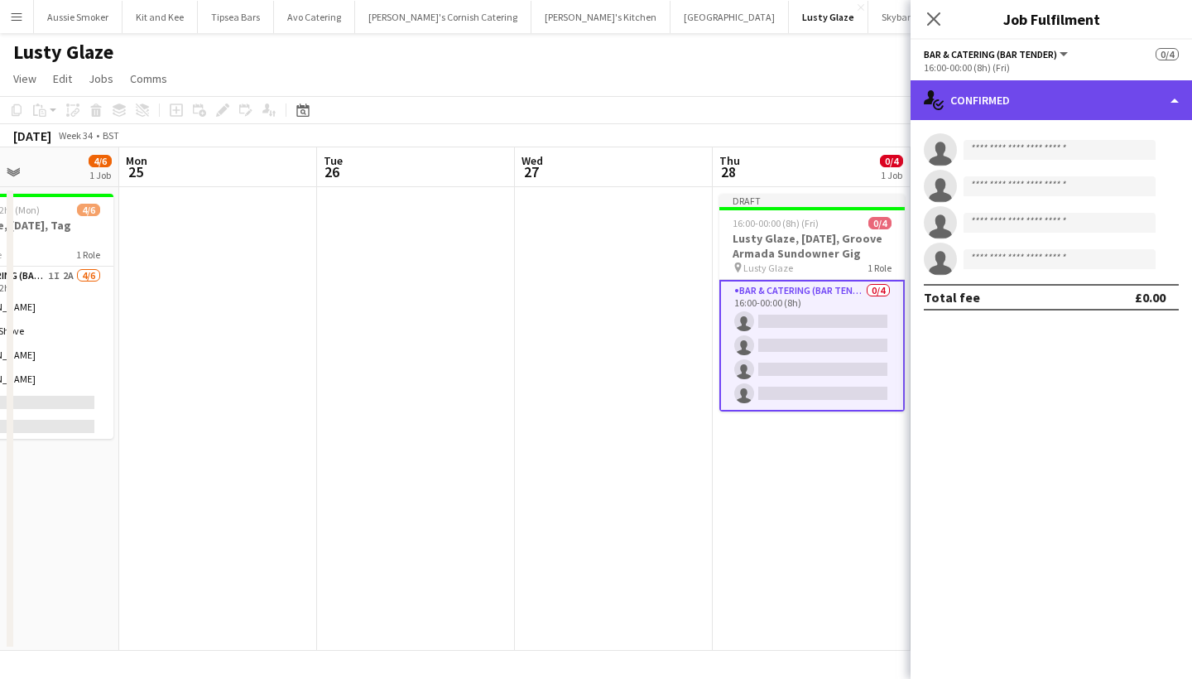
click at [1015, 98] on div "single-neutral-actions-check-2 Confirmed" at bounding box center [1052, 100] width 282 height 40
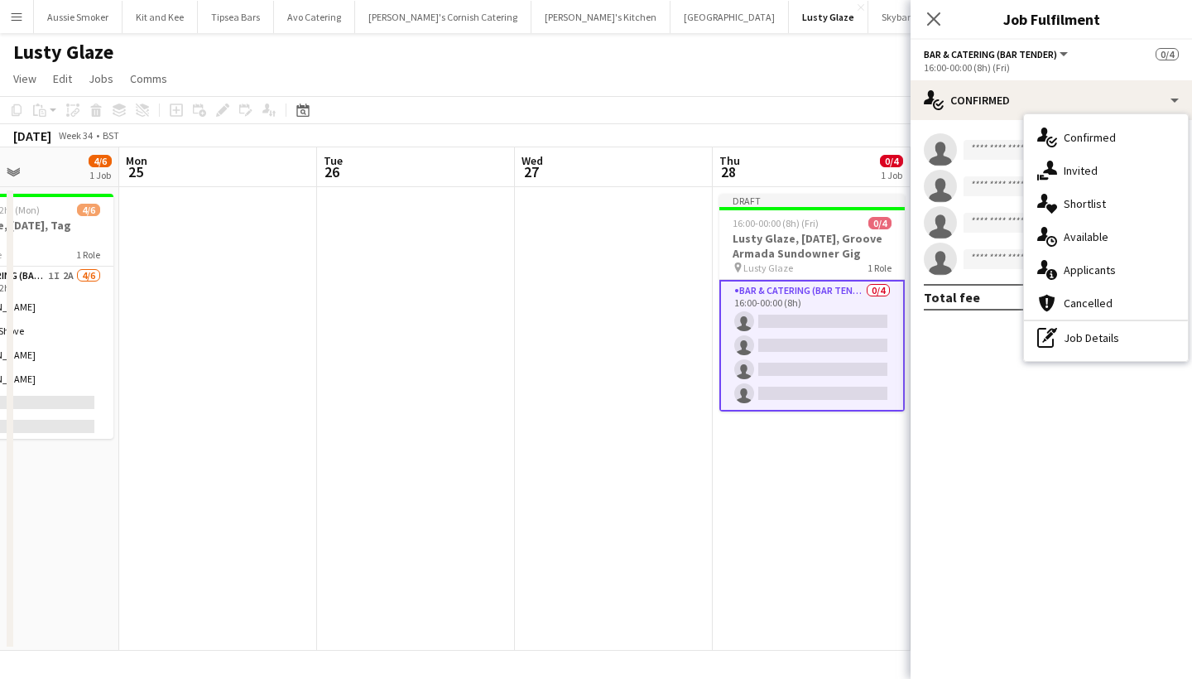
click at [1114, 334] on div "pen-write Job Details" at bounding box center [1106, 337] width 164 height 33
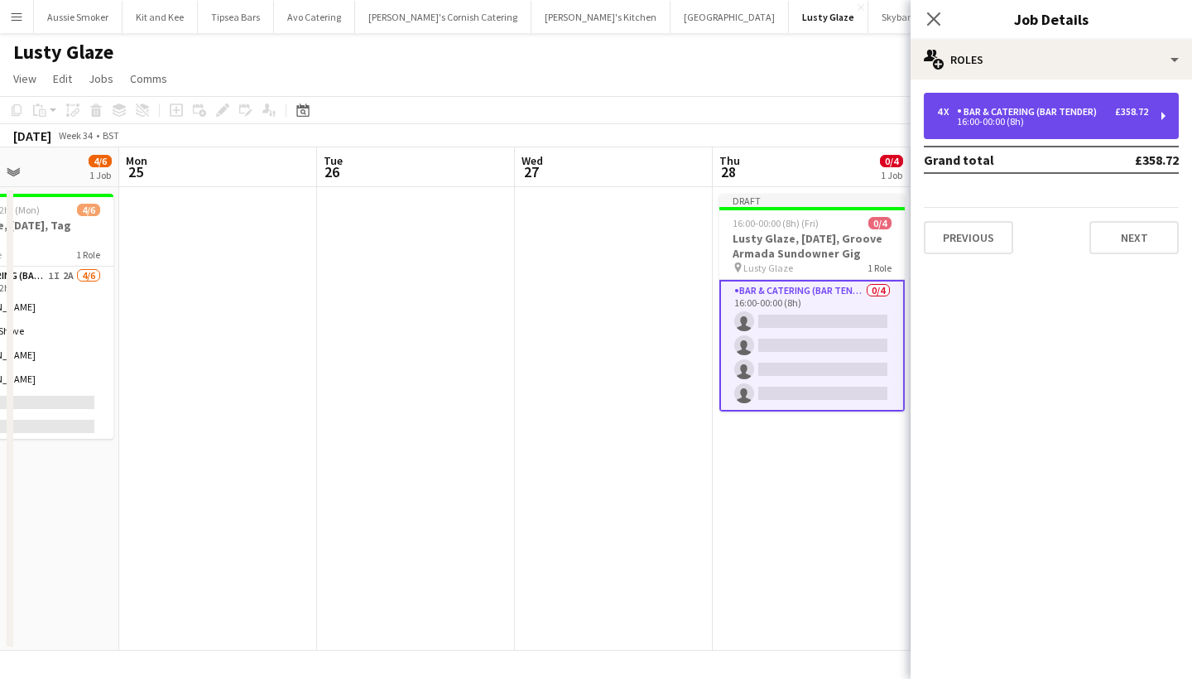
click at [1013, 115] on div "Bar & Catering (Bar Tender)" at bounding box center [1030, 112] width 147 height 12
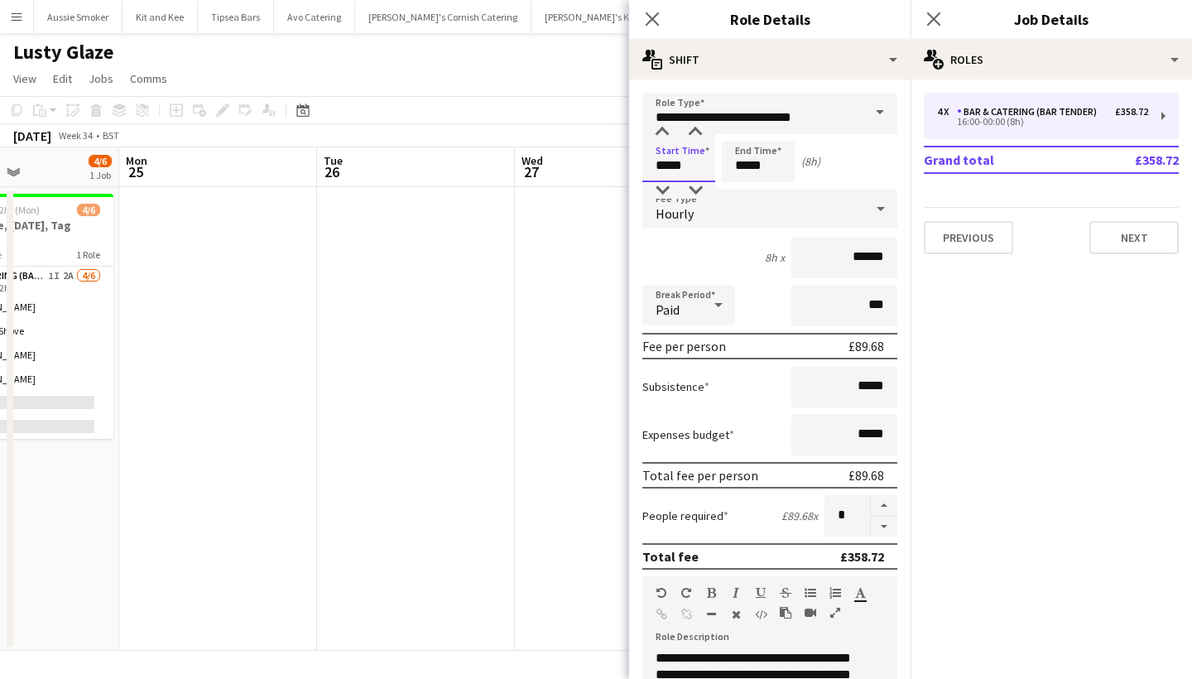
click at [671, 165] on input "*****" at bounding box center [679, 161] width 73 height 41
type input "*****"
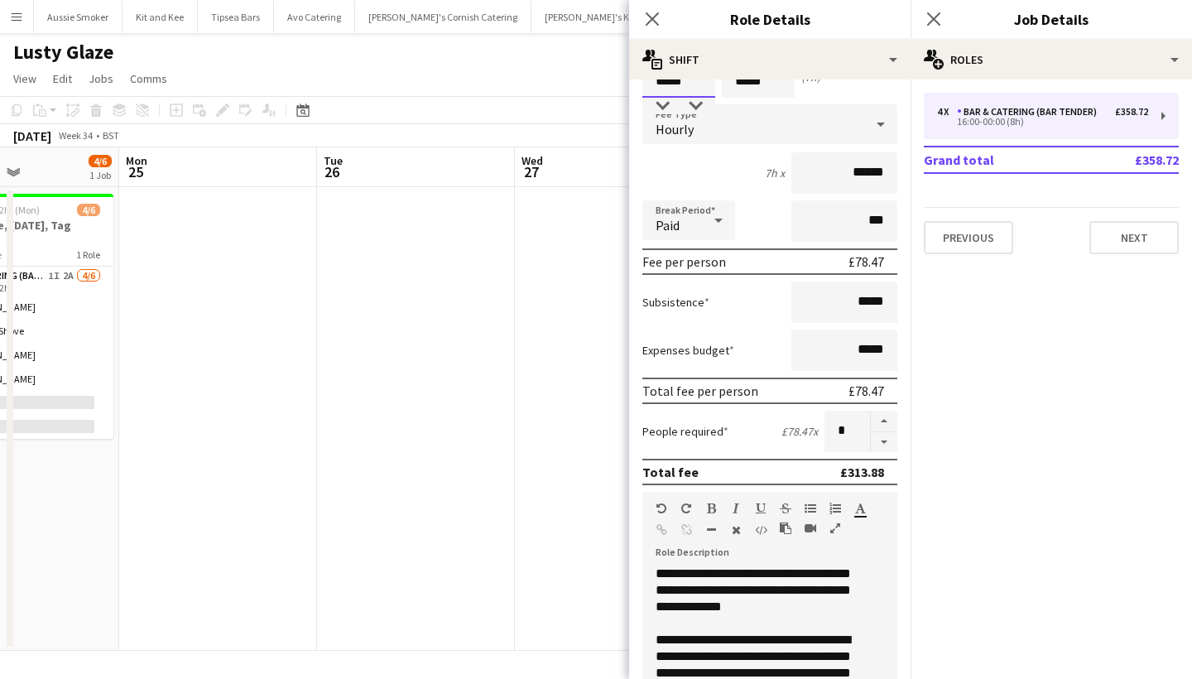
scroll to position [19, 0]
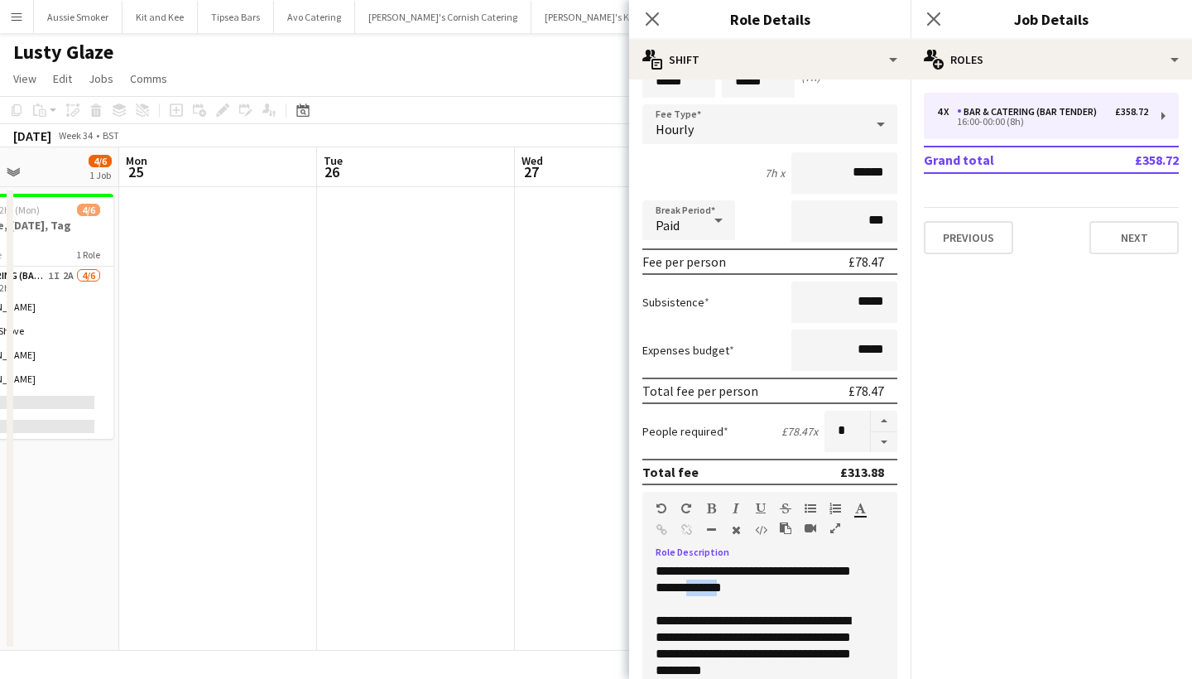
drag, startPoint x: 842, startPoint y: 587, endPoint x: 814, endPoint y: 587, distance: 28.2
click at [814, 587] on div "**********" at bounding box center [764, 665] width 243 height 199
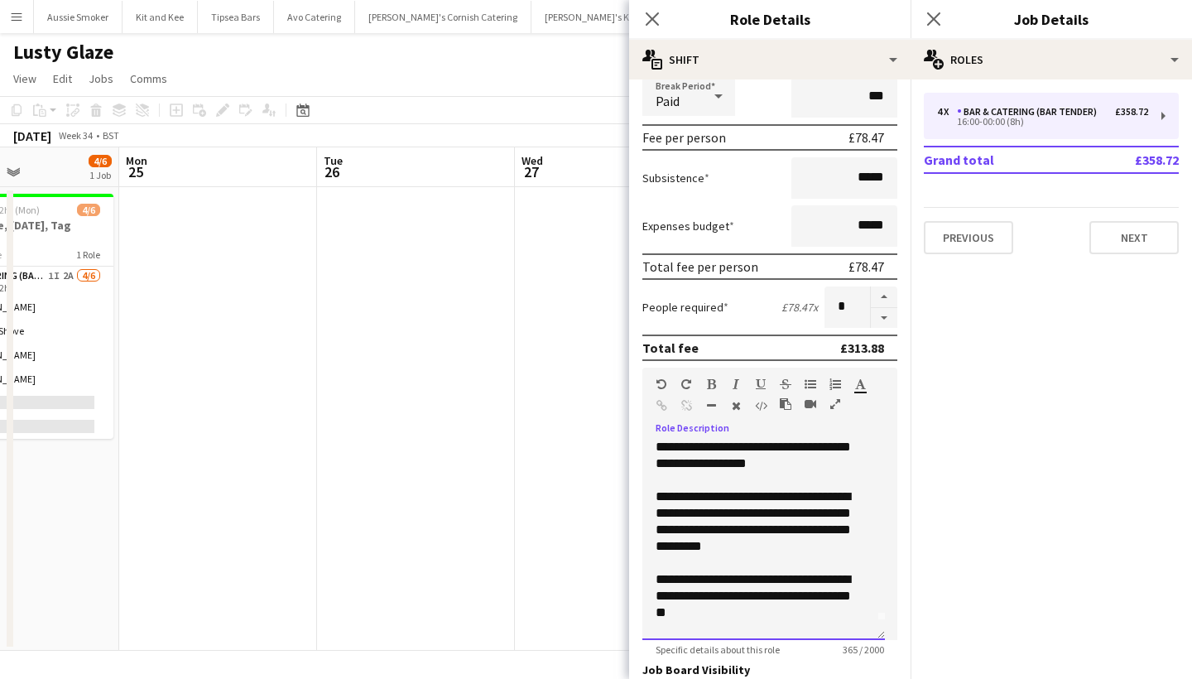
scroll to position [442, 0]
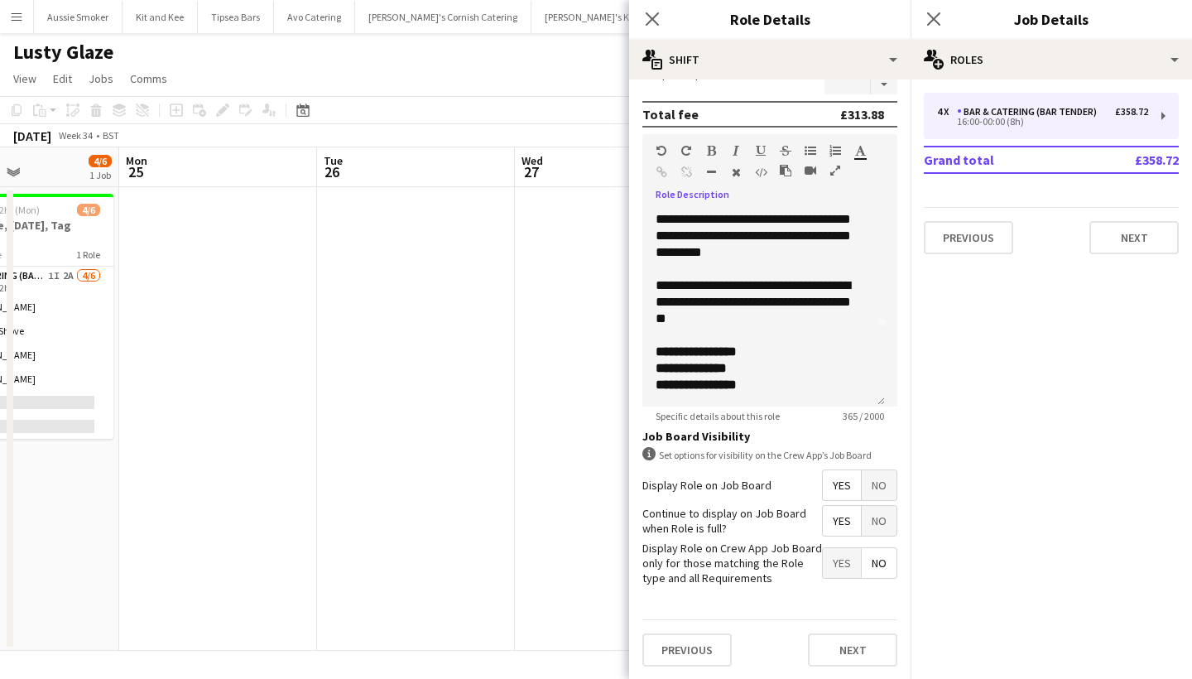
click at [859, 653] on button "Next" at bounding box center [852, 649] width 89 height 33
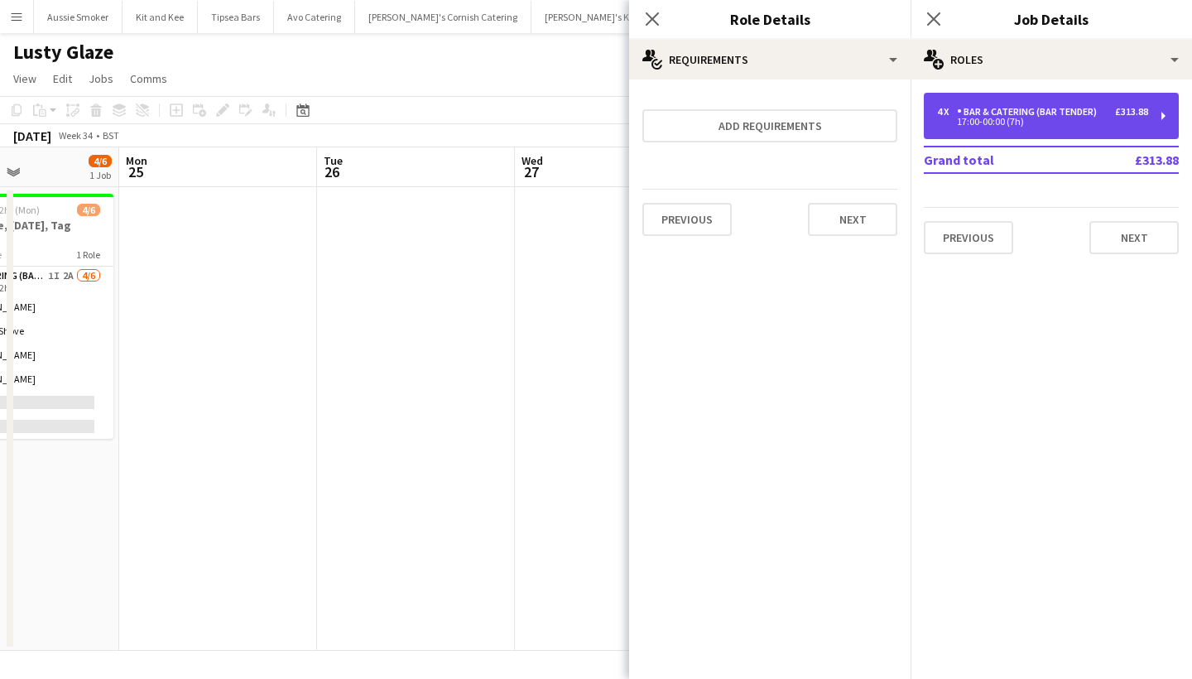
click at [1094, 112] on div "Bar & Catering (Bar Tender)" at bounding box center [1030, 112] width 147 height 12
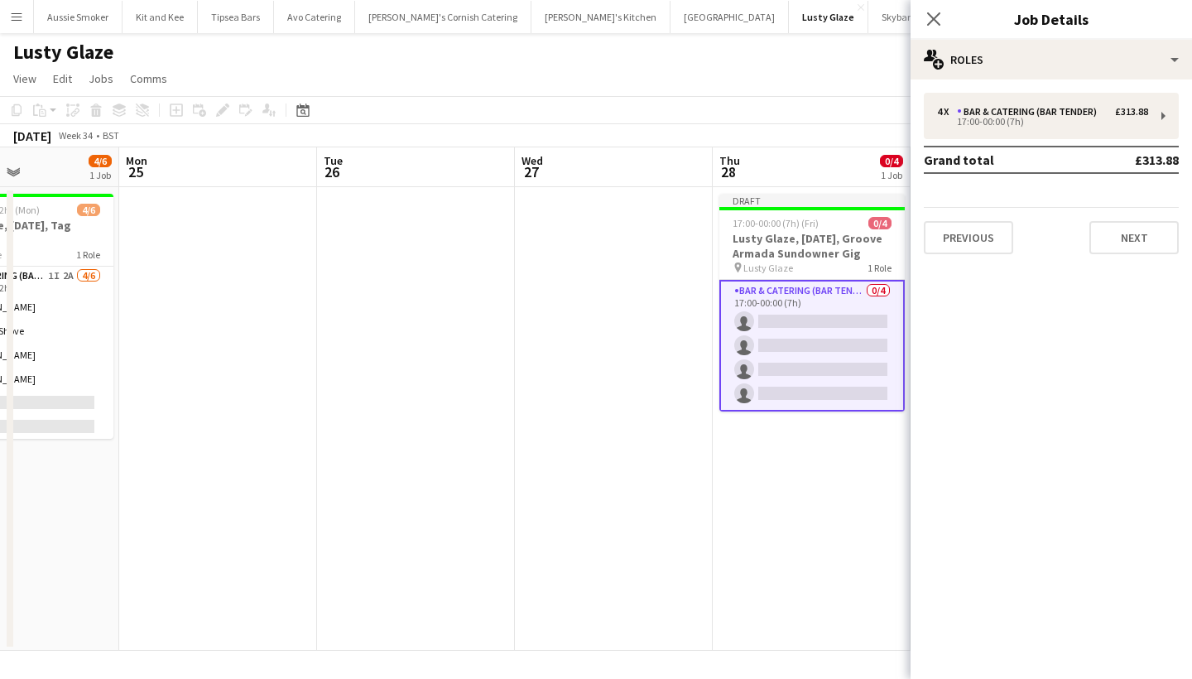
click at [787, 355] on app-card-role "Bar & Catering (Bar Tender) 0/4 17:00-00:00 (7h) single-neutral-actions single-…" at bounding box center [812, 346] width 185 height 132
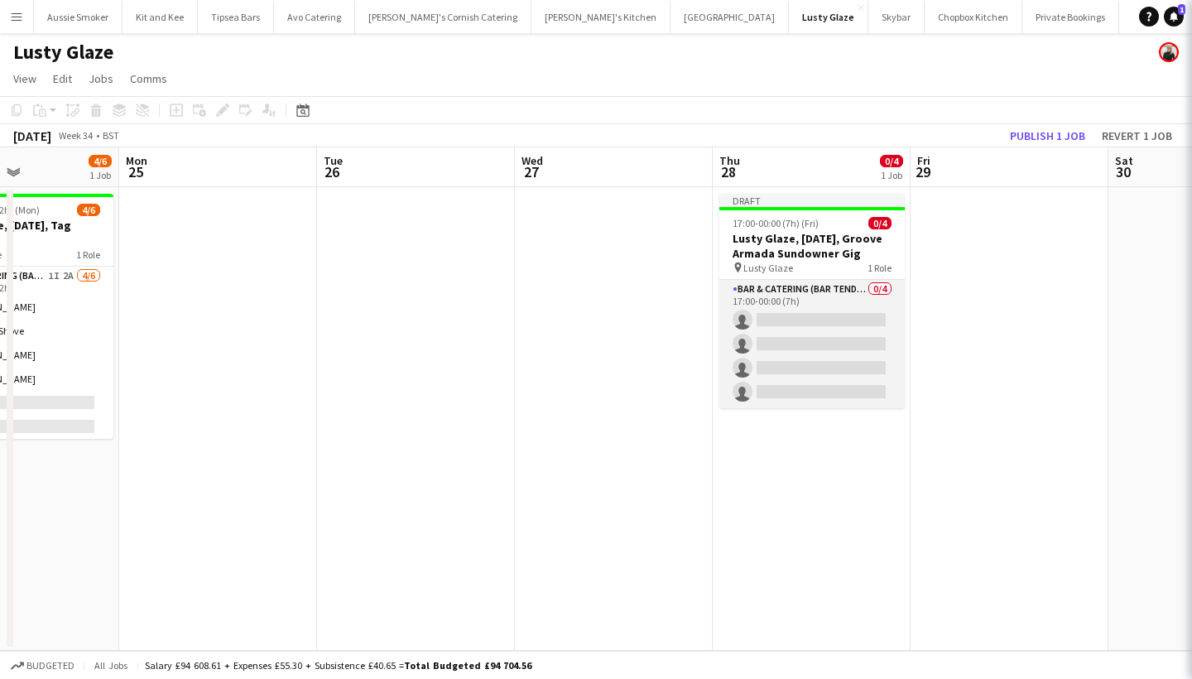
scroll to position [0, 474]
click at [826, 347] on app-card-role "Bar & Catering (Bar Tender) 0/4 17:00-00:00 (7h) single-neutral-actions single-…" at bounding box center [812, 344] width 185 height 128
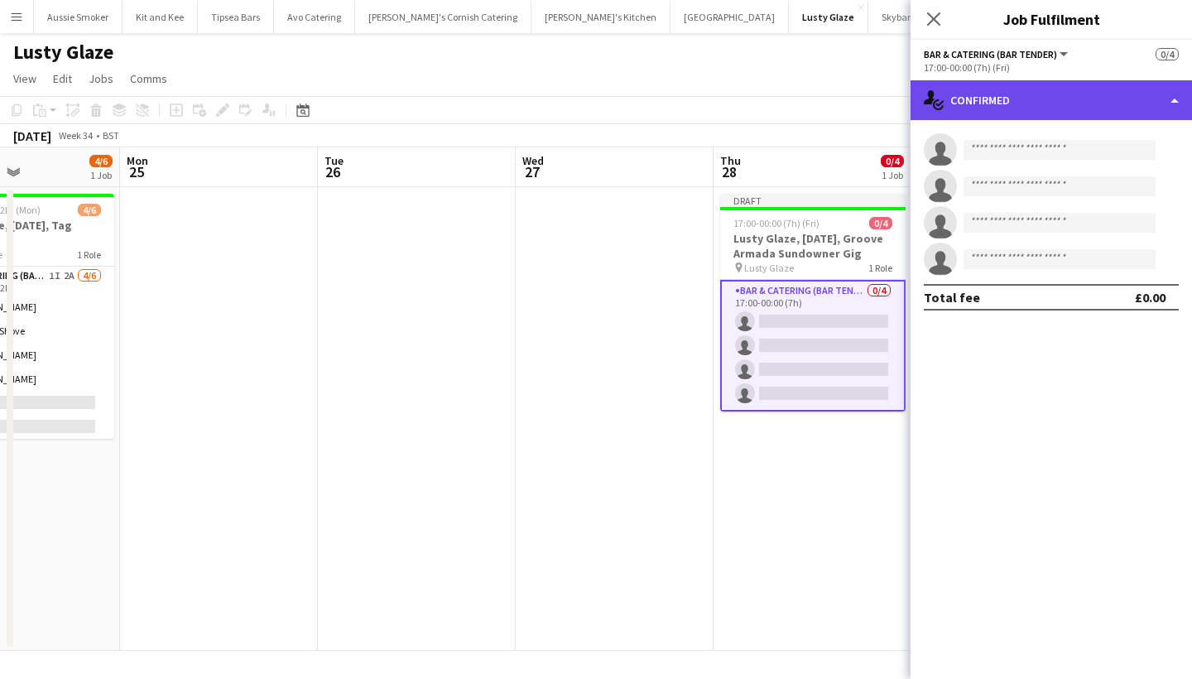
click at [1076, 98] on div "single-neutral-actions-check-2 Confirmed" at bounding box center [1052, 100] width 282 height 40
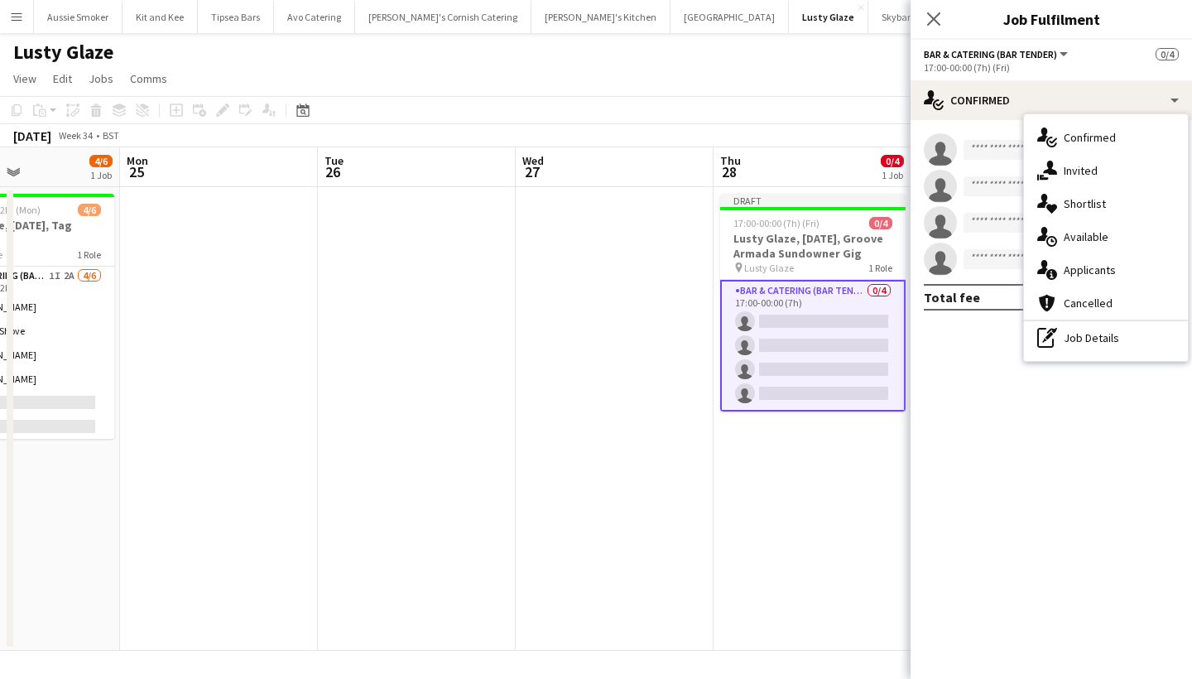
click at [1118, 334] on div "pen-write Job Details" at bounding box center [1106, 337] width 164 height 33
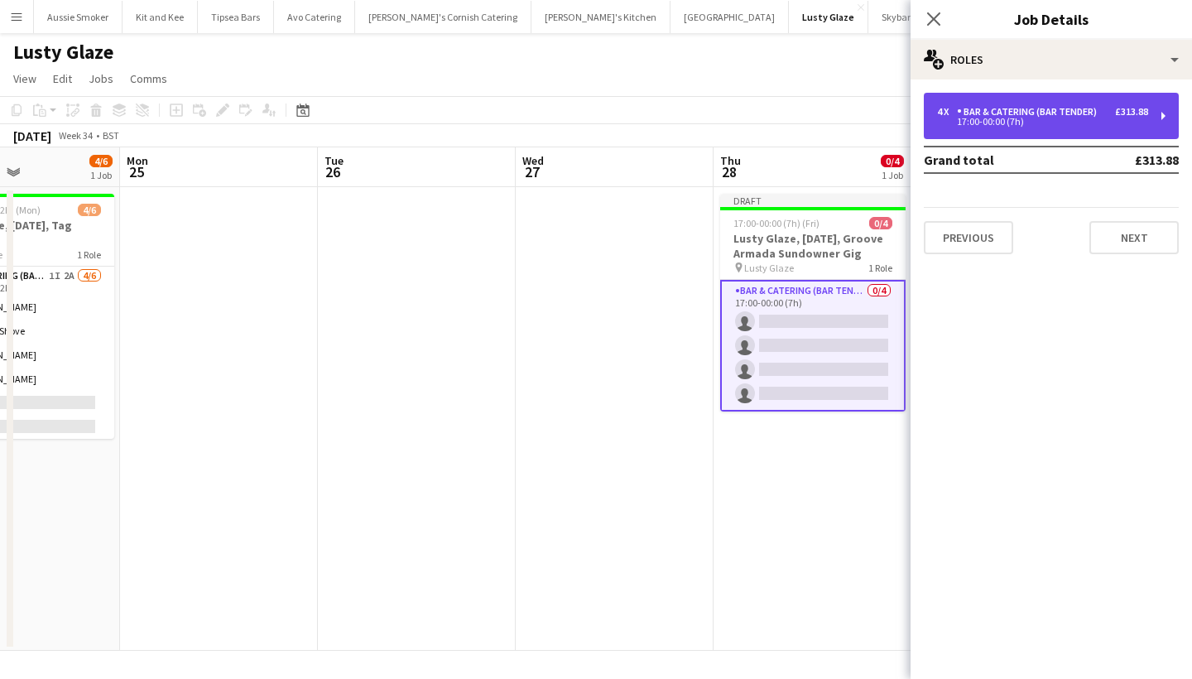
click at [1016, 107] on div "Bar & Catering (Bar Tender)" at bounding box center [1030, 112] width 147 height 12
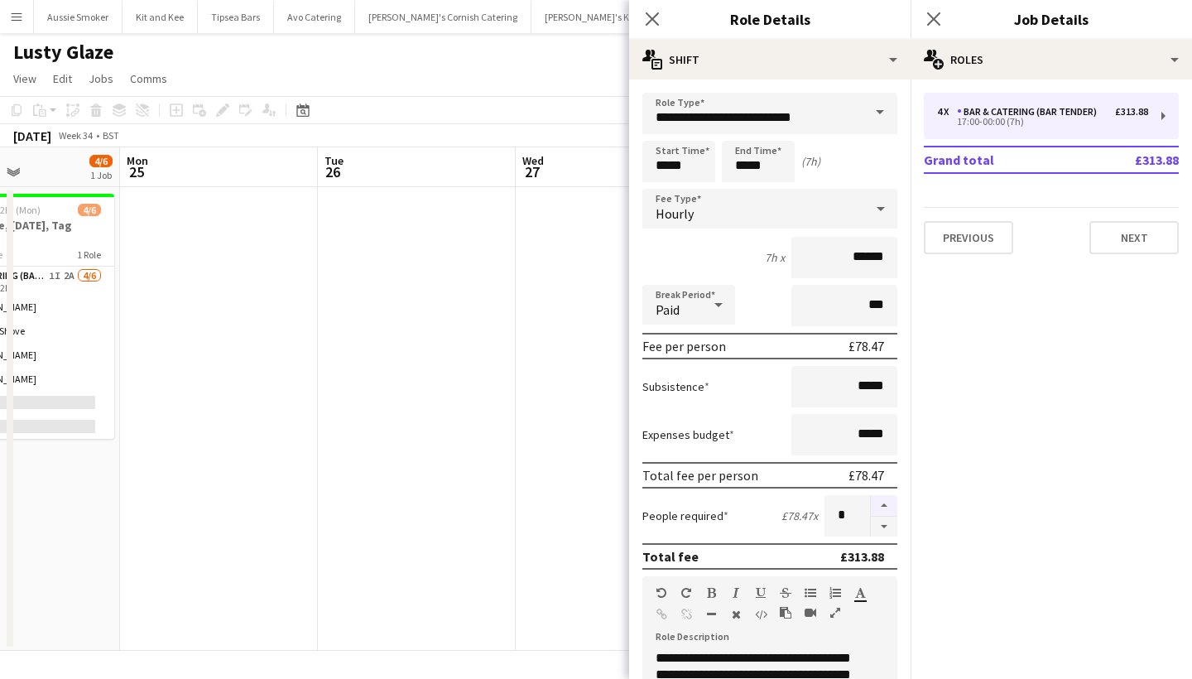
click at [871, 497] on button "button" at bounding box center [884, 506] width 26 height 22
type input "*"
click at [937, 26] on icon "Close pop-in" at bounding box center [934, 19] width 16 height 16
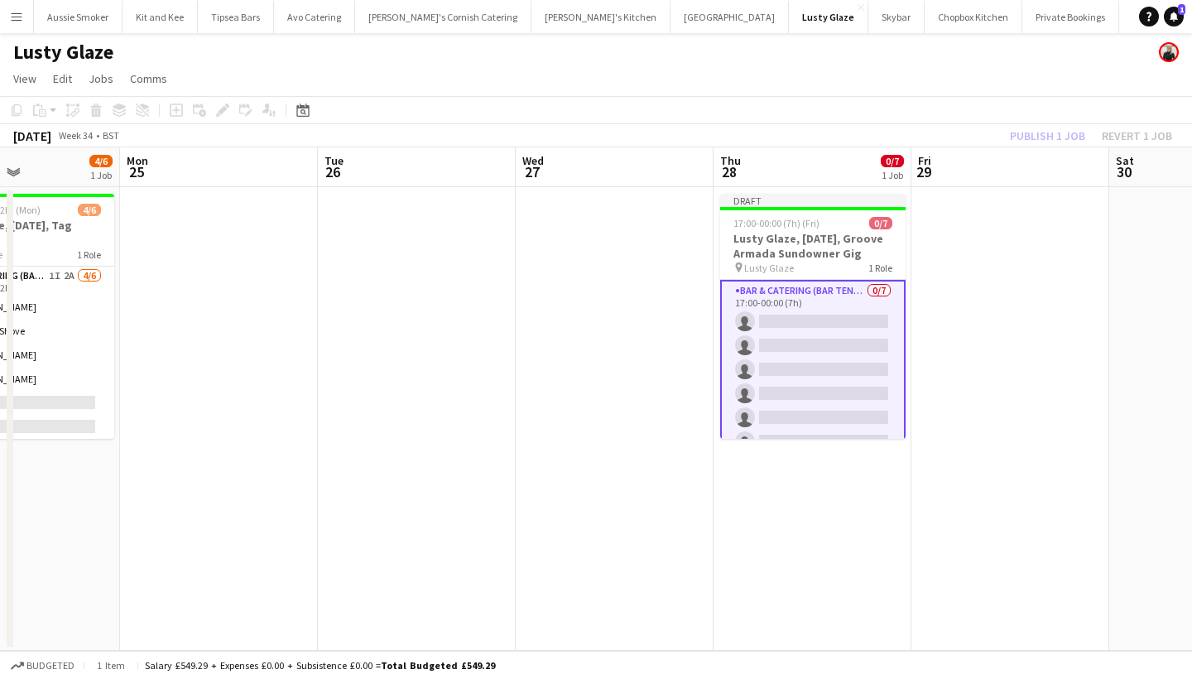
click at [1034, 129] on div "Publish 1 job Revert 1 job" at bounding box center [1091, 136] width 202 height 22
click at [1034, 130] on button "Publish 1 job" at bounding box center [1048, 136] width 89 height 22
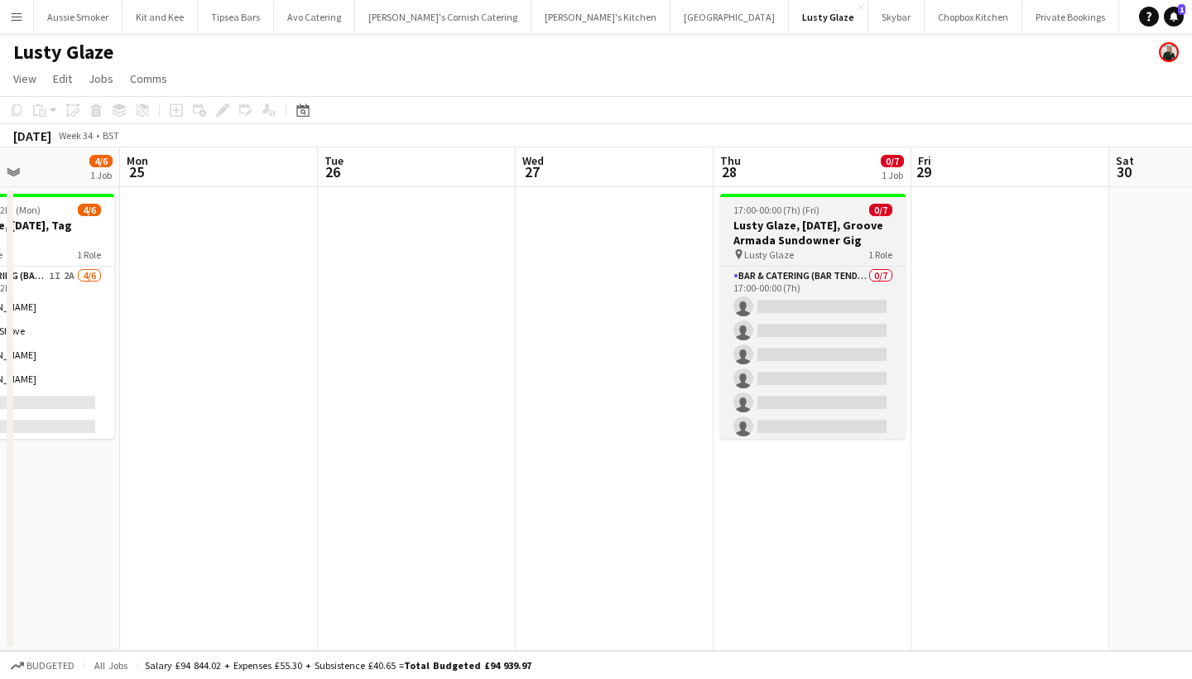
click at [795, 226] on h3 "Lusty Glaze, 28th August, Groove Armada Sundowner Gig" at bounding box center [812, 233] width 185 height 30
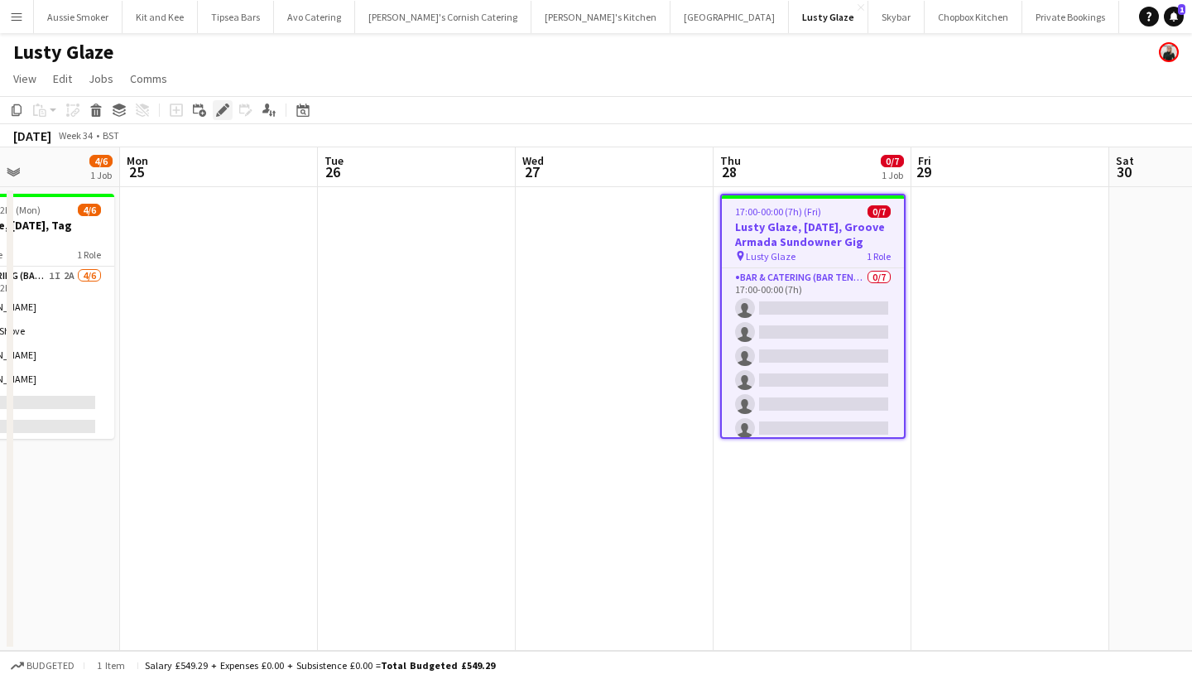
click at [219, 113] on icon at bounding box center [222, 110] width 9 height 9
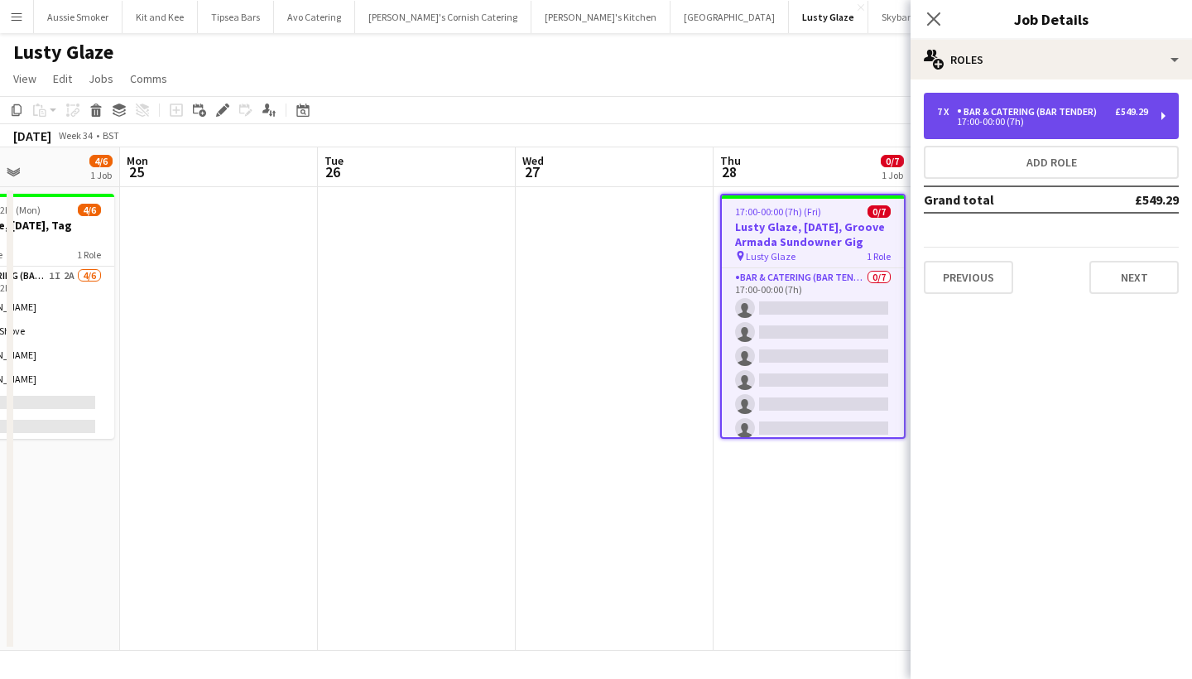
click at [1117, 113] on div "£549.29" at bounding box center [1131, 112] width 33 height 12
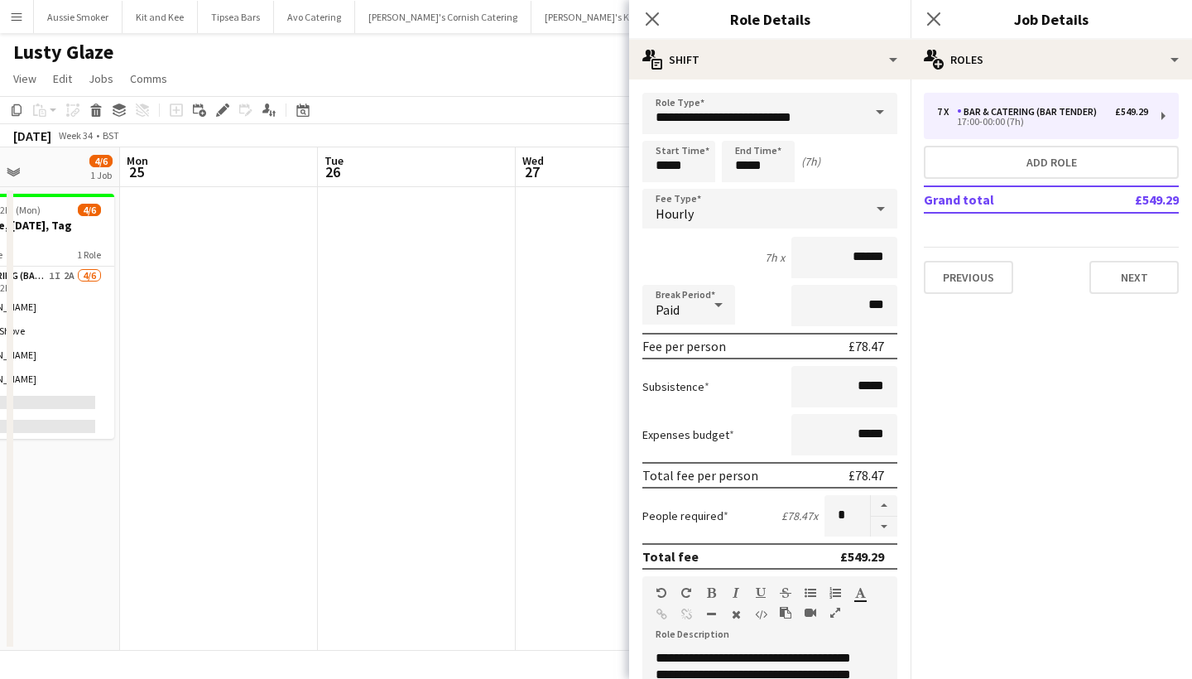
click at [946, 18] on div "Close pop-in" at bounding box center [934, 19] width 46 height 38
click at [937, 21] on icon "Close pop-in" at bounding box center [934, 19] width 16 height 16
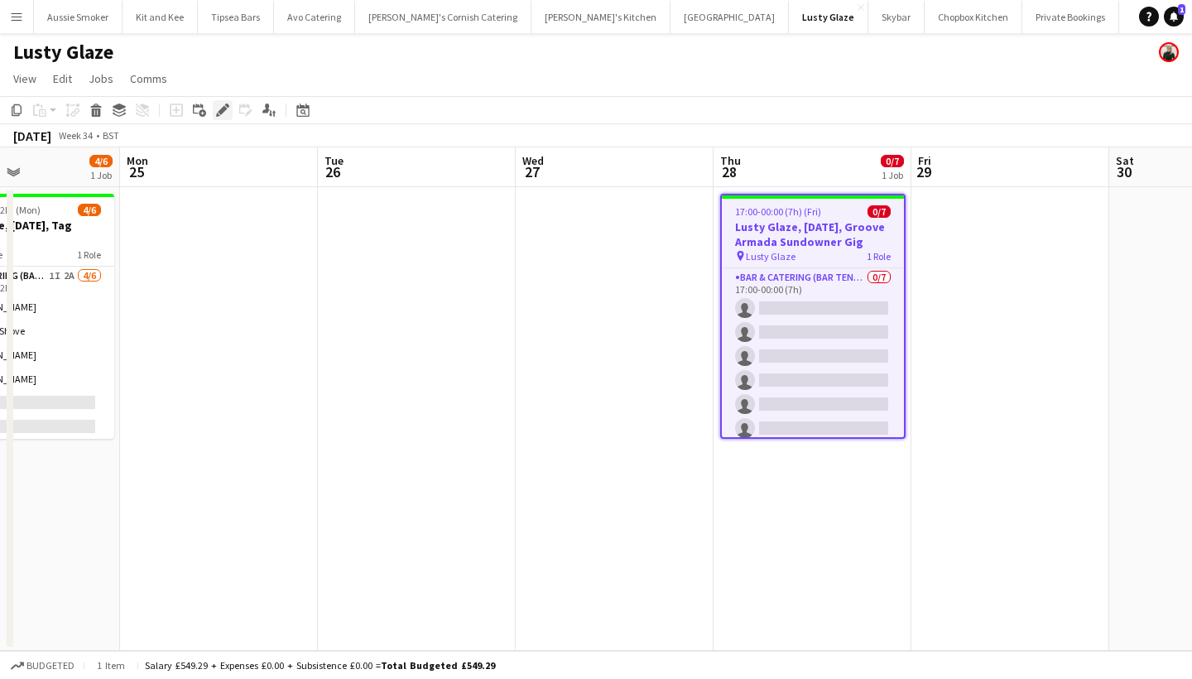
click at [224, 113] on icon "Edit" at bounding box center [222, 110] width 13 height 13
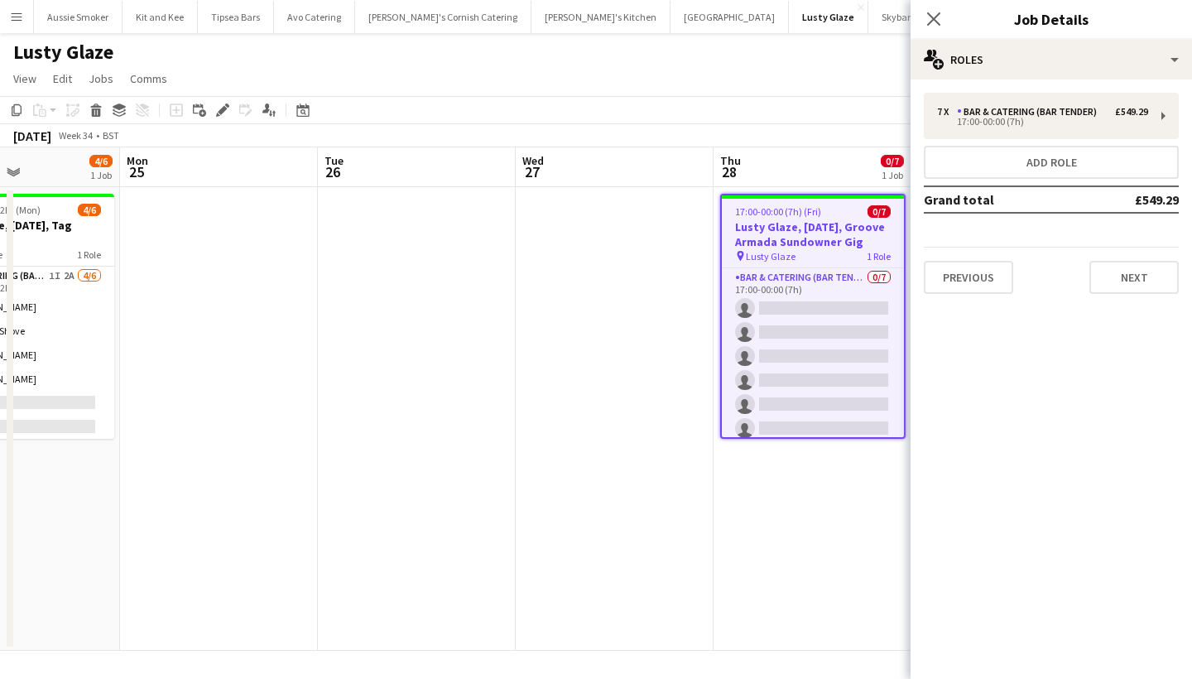
click at [835, 213] on div "17:00-00:00 (7h) (Fri) 0/7" at bounding box center [813, 211] width 182 height 12
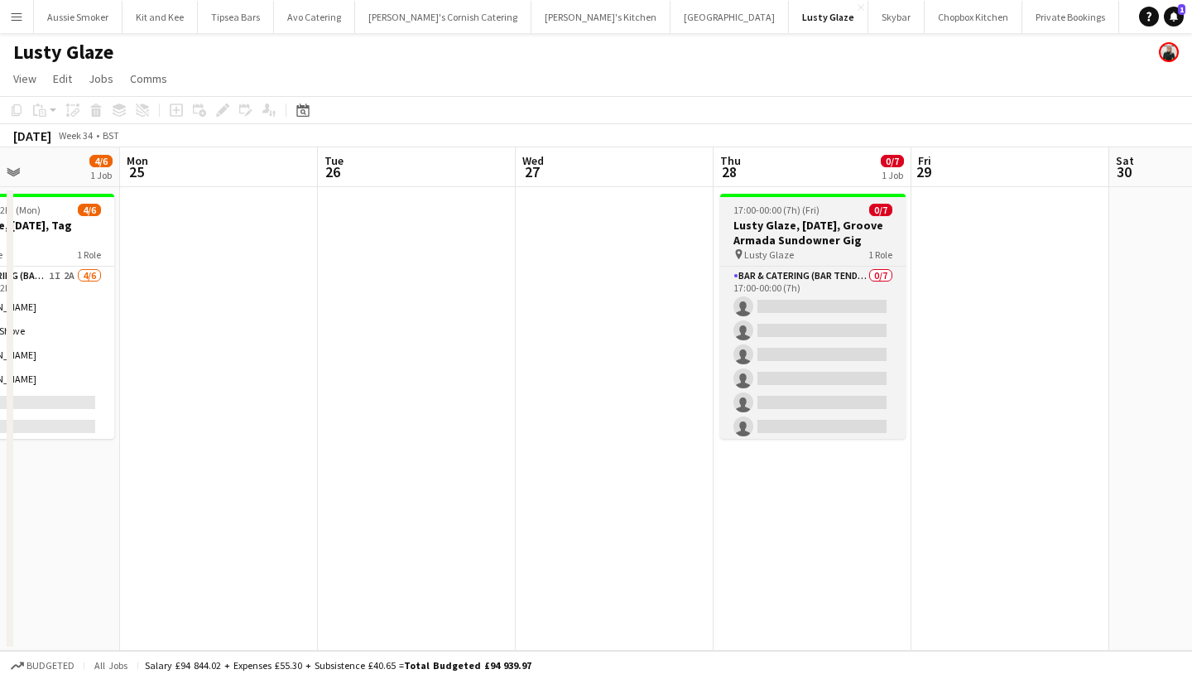
click at [775, 235] on h3 "Lusty Glaze, 28th August, Groove Armada Sundowner Gig" at bounding box center [812, 233] width 185 height 30
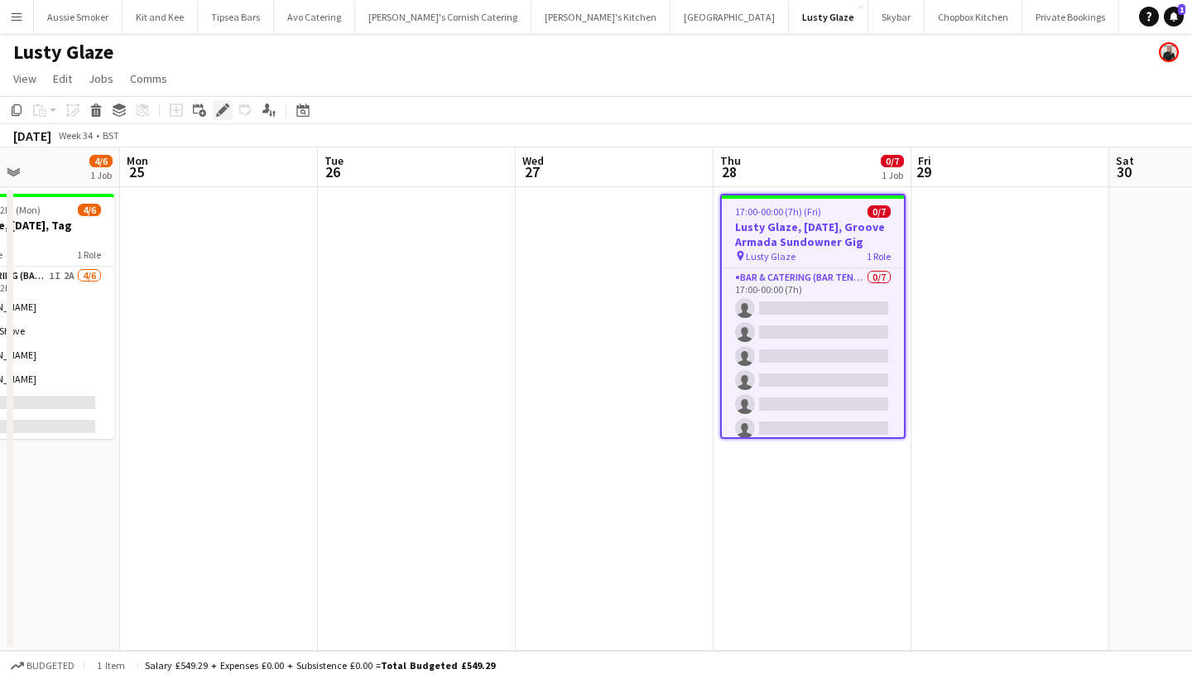
click at [225, 111] on icon "Edit" at bounding box center [222, 110] width 13 height 13
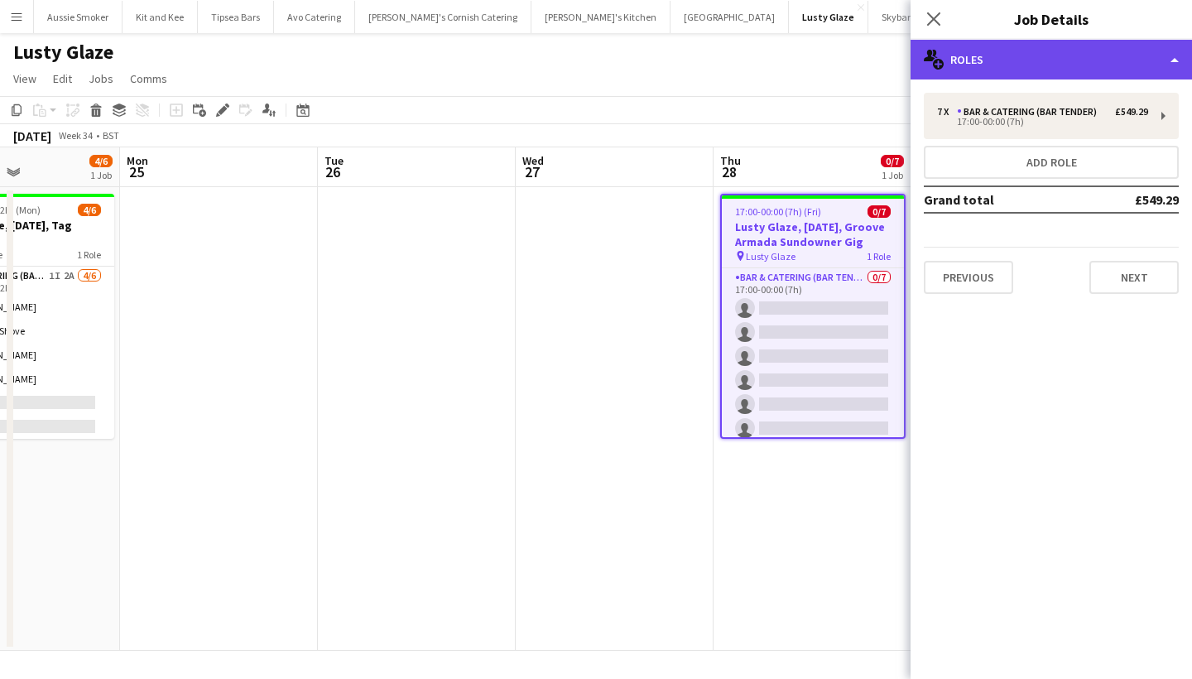
click at [982, 70] on div "multiple-users-add Roles" at bounding box center [1052, 60] width 282 height 40
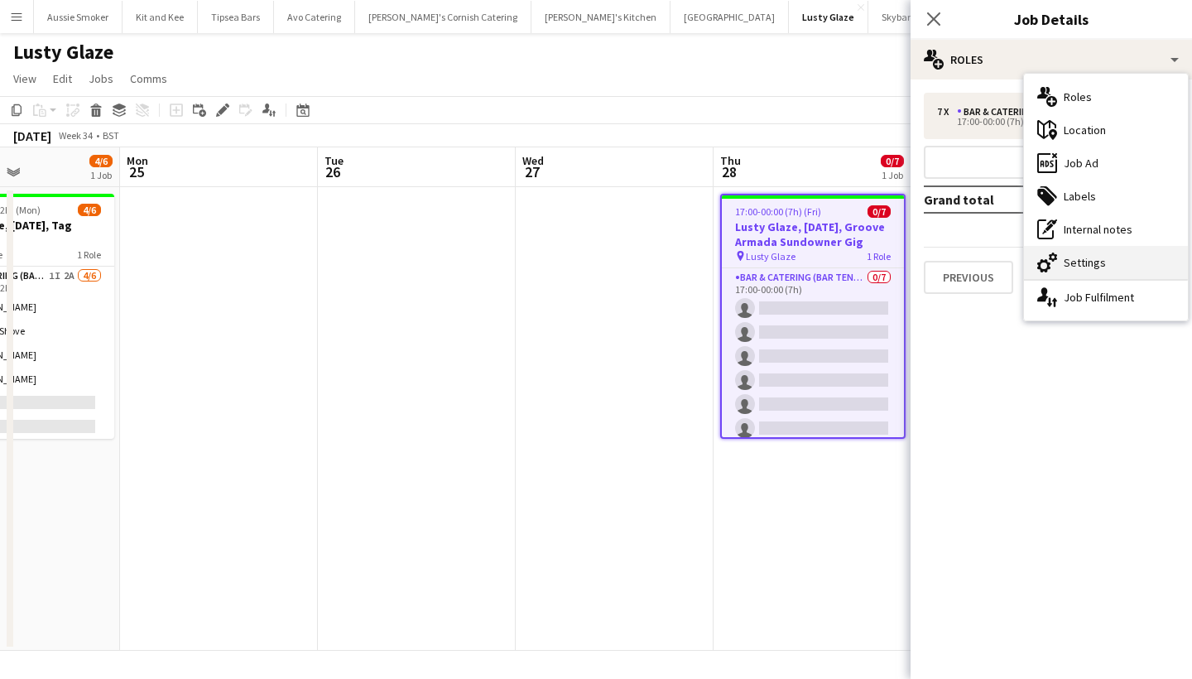
click at [1069, 260] on div "cog-double-3 Settings" at bounding box center [1106, 262] width 164 height 33
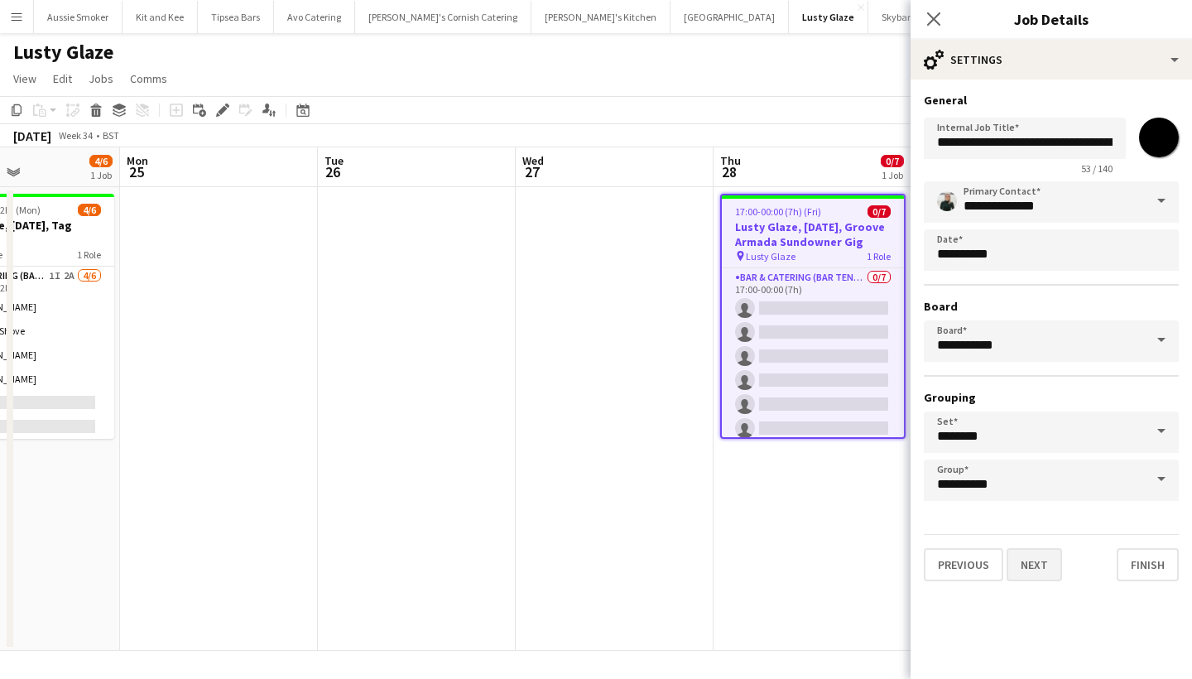
click at [1036, 568] on button "Next" at bounding box center [1034, 564] width 55 height 33
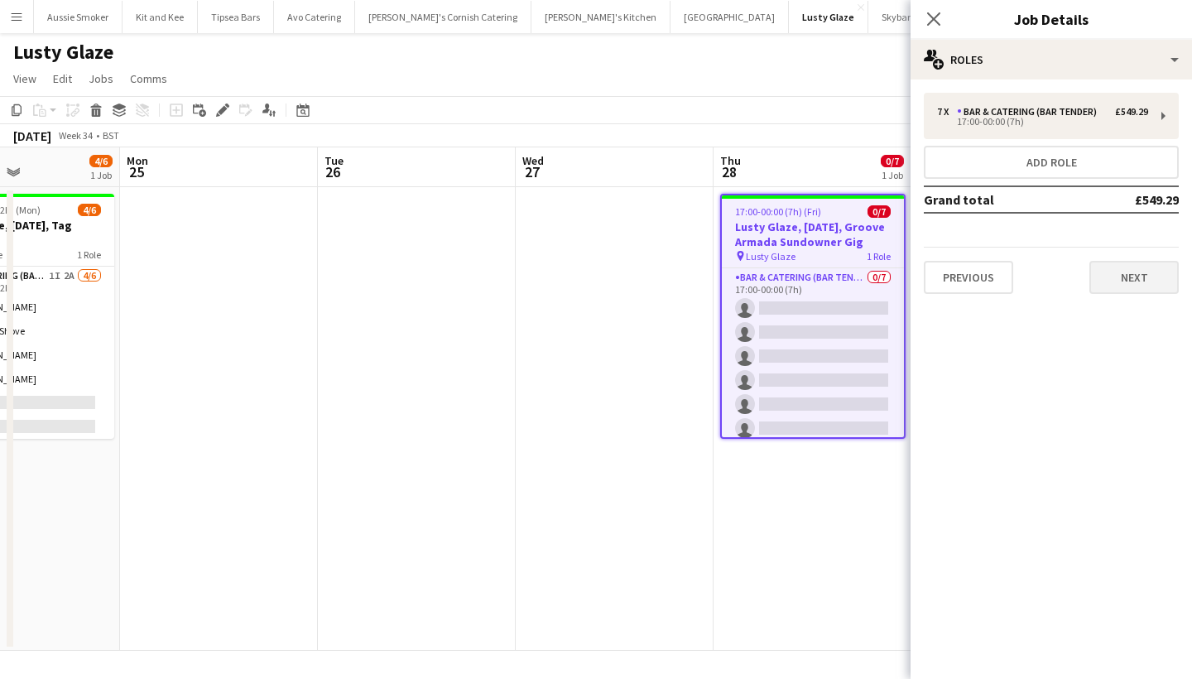
click at [1125, 276] on button "Next" at bounding box center [1134, 277] width 89 height 33
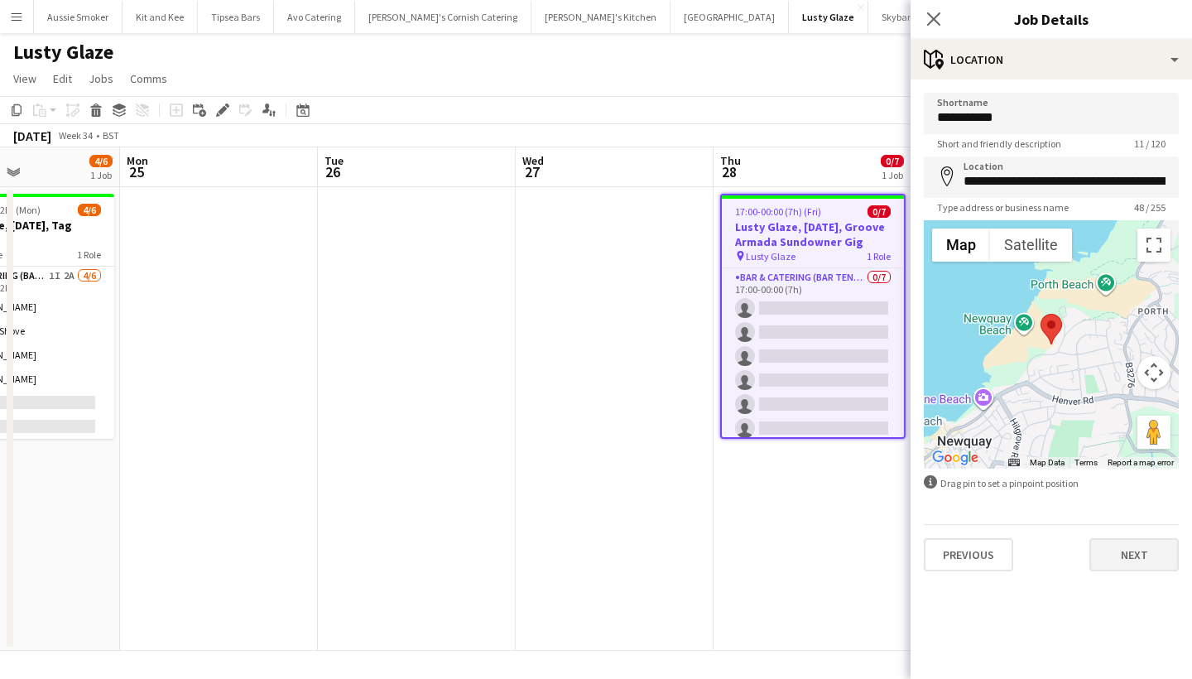
click at [1136, 549] on button "Next" at bounding box center [1134, 554] width 89 height 33
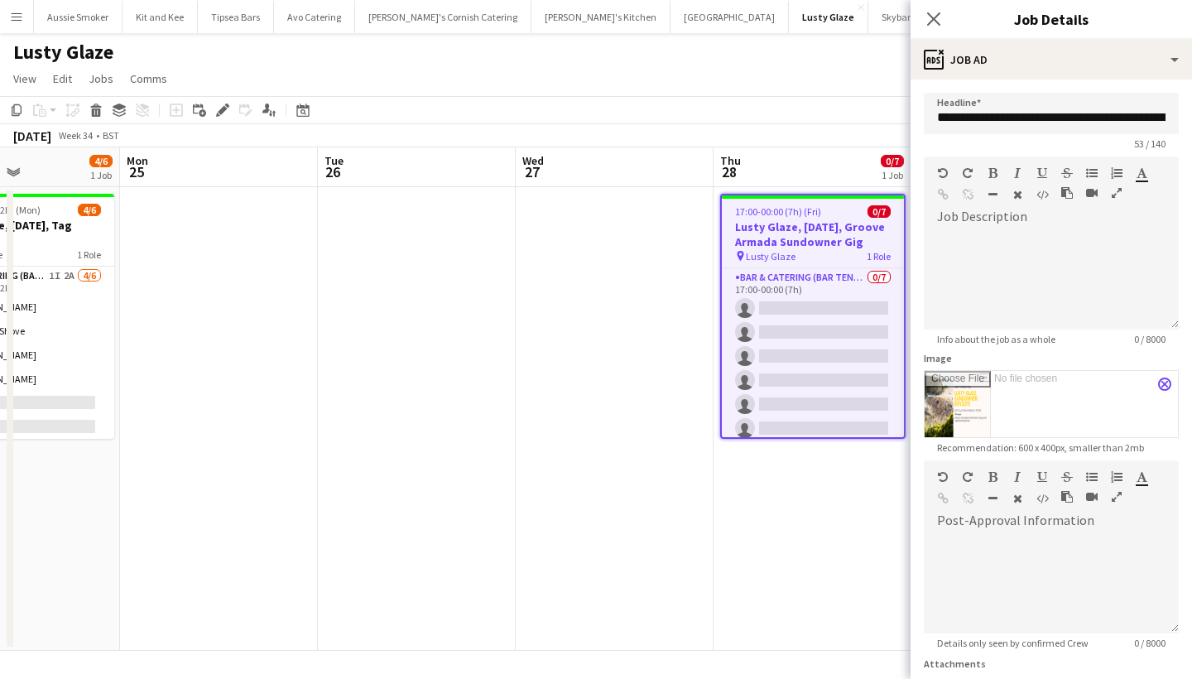
click at [1160, 386] on app-icon "close" at bounding box center [1165, 384] width 10 height 7
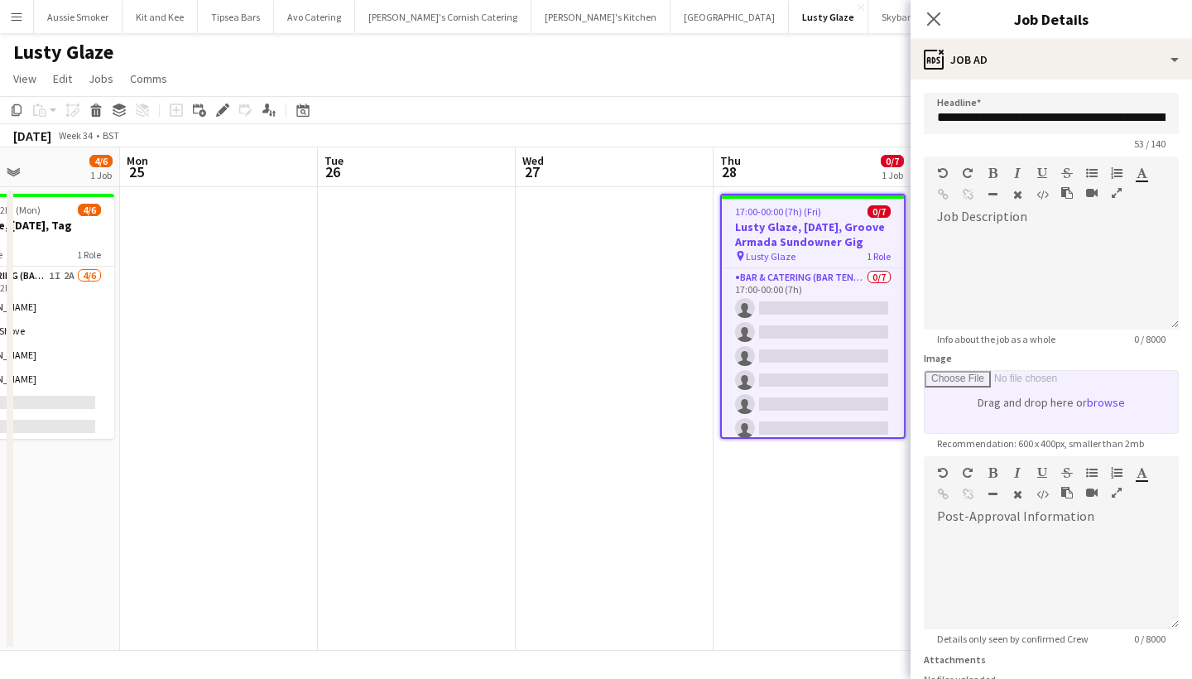
click at [1100, 403] on input "Image" at bounding box center [1051, 402] width 253 height 62
type input "**********"
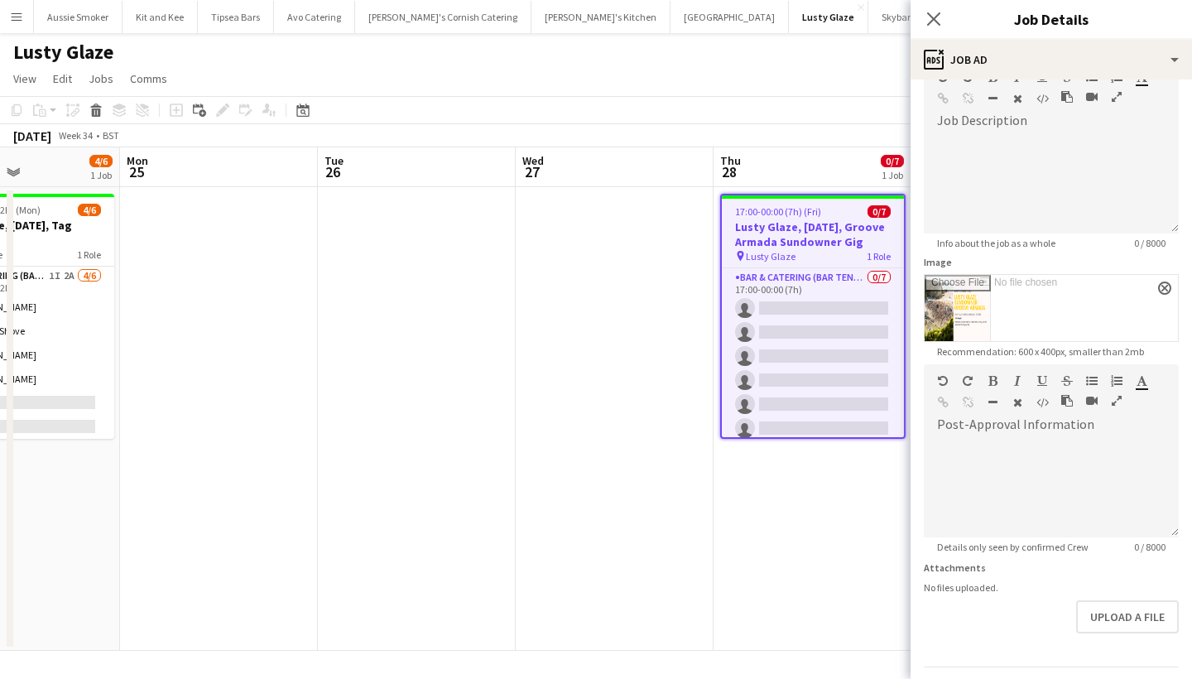
scroll to position [144, 0]
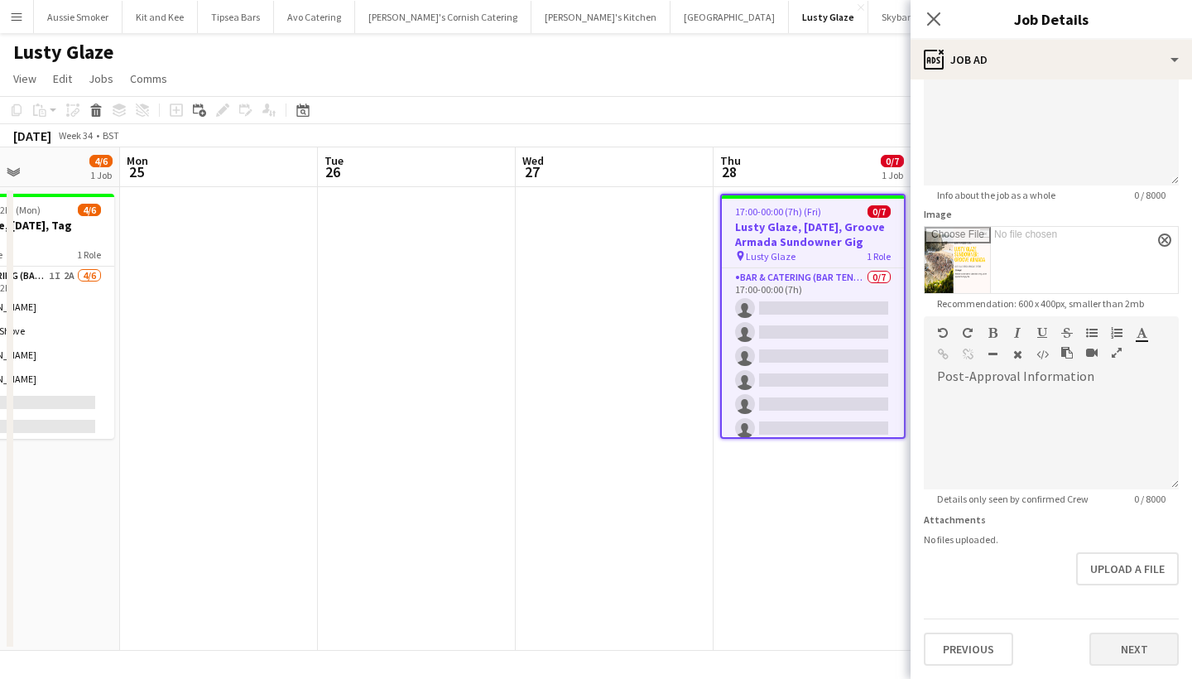
click at [1140, 645] on button "Next" at bounding box center [1134, 649] width 89 height 33
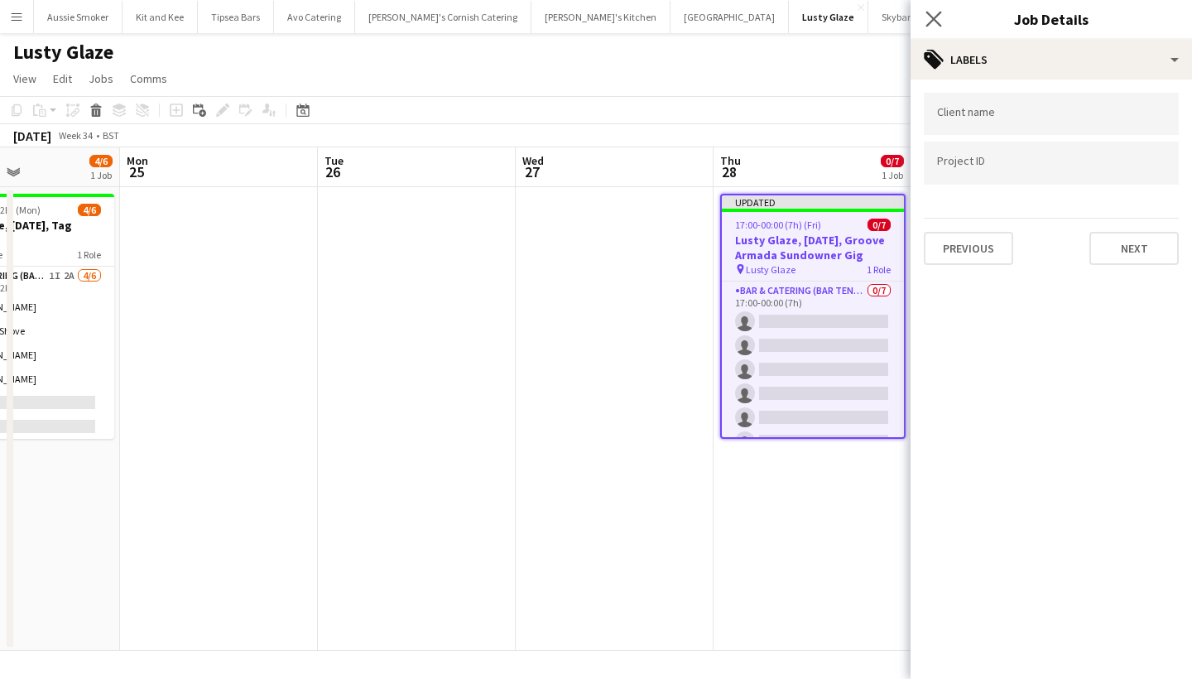
click at [937, 29] on app-icon "Close pop-in" at bounding box center [934, 19] width 24 height 24
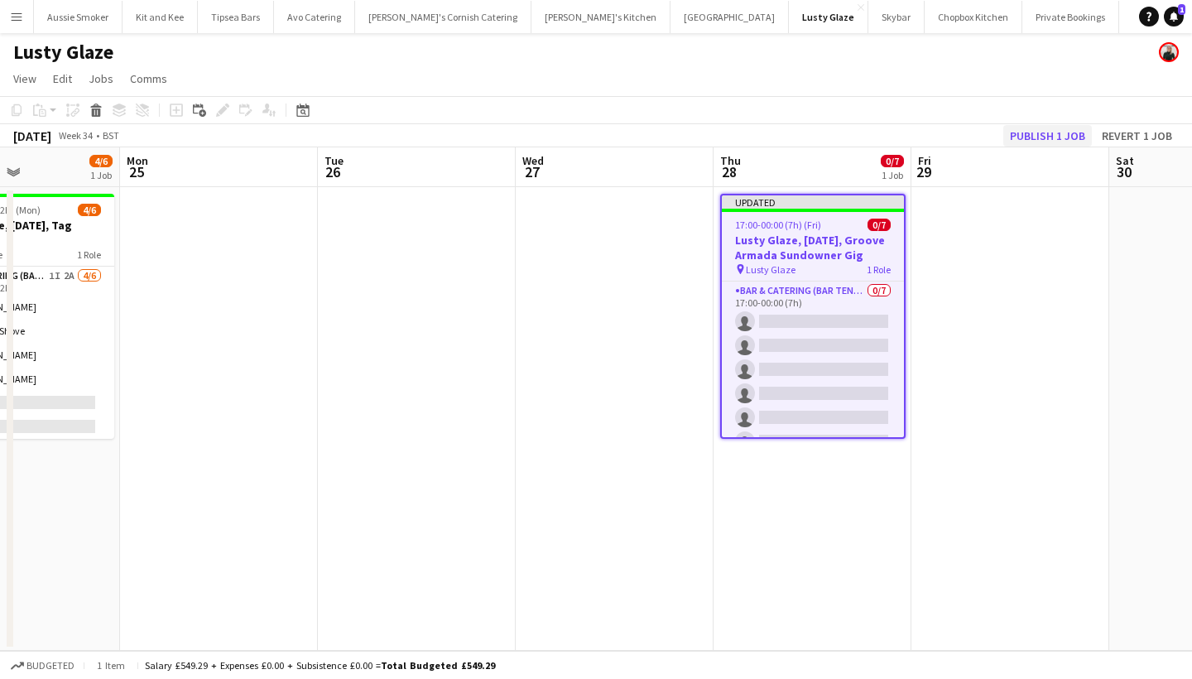
click at [1045, 135] on button "Publish 1 job" at bounding box center [1048, 136] width 89 height 22
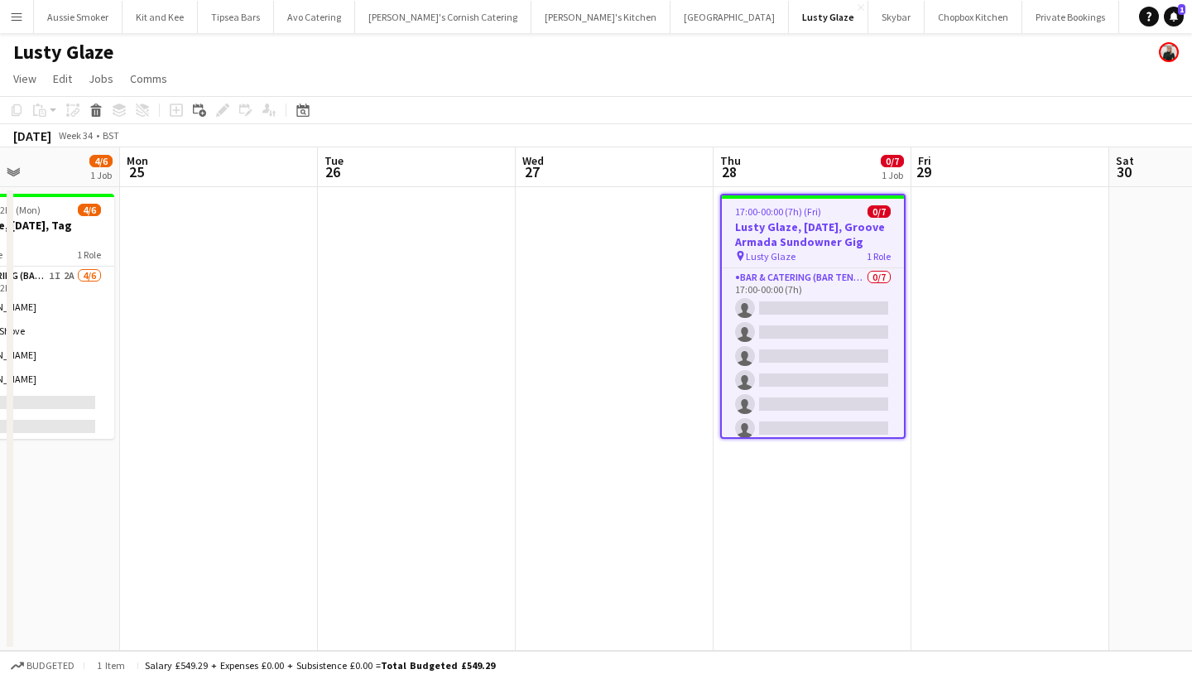
click at [1057, 391] on app-date-cell at bounding box center [1011, 419] width 198 height 464
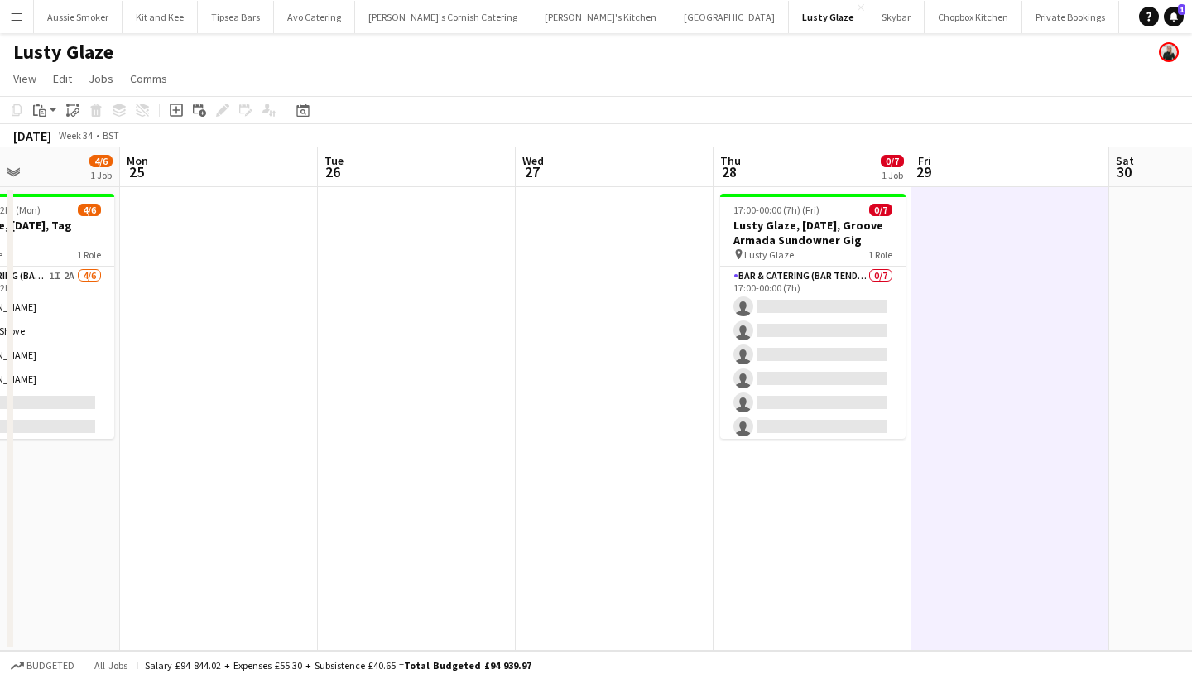
click at [12, 22] on app-icon "Menu" at bounding box center [16, 16] width 13 height 13
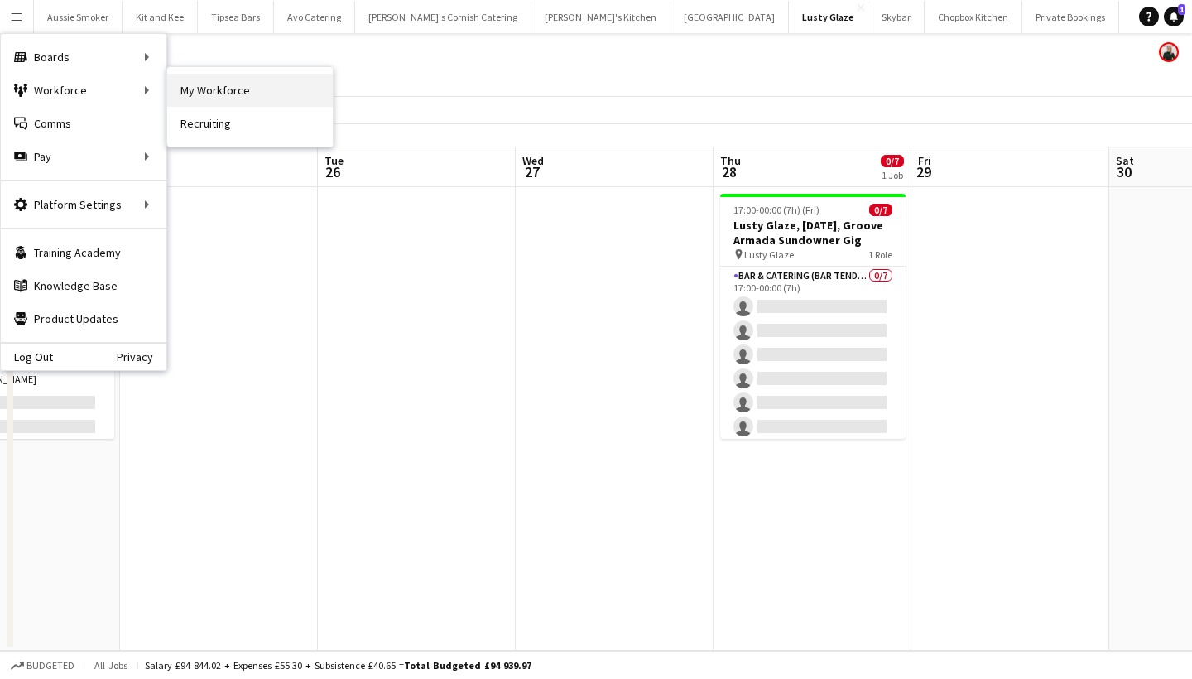
click at [228, 94] on link "My Workforce" at bounding box center [250, 90] width 166 height 33
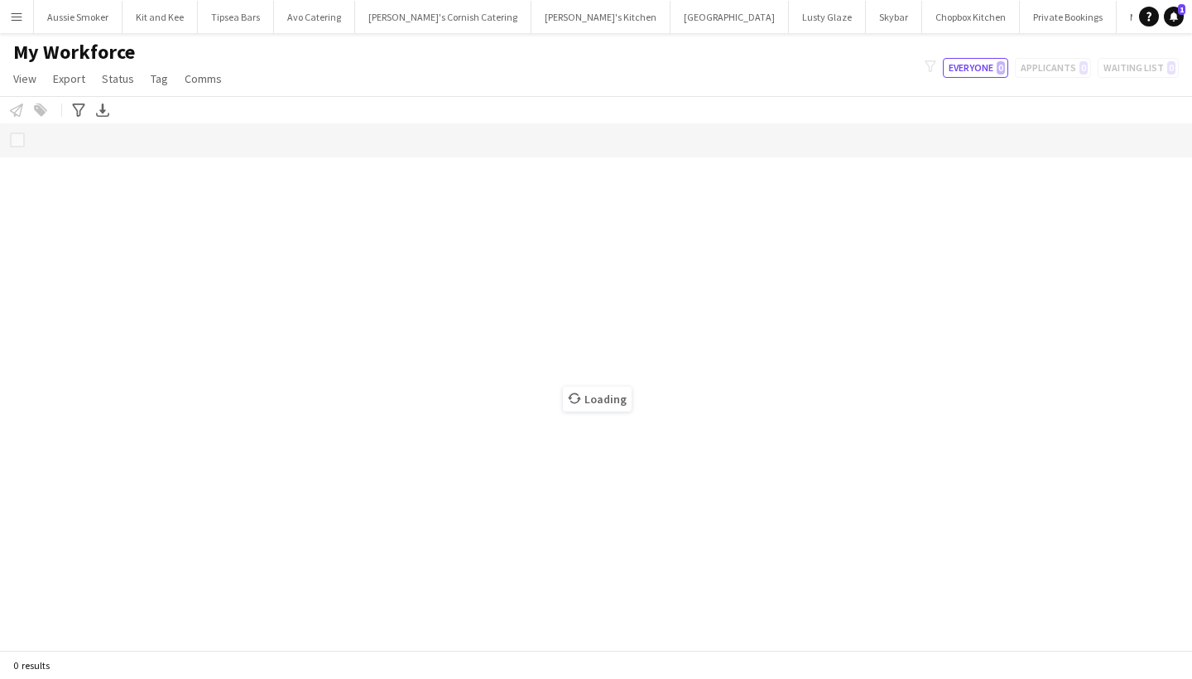
click at [26, 26] on button "Menu" at bounding box center [16, 16] width 33 height 33
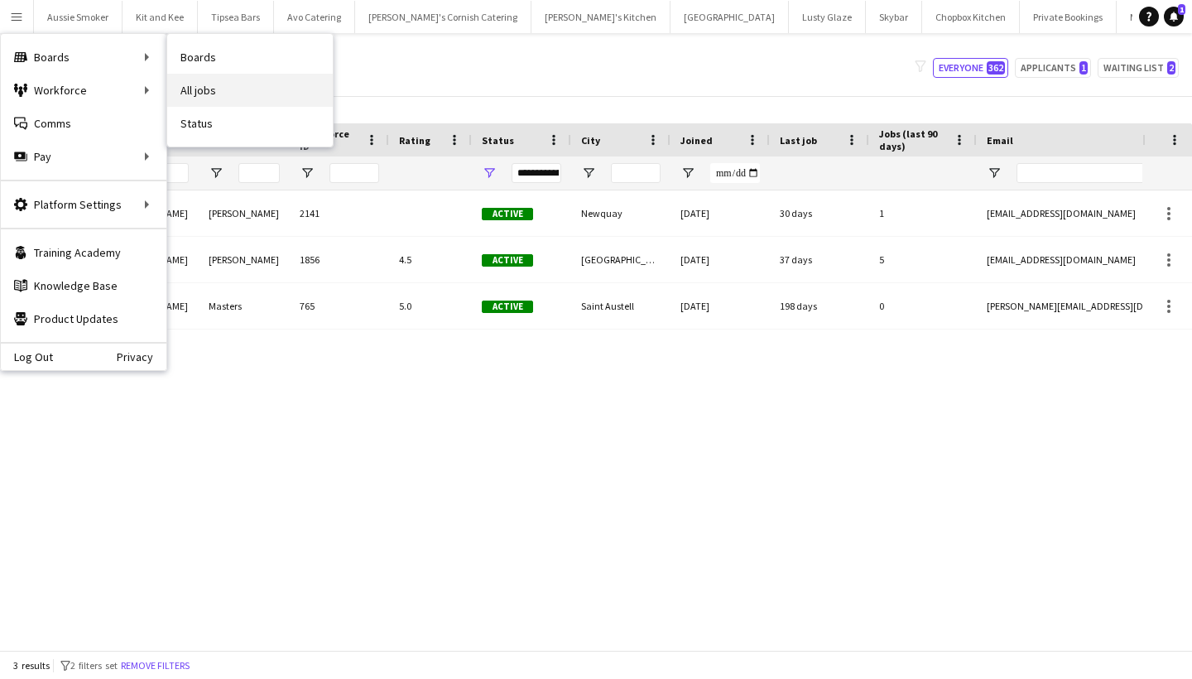
click at [248, 85] on link "All jobs" at bounding box center [250, 90] width 166 height 33
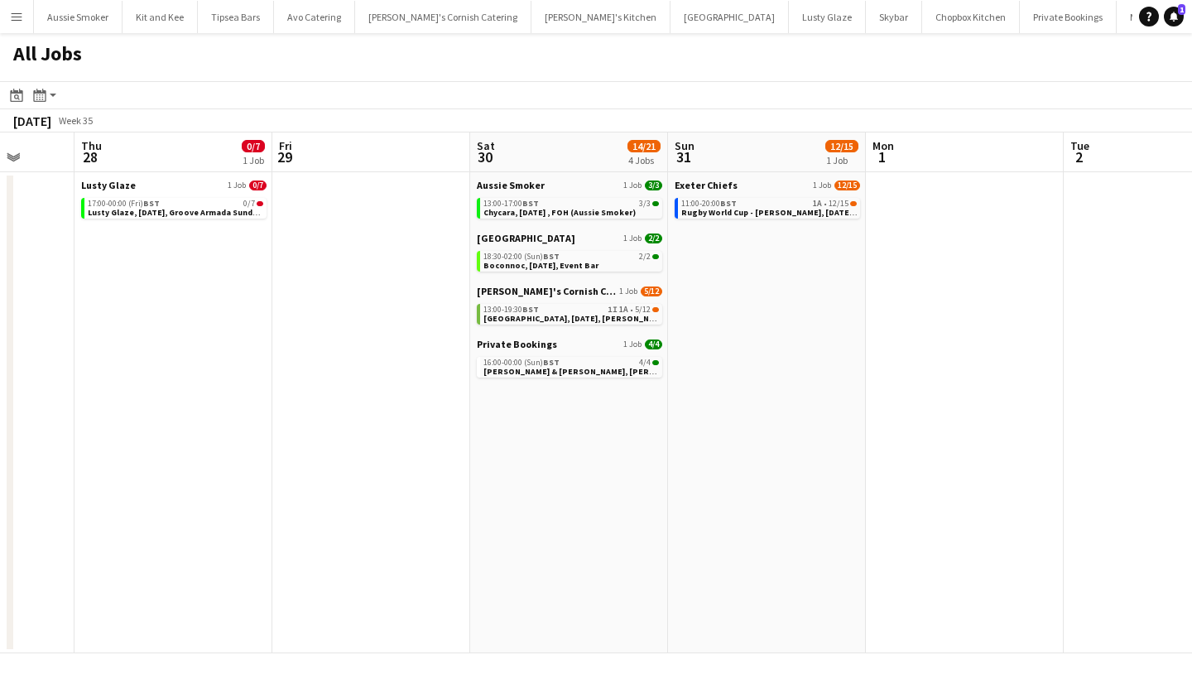
scroll to position [0, 525]
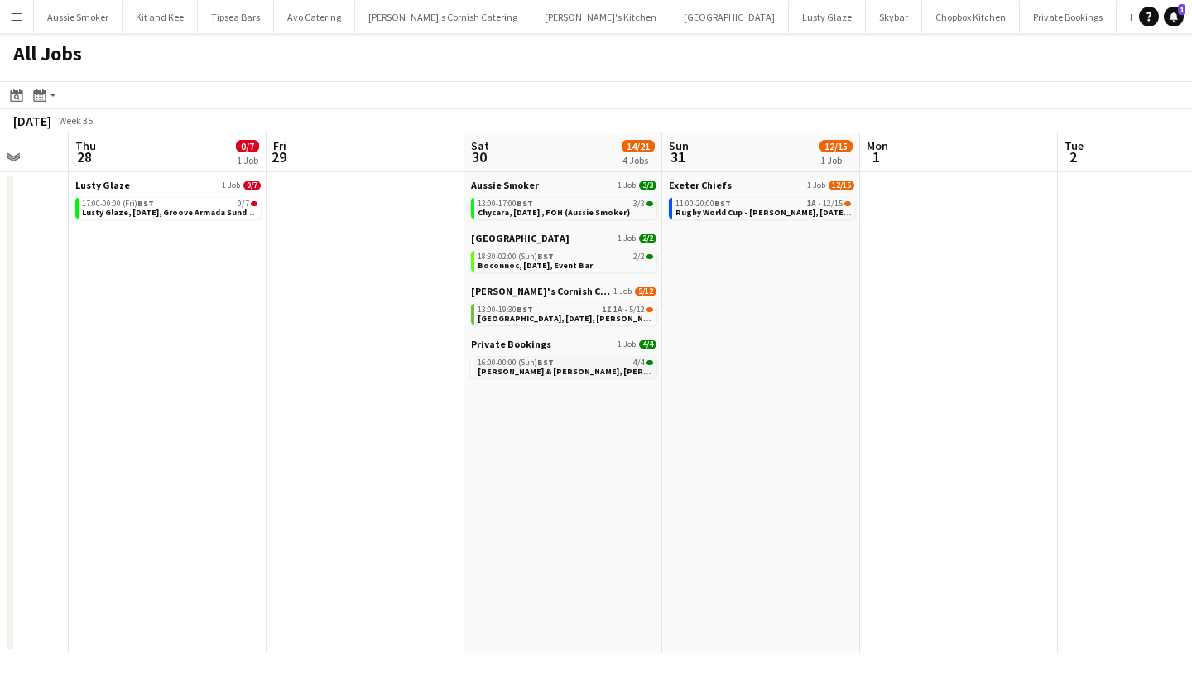
click at [571, 364] on div "16:00-00:00 (Sun) BST 4/4" at bounding box center [566, 363] width 176 height 8
